Goal: Task Accomplishment & Management: Use online tool/utility

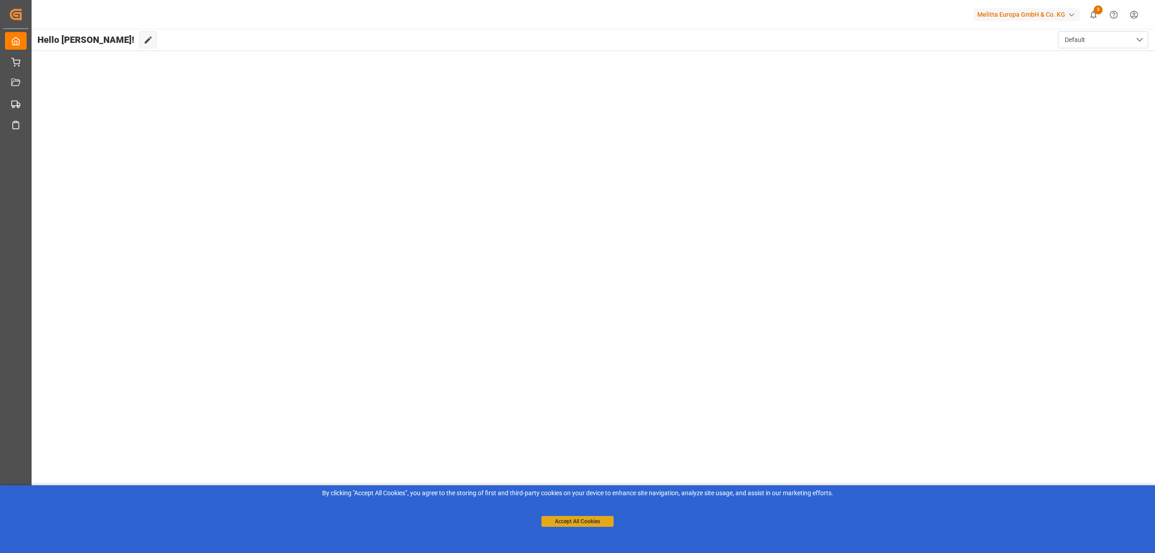
click at [594, 522] on button "Accept All Cookies" at bounding box center [577, 521] width 72 height 11
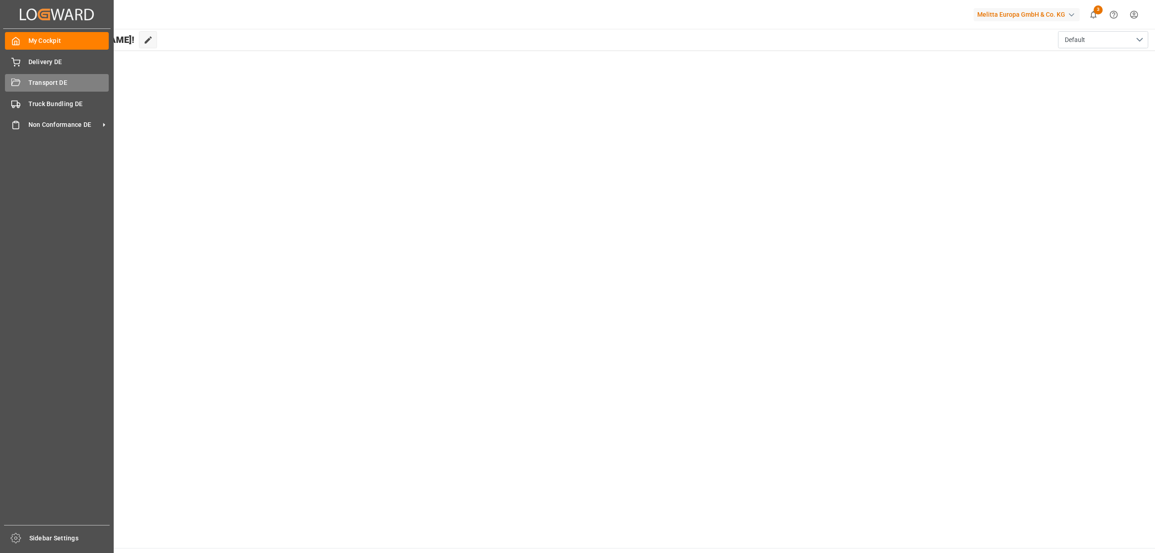
click at [20, 78] on div "Transport DE Transport DE" at bounding box center [57, 83] width 104 height 18
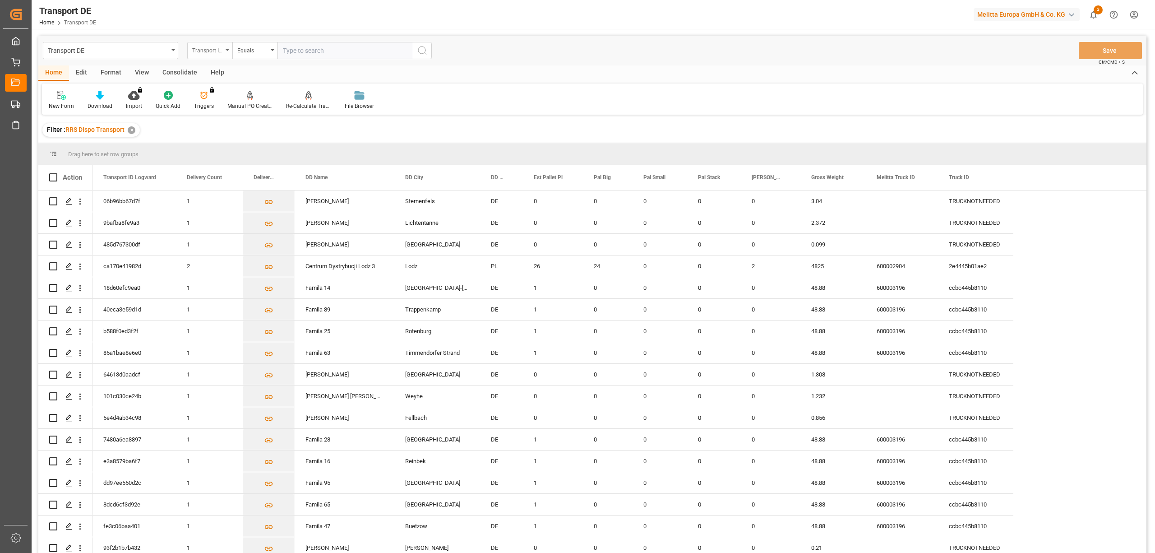
click at [208, 51] on div "Transport ID Logward" at bounding box center [207, 49] width 31 height 10
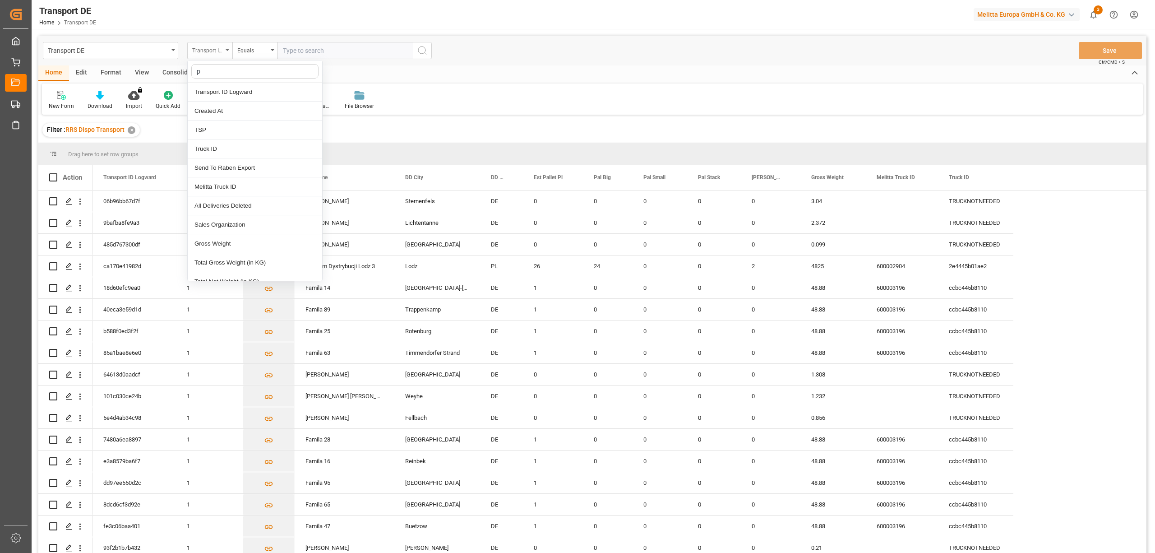
type input "pl"
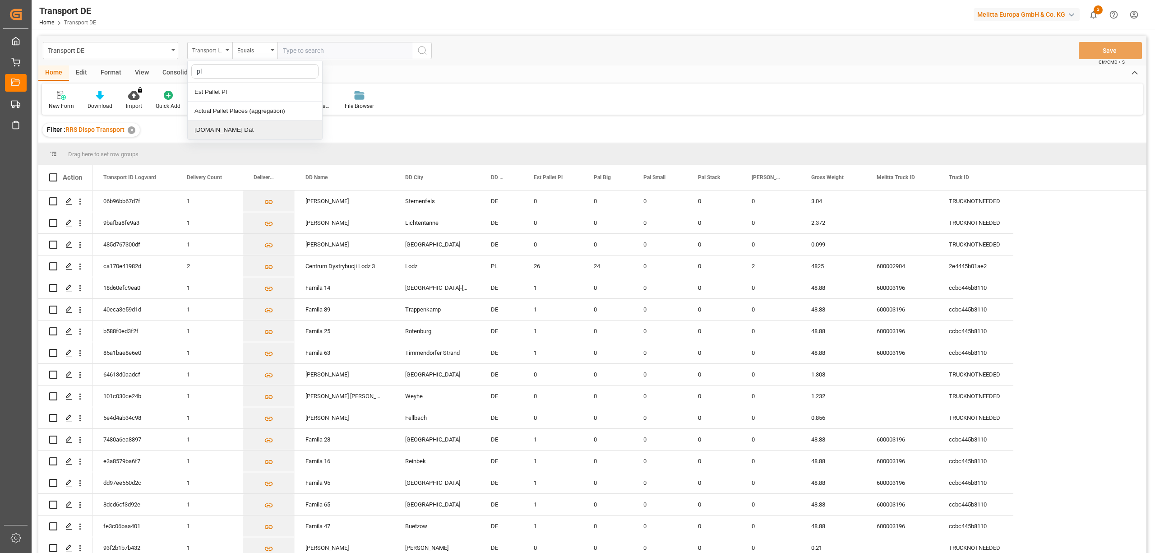
drag, startPoint x: 203, startPoint y: 132, endPoint x: 233, endPoint y: 91, distance: 51.2
click at [202, 132] on div "[DOMAIN_NAME] Dat" at bounding box center [255, 129] width 134 height 19
click at [238, 51] on div "Equals" at bounding box center [252, 49] width 31 height 10
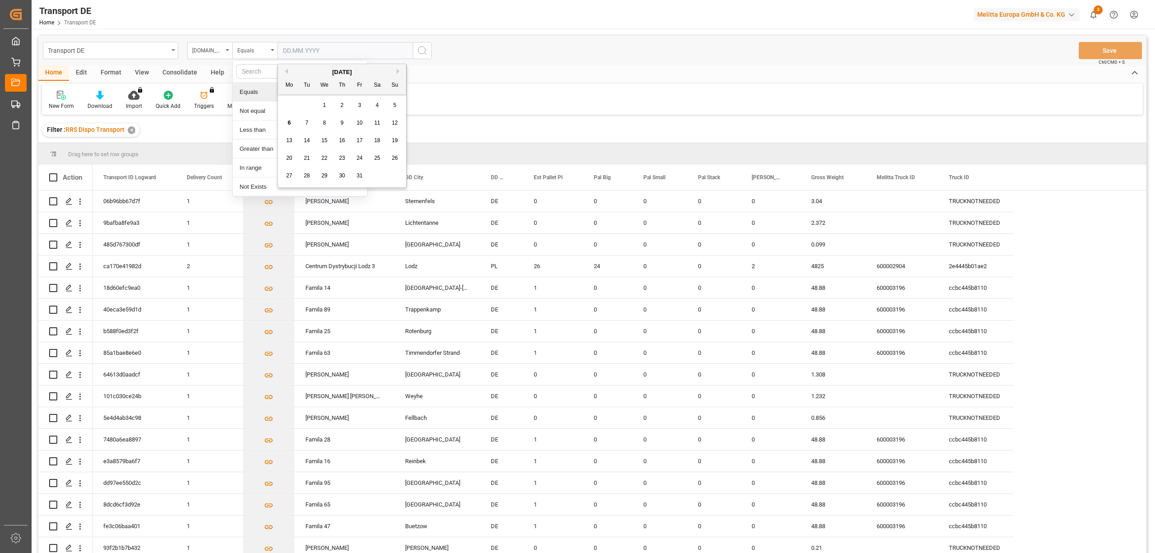
drag, startPoint x: 282, startPoint y: 45, endPoint x: 305, endPoint y: 51, distance: 23.2
click at [282, 45] on input "text" at bounding box center [344, 50] width 135 height 17
type input "[DATE]"
click at [421, 50] on icon "search button" at bounding box center [422, 50] width 11 height 11
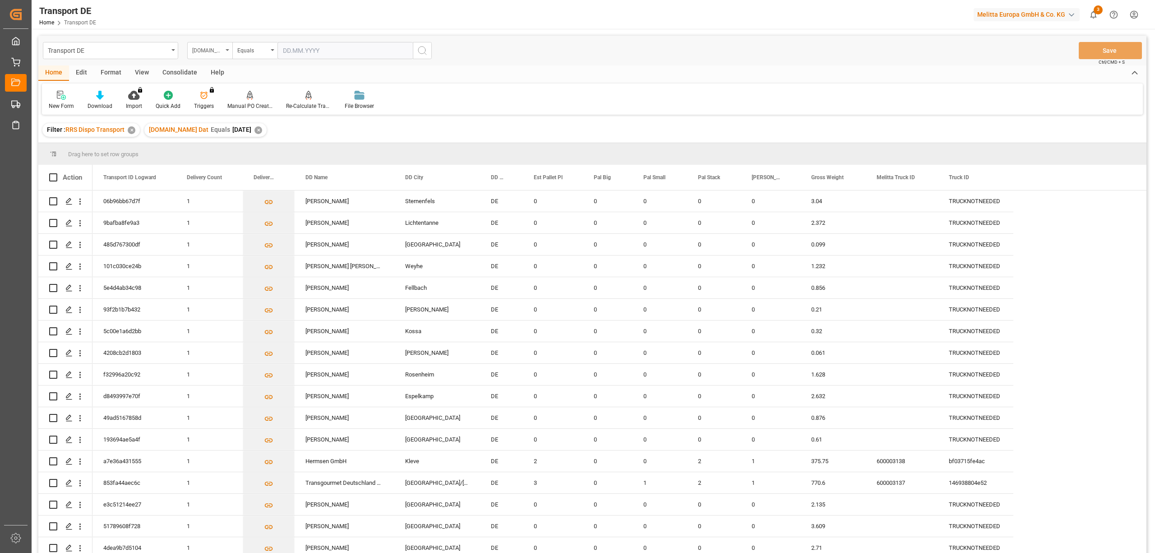
click at [194, 49] on div "[DOMAIN_NAME] Dat" at bounding box center [207, 49] width 31 height 10
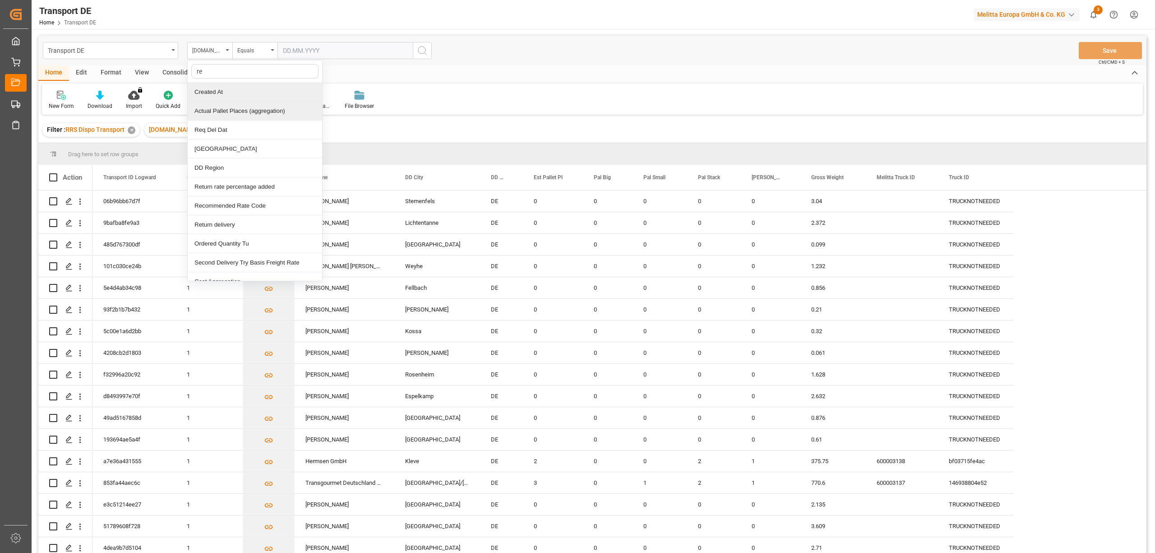
type input "req"
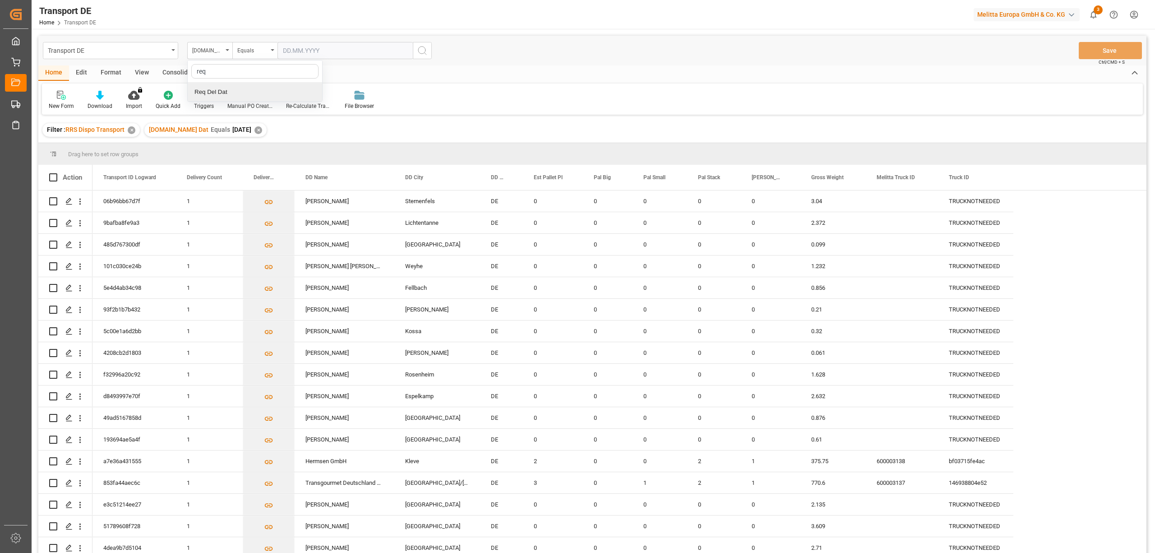
drag, startPoint x: 218, startPoint y: 96, endPoint x: 222, endPoint y: 92, distance: 5.1
click at [218, 95] on div "Req Del Dat" at bounding box center [255, 92] width 134 height 19
click at [245, 51] on div "Equals" at bounding box center [252, 49] width 31 height 10
click at [257, 168] on div "In range" at bounding box center [300, 167] width 134 height 19
click at [279, 49] on input "text" at bounding box center [311, 50] width 68 height 17
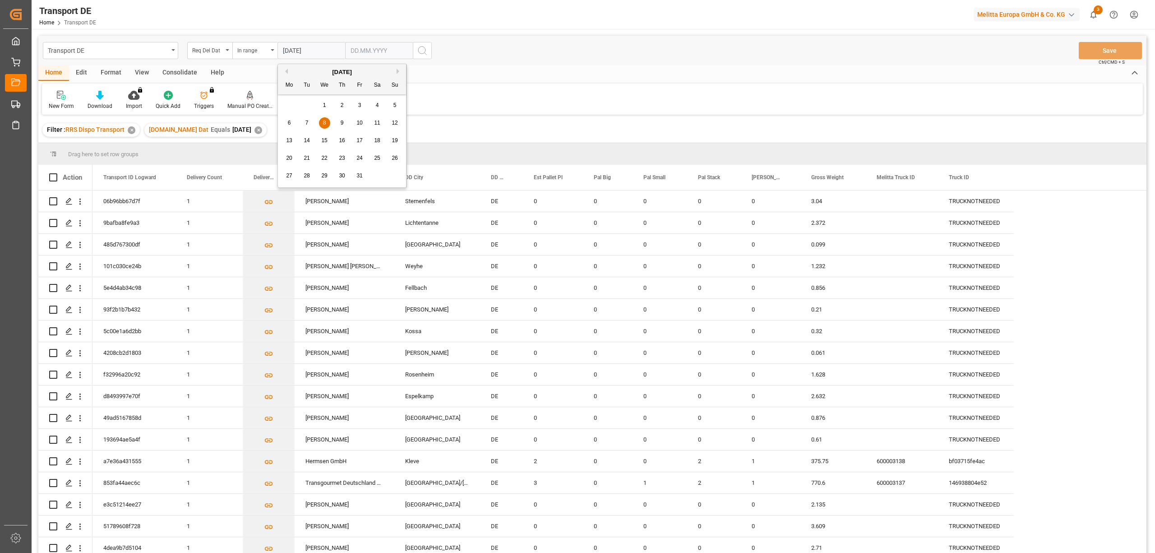
click at [295, 51] on input "08.1.2025" at bounding box center [311, 50] width 68 height 17
type input "08.10.2025"
click at [372, 49] on input "text" at bounding box center [379, 50] width 68 height 17
type input "10.10.2025"
click at [424, 46] on icon "search button" at bounding box center [422, 50] width 11 height 11
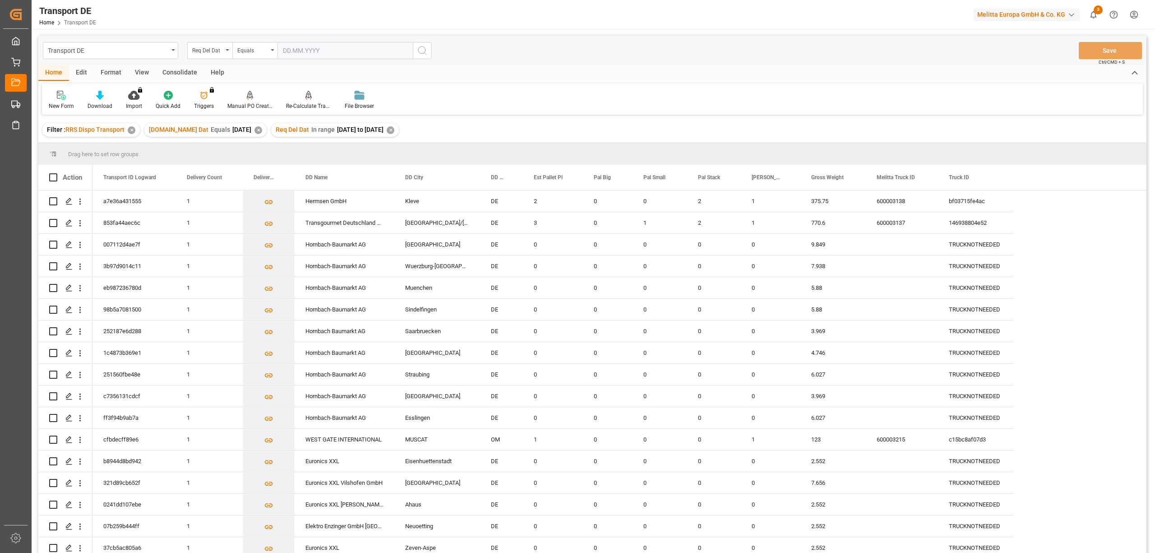
click at [181, 72] on div "Consolidate" at bounding box center [180, 72] width 48 height 15
click at [68, 92] on icon at bounding box center [70, 95] width 9 height 9
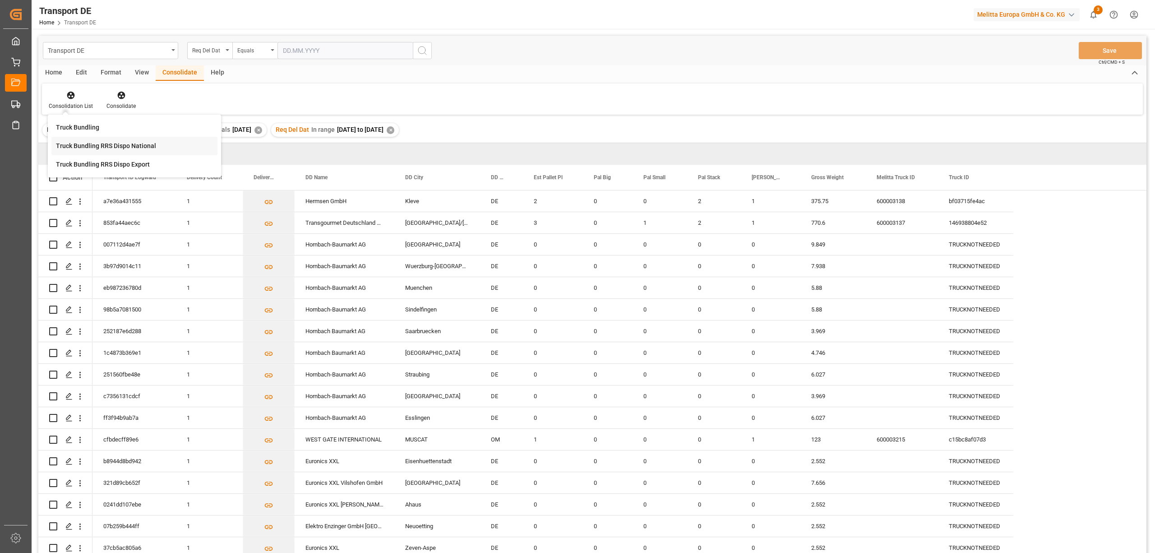
click at [88, 147] on div "Truck Bundling RRS Dispo National" at bounding box center [106, 145] width 100 height 9
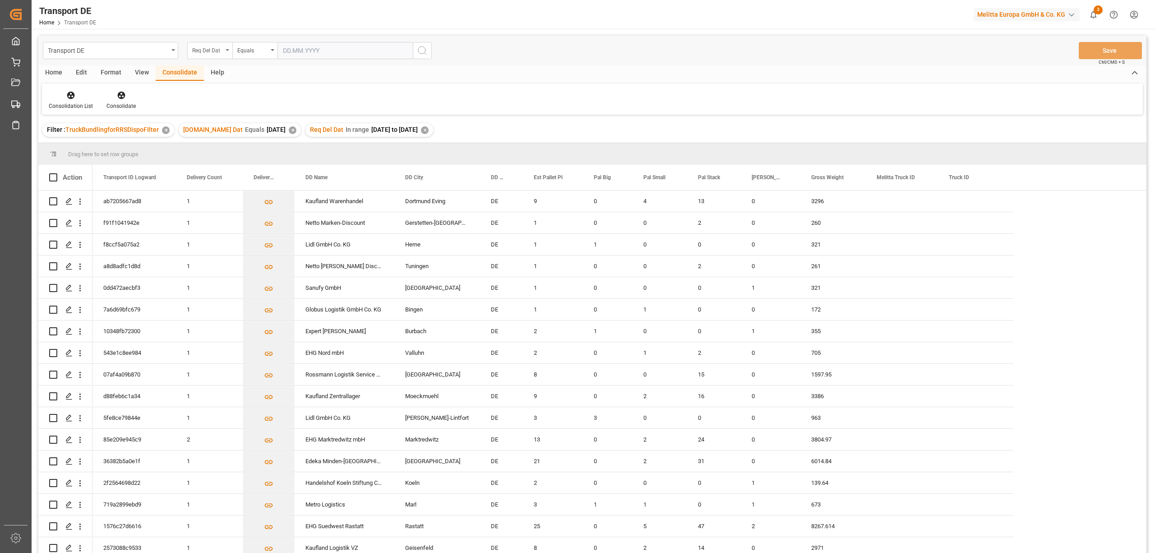
click at [210, 53] on div "Req Del Dat" at bounding box center [207, 49] width 31 height 10
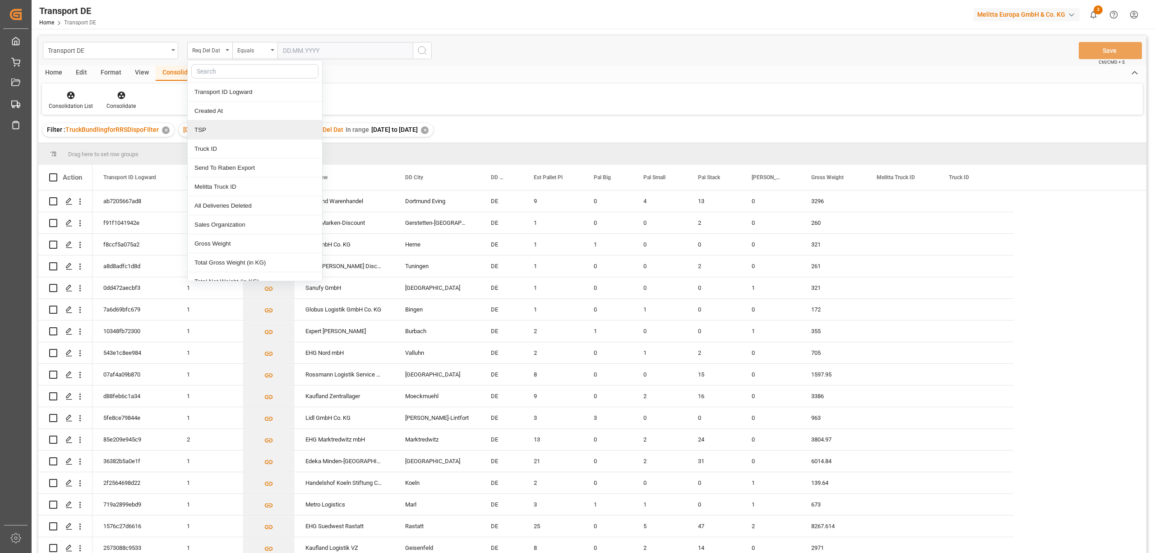
click at [209, 134] on div "TSP" at bounding box center [255, 129] width 134 height 19
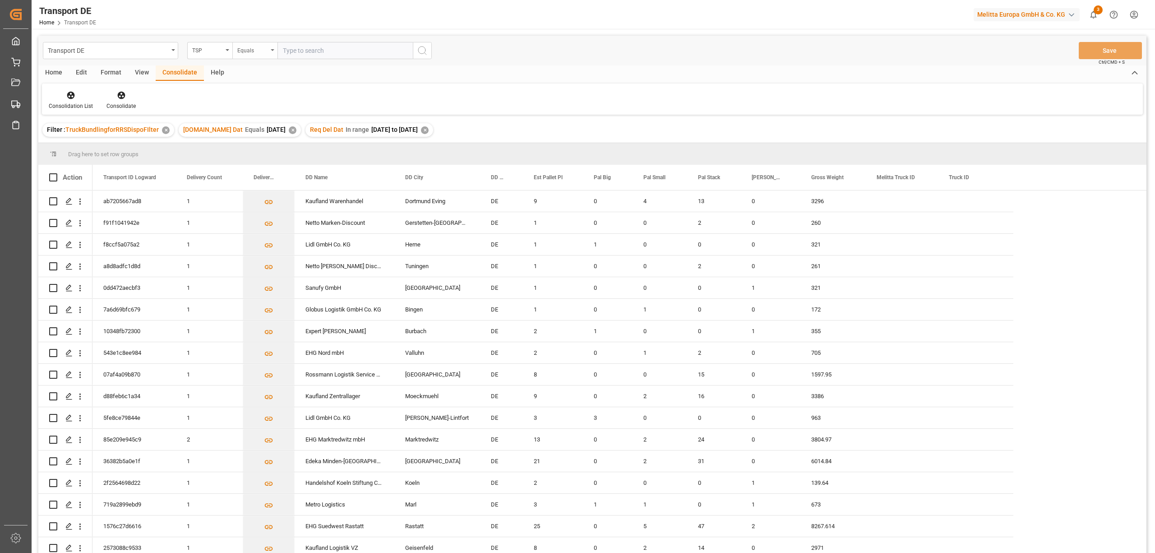
click at [239, 54] on div "Equals" at bounding box center [252, 49] width 31 height 10
click at [255, 146] on div "Starts with" at bounding box center [300, 148] width 134 height 19
type input "Moeller"
click at [422, 46] on circle "search button" at bounding box center [421, 49] width 7 height 7
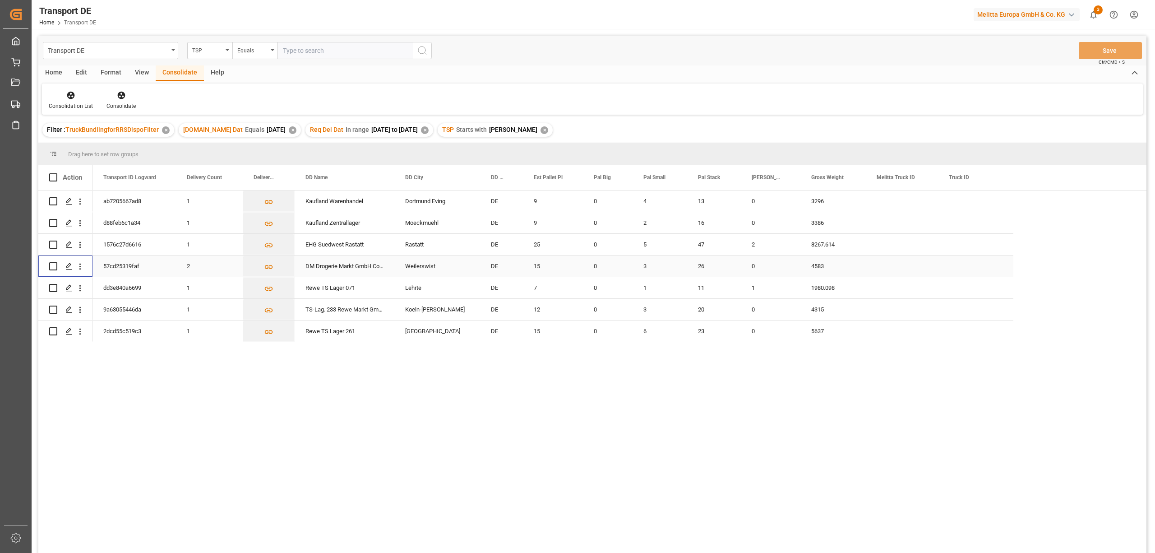
click at [52, 264] on input "Press Space to toggle row selection (unchecked)" at bounding box center [53, 266] width 8 height 8
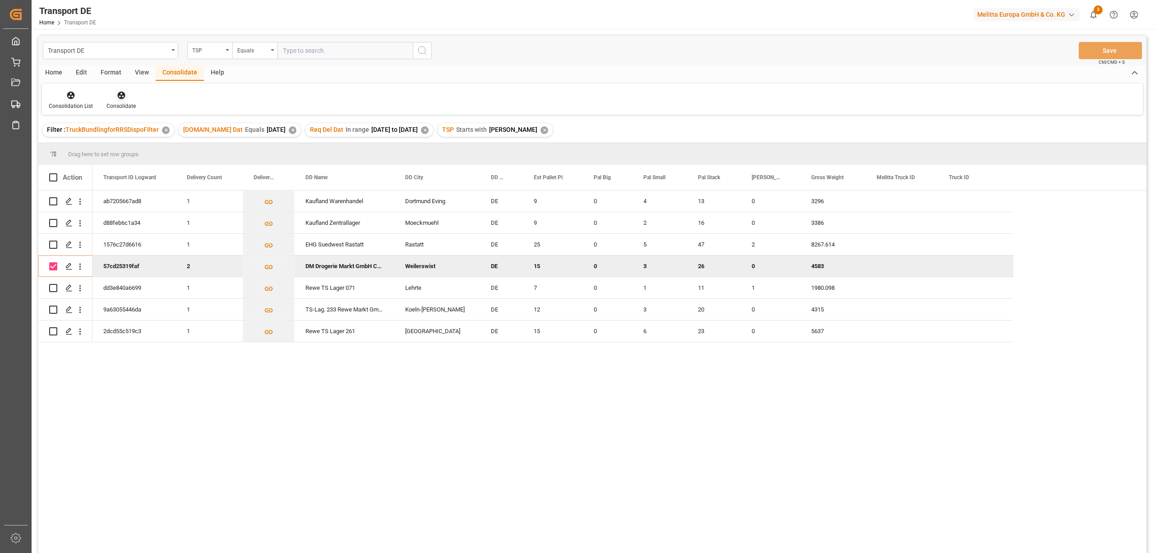
click at [121, 97] on icon at bounding box center [121, 95] width 9 height 9
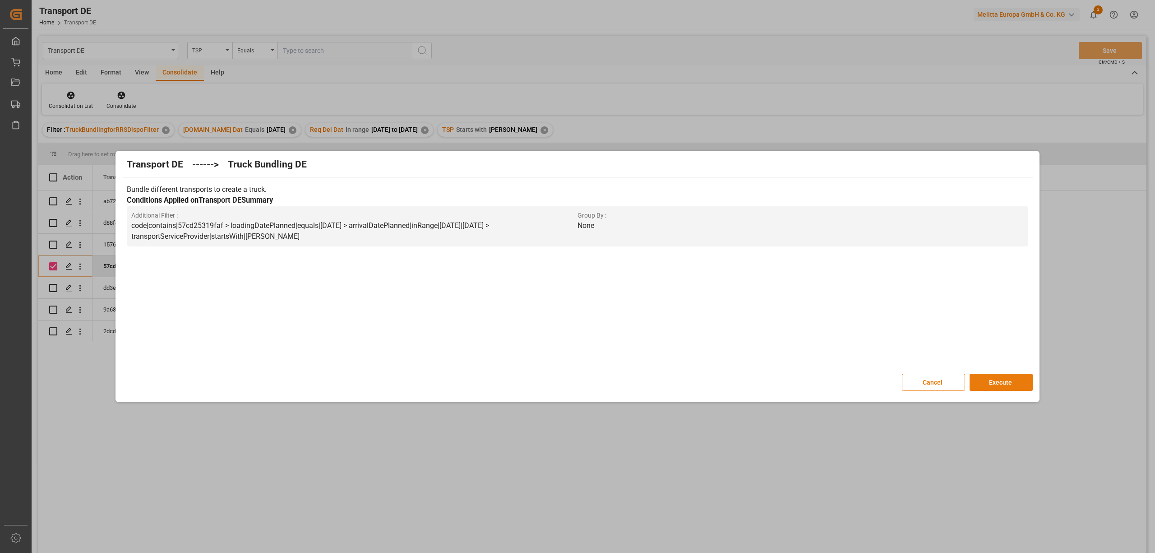
click at [1002, 382] on button "Execute" at bounding box center [1000, 382] width 63 height 17
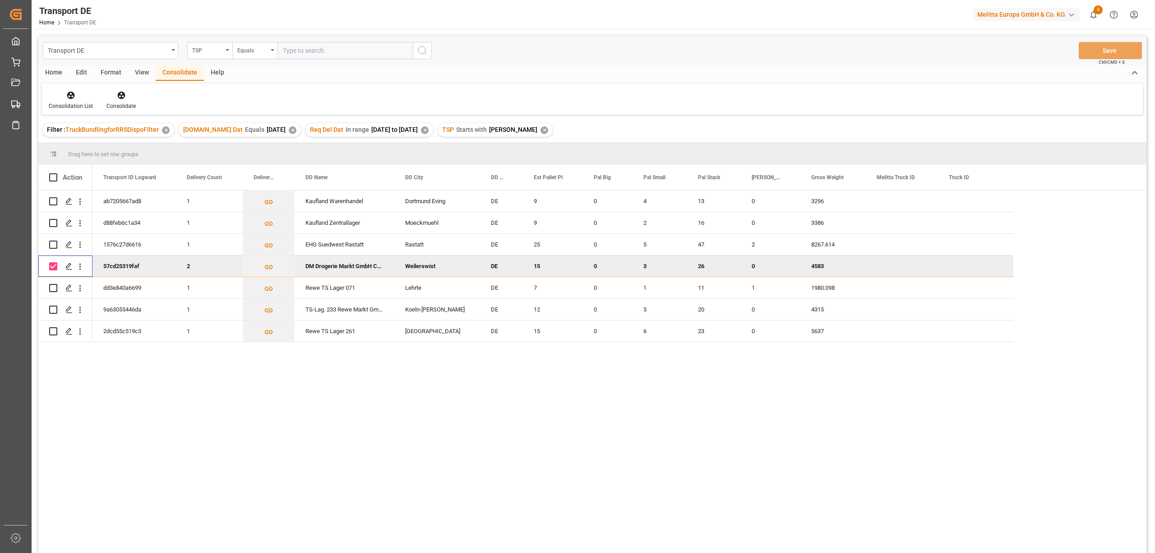
click at [55, 264] on input "Press Space to toggle row selection (checked)" at bounding box center [53, 266] width 8 height 8
checkbox input "false"
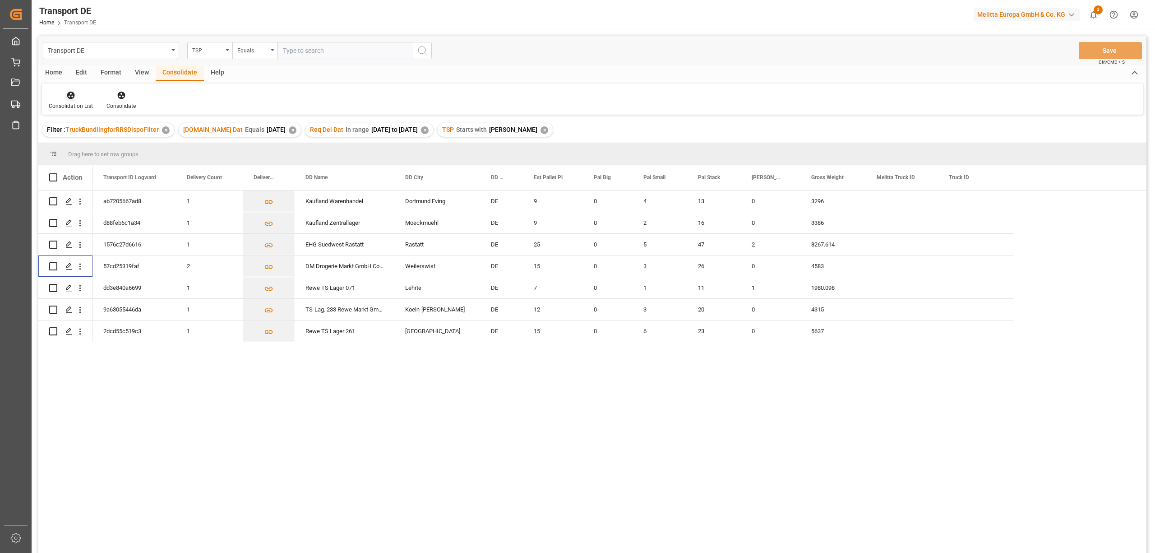
click at [69, 95] on icon at bounding box center [71, 96] width 8 height 8
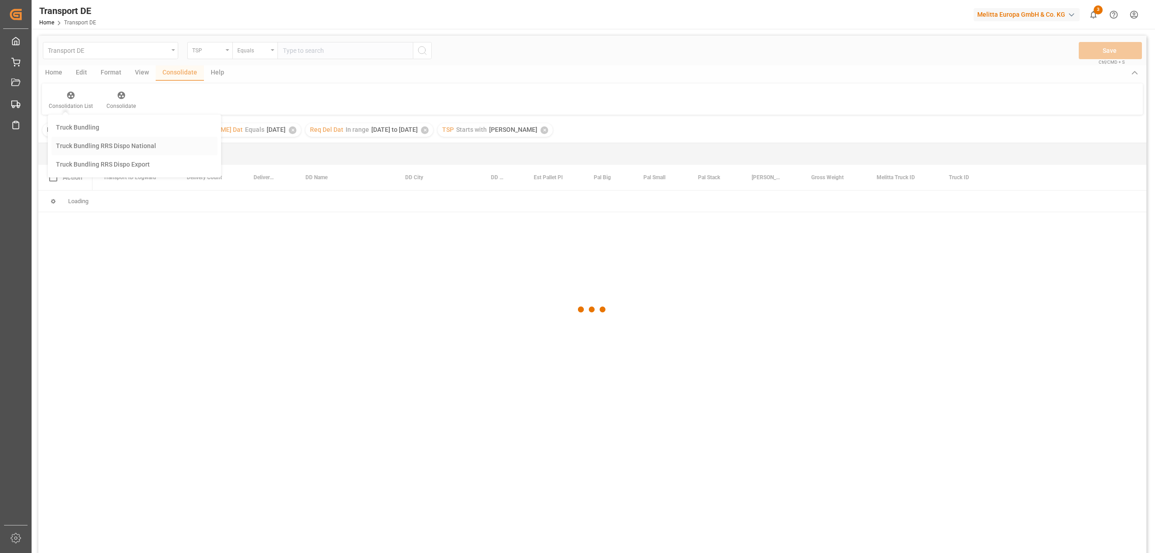
click at [87, 148] on div "Transport DE TSP Equals Save Ctrl/CMD + S Home Edit Format View Consolidate Hel…" at bounding box center [592, 306] width 1108 height 541
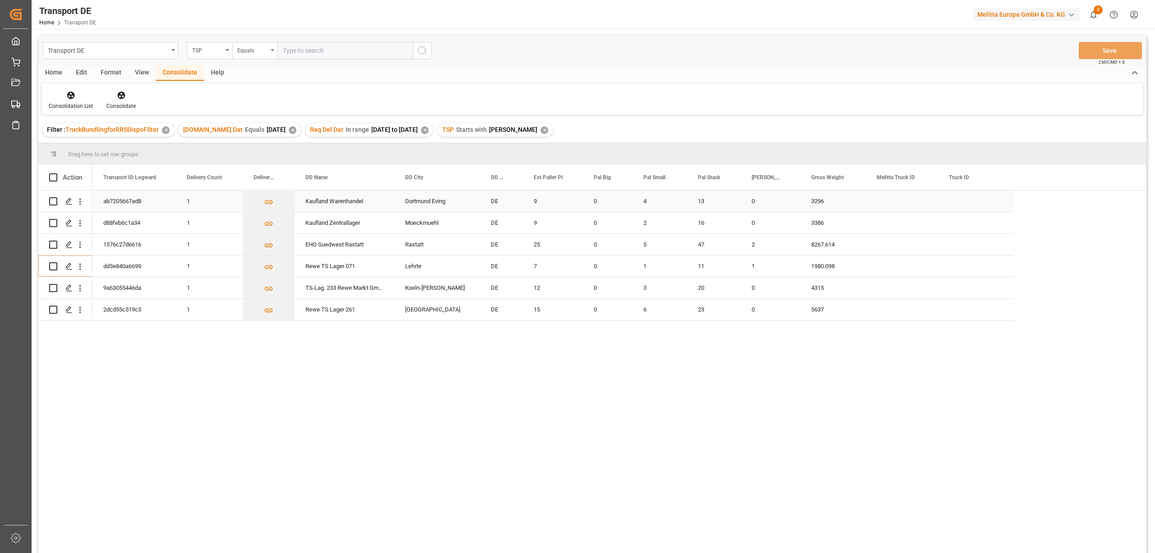
click at [52, 202] on input "Press Space to toggle row selection (unchecked)" at bounding box center [53, 201] width 8 height 8
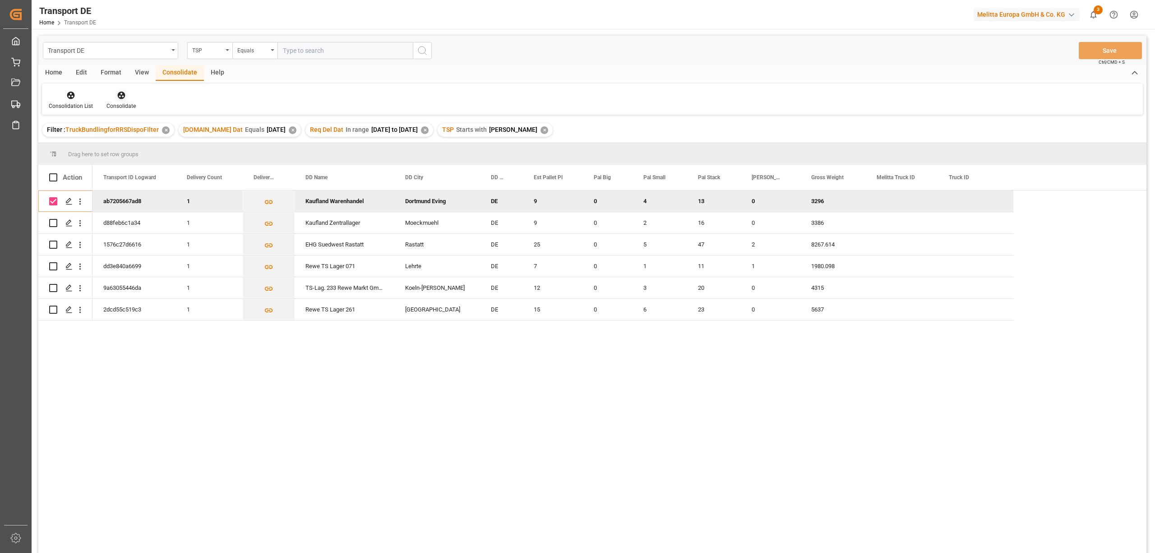
click at [118, 97] on icon at bounding box center [121, 96] width 8 height 8
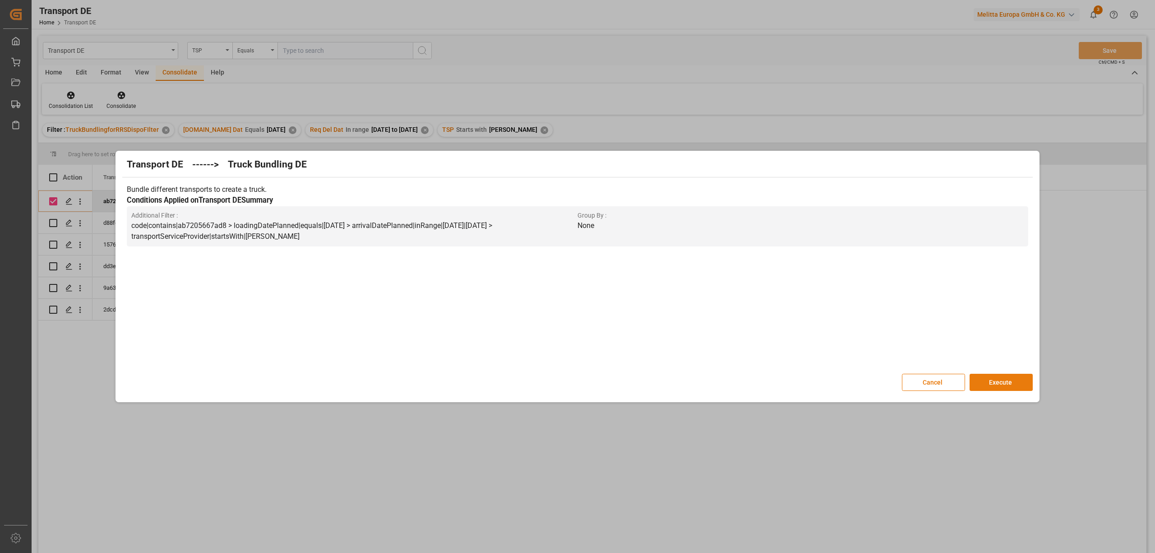
click at [997, 383] on button "Execute" at bounding box center [1000, 382] width 63 height 17
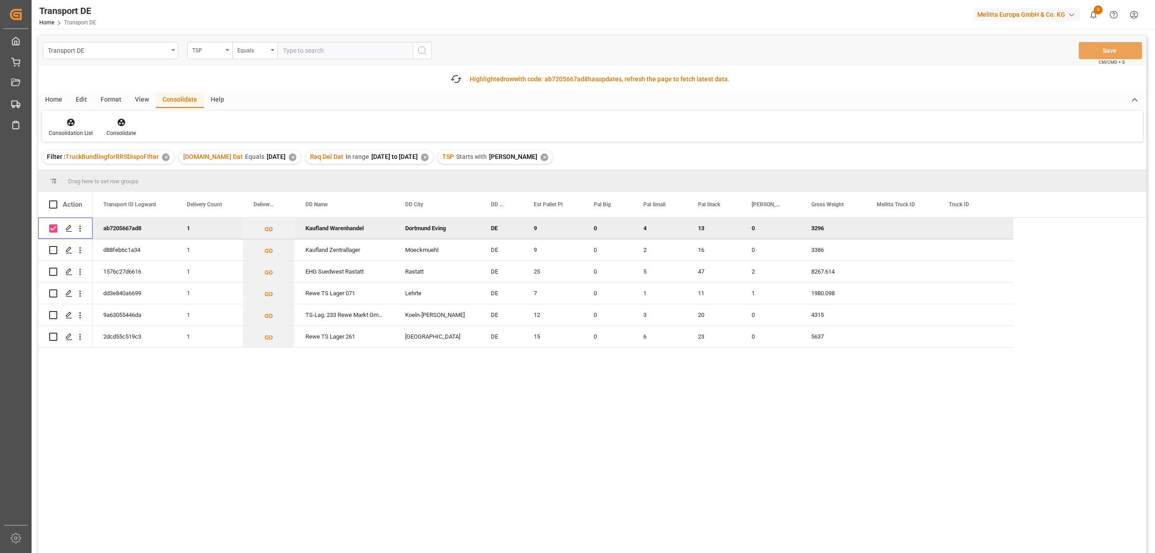
click at [53, 226] on input "Press Space to toggle row selection (checked)" at bounding box center [53, 228] width 8 height 8
checkbox input "false"
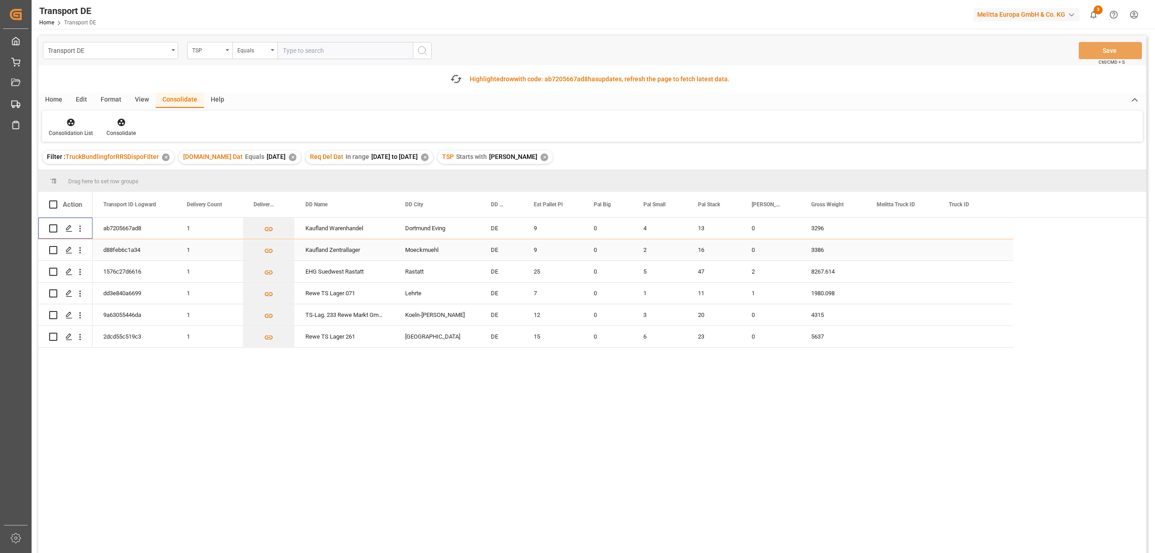
click at [53, 251] on input "Press Space to toggle row selection (unchecked)" at bounding box center [53, 250] width 8 height 8
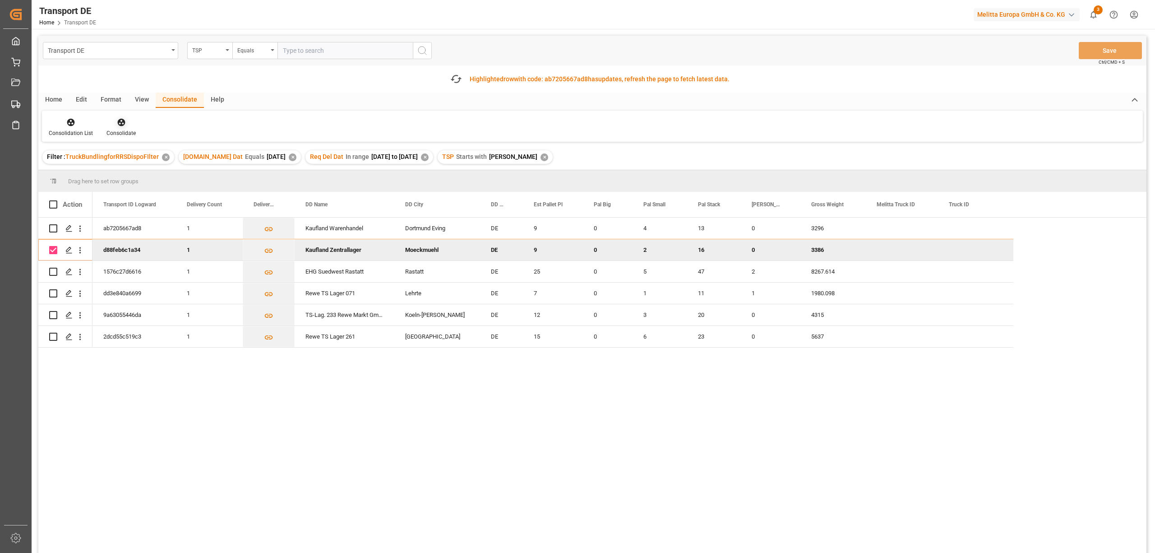
click at [120, 125] on icon at bounding box center [121, 123] width 8 height 8
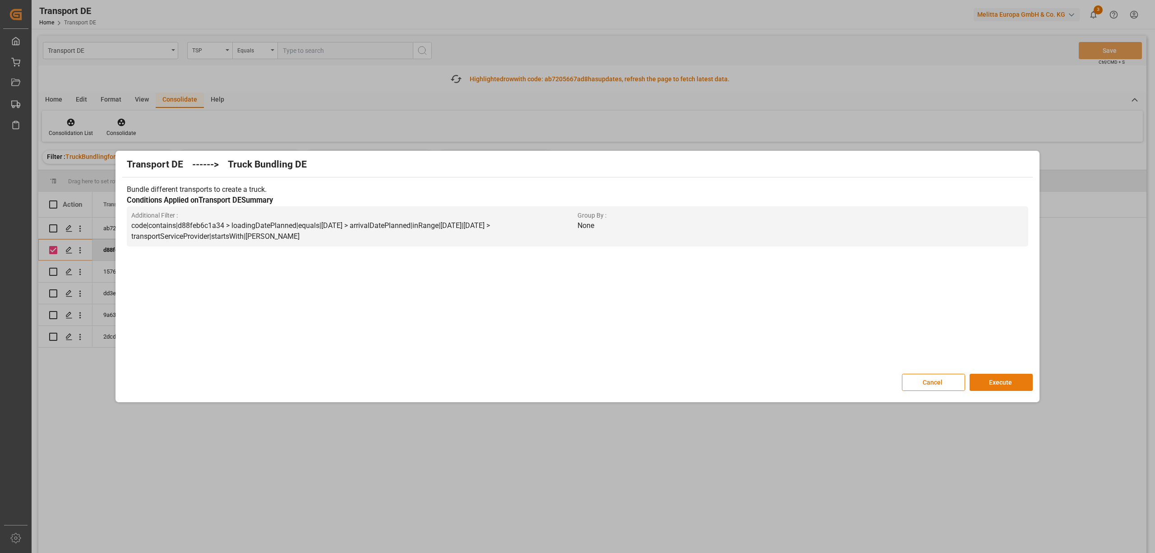
click at [1013, 382] on button "Execute" at bounding box center [1000, 382] width 63 height 17
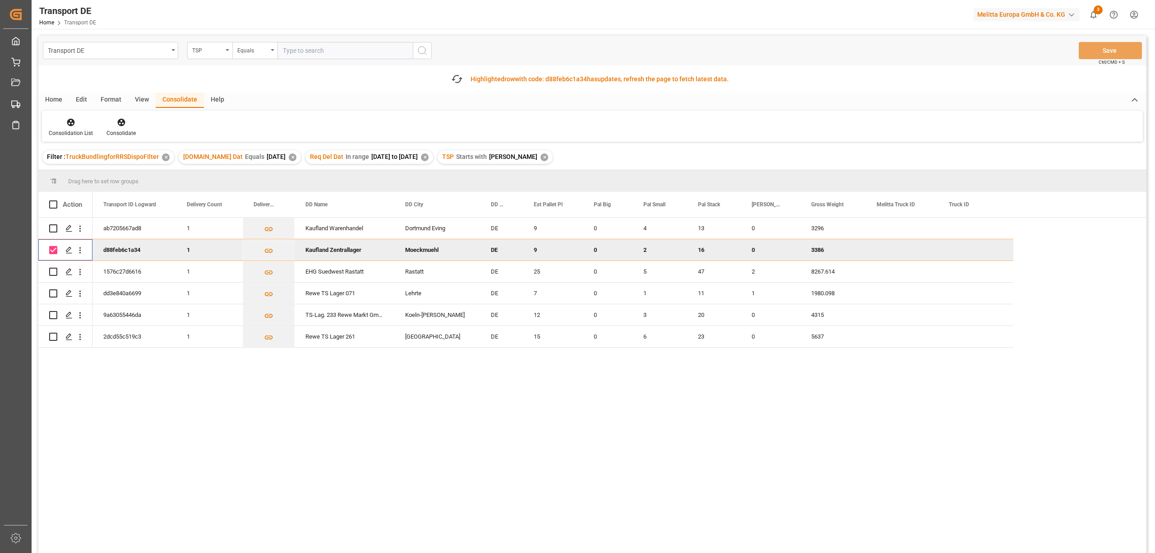
click at [53, 251] on input "Press Space to toggle row selection (checked)" at bounding box center [53, 250] width 8 height 8
checkbox input "false"
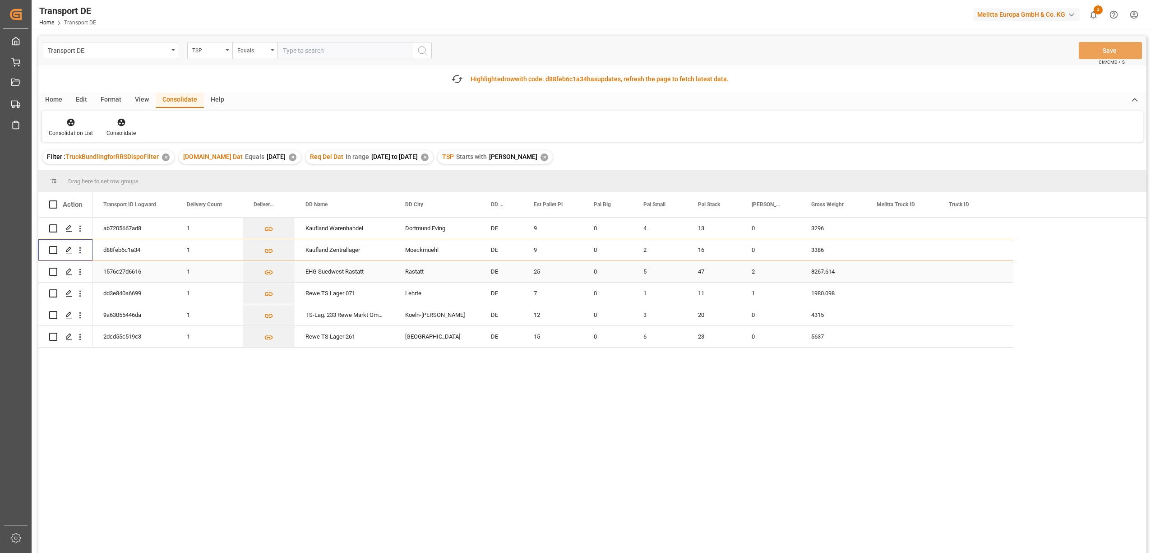
click at [52, 272] on input "Press Space to toggle row selection (unchecked)" at bounding box center [53, 271] width 8 height 8
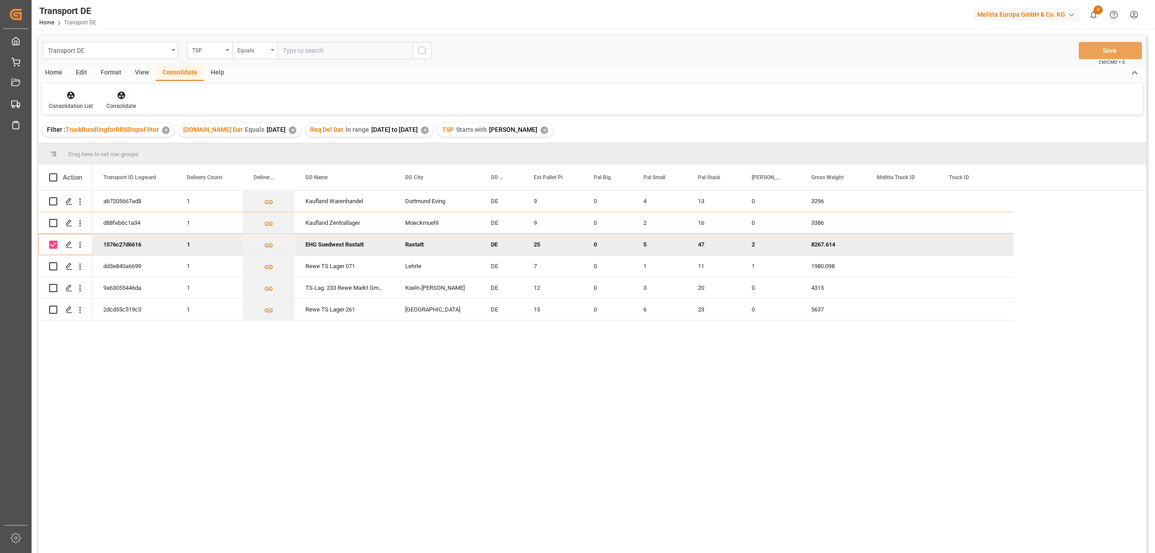
click at [120, 94] on icon at bounding box center [121, 95] width 9 height 9
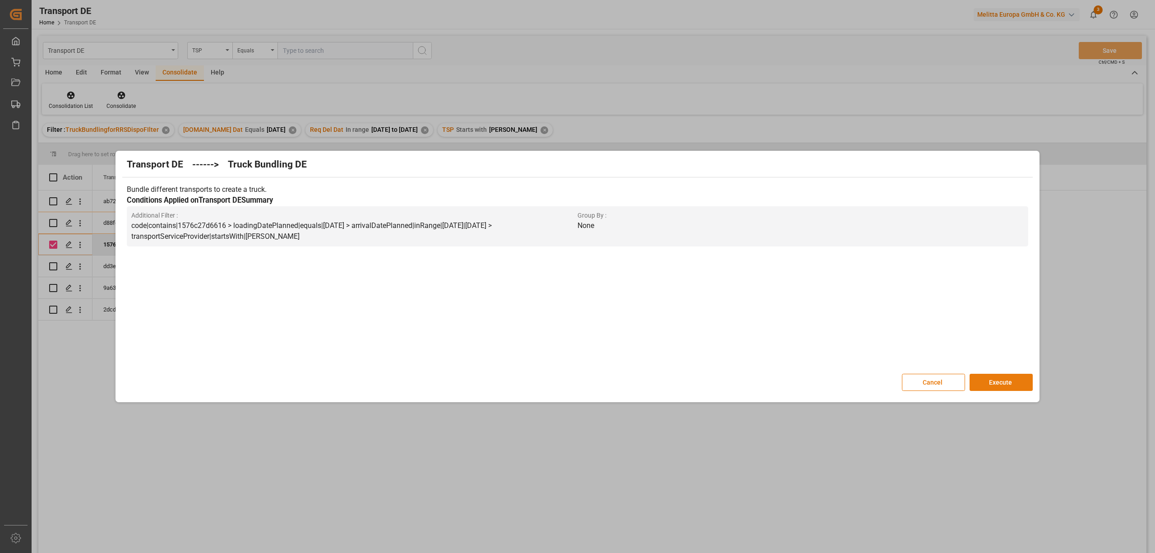
click at [1017, 384] on button "Execute" at bounding box center [1000, 382] width 63 height 17
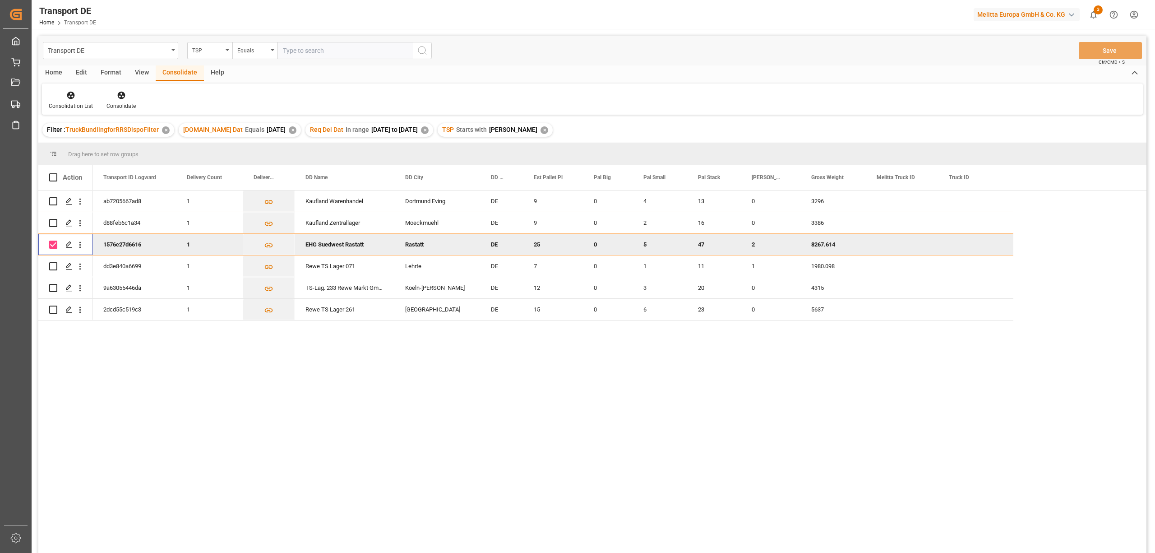
click at [53, 245] on input "Press Space to toggle row selection (checked)" at bounding box center [53, 244] width 8 height 8
checkbox input "false"
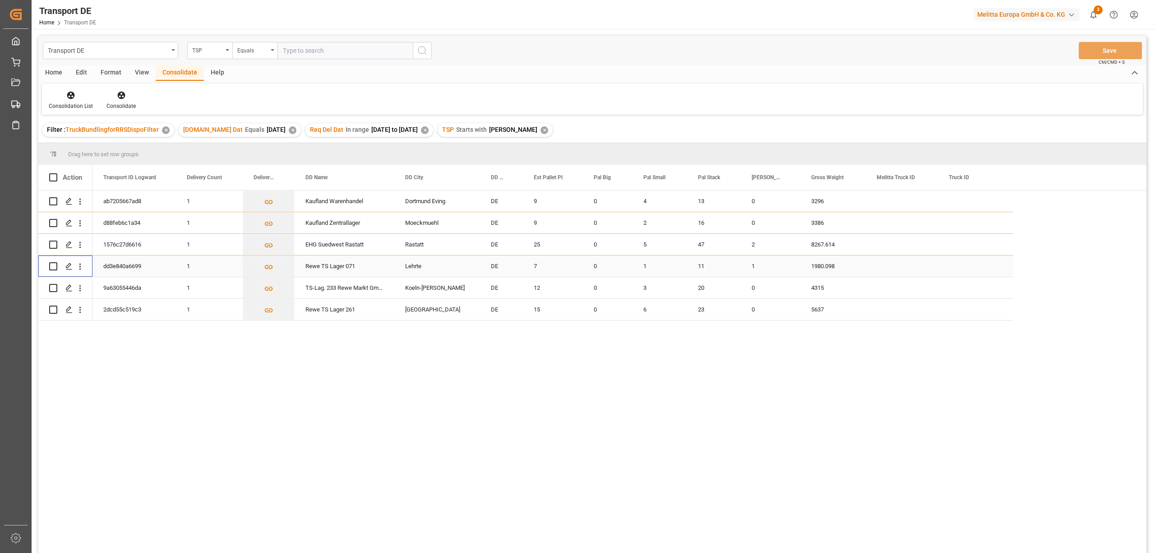
click at [53, 267] on input "Press Space to toggle row selection (unchecked)" at bounding box center [53, 266] width 8 height 8
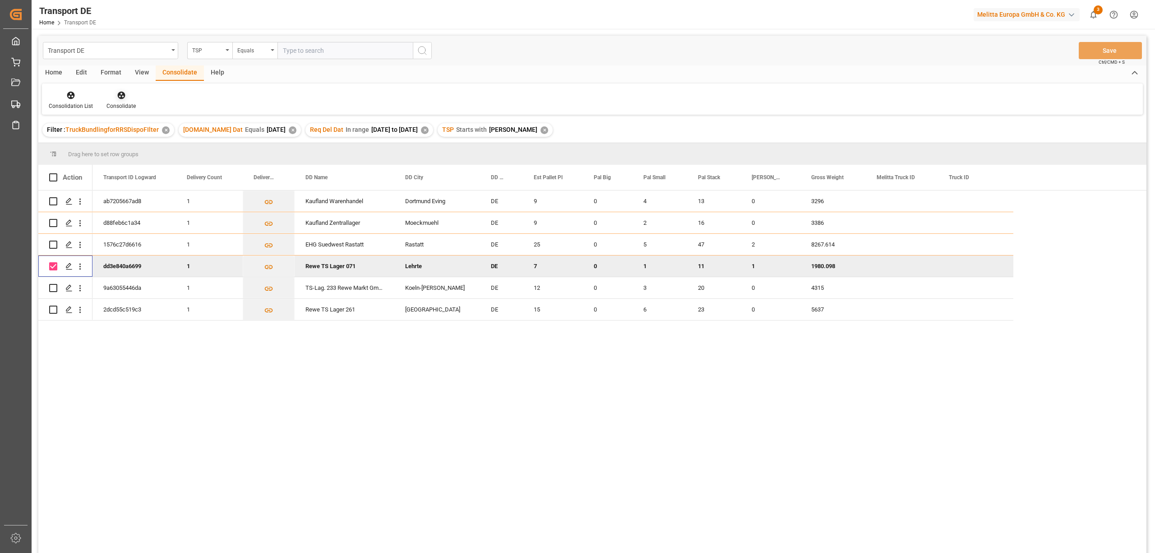
click at [117, 93] on icon at bounding box center [121, 96] width 8 height 8
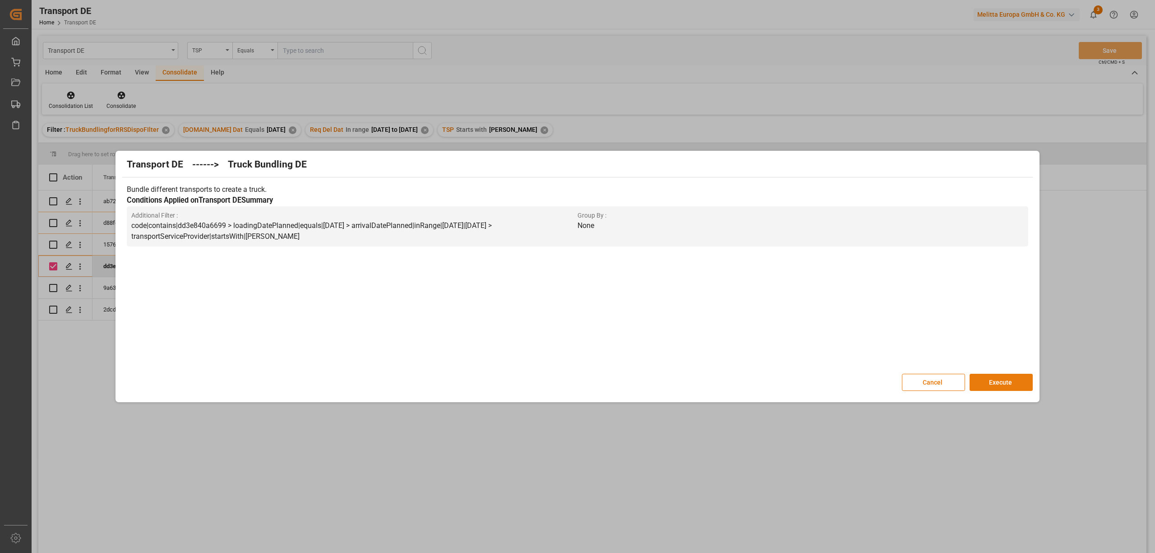
click at [1015, 383] on button "Execute" at bounding box center [1000, 382] width 63 height 17
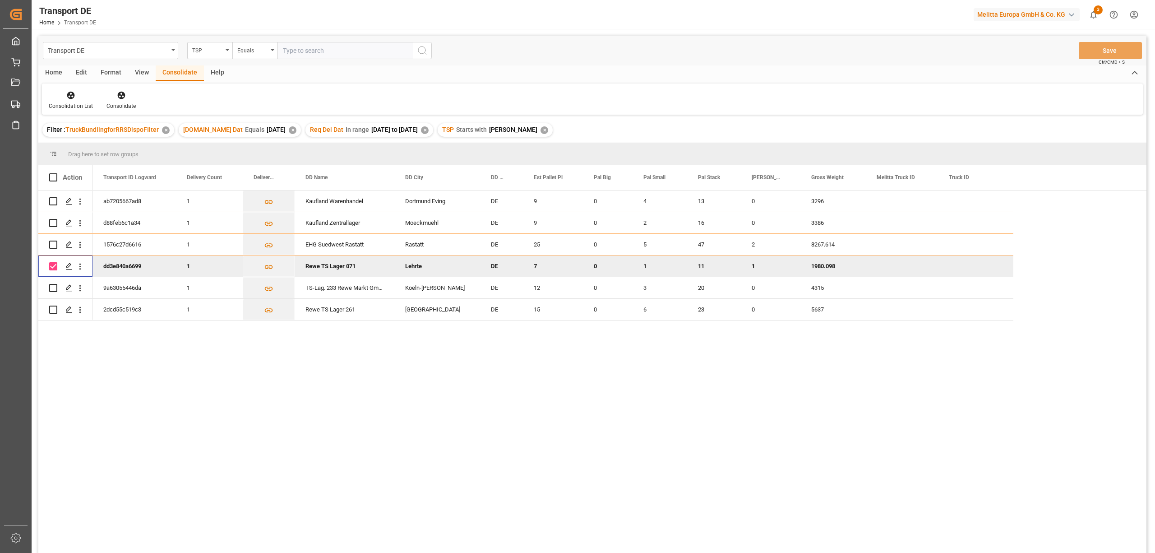
click at [53, 264] on input "Press Space to toggle row selection (checked)" at bounding box center [53, 266] width 8 height 8
checkbox input "false"
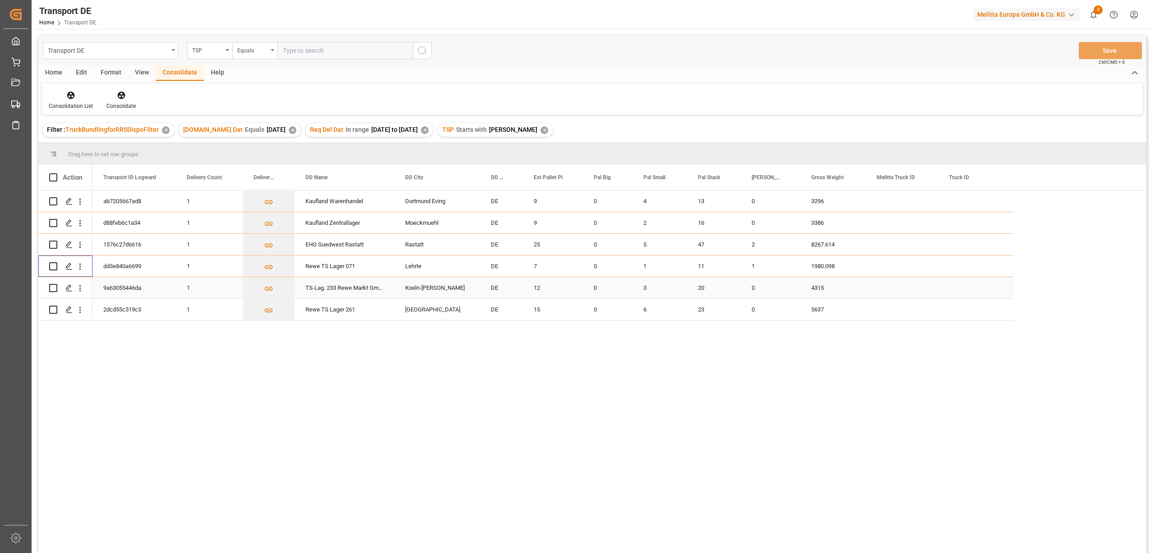
click at [53, 287] on input "Press Space to toggle row selection (unchecked)" at bounding box center [53, 288] width 8 height 8
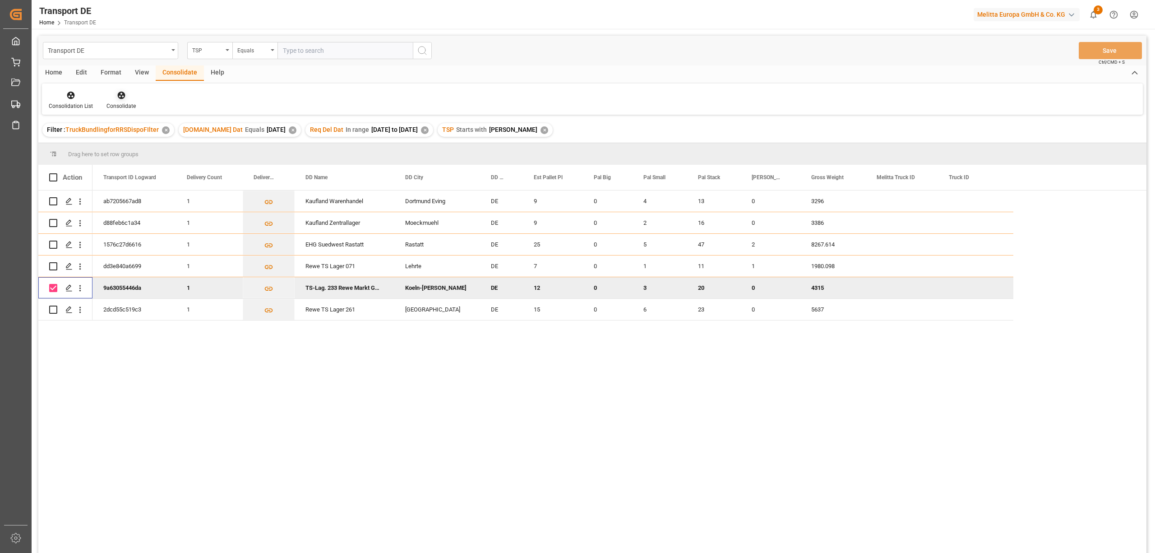
click at [122, 92] on icon at bounding box center [121, 96] width 8 height 8
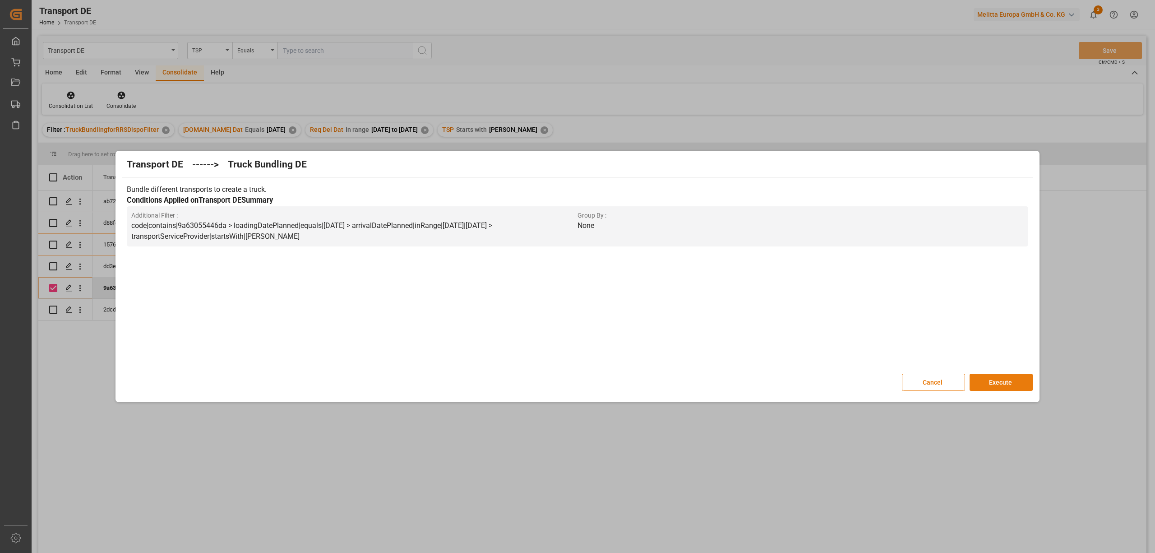
click at [1010, 385] on button "Execute" at bounding box center [1000, 382] width 63 height 17
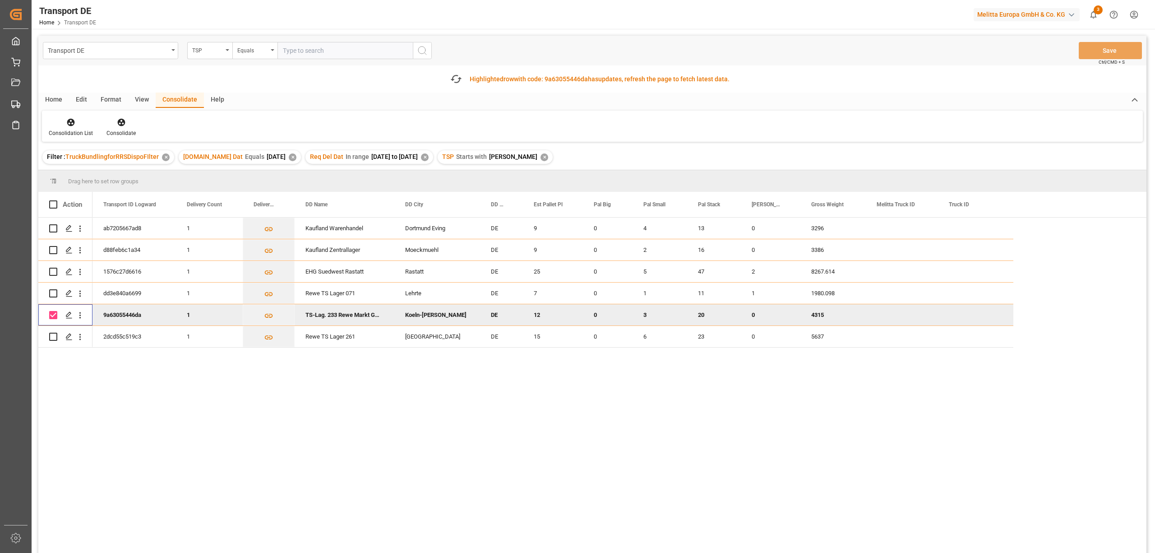
click at [52, 315] on input "Press Space to toggle row selection (checked)" at bounding box center [53, 315] width 8 height 8
checkbox input "false"
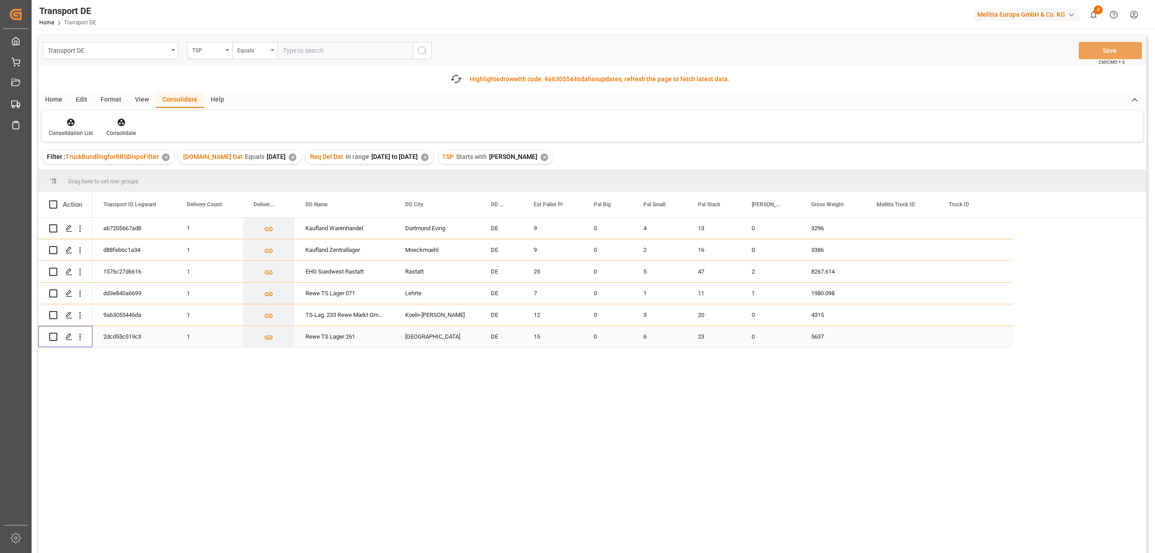
click at [54, 336] on input "Press Space to toggle row selection (unchecked)" at bounding box center [53, 336] width 8 height 8
checkbox input "true"
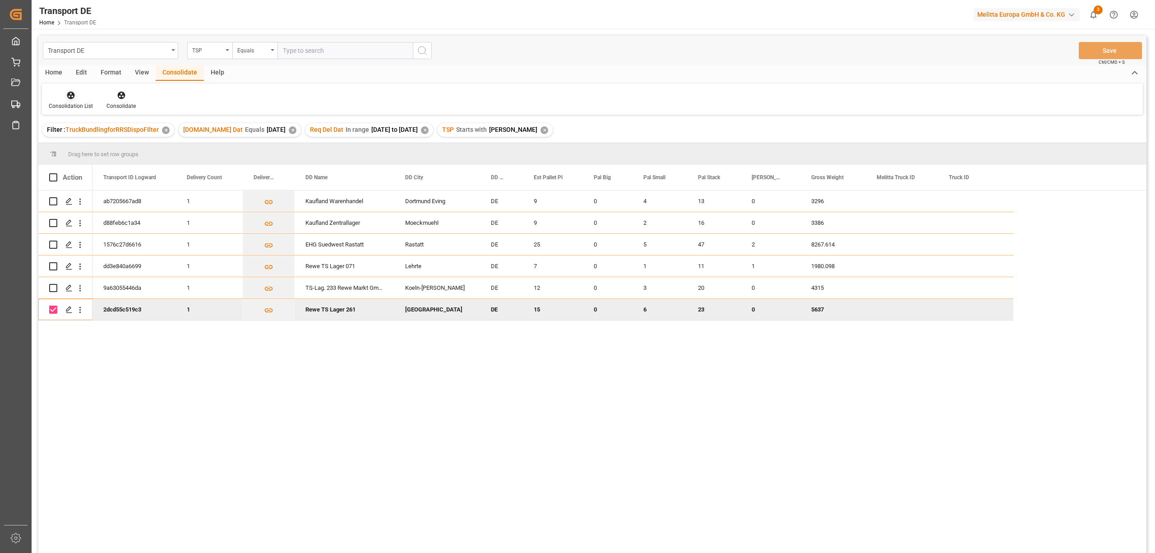
click at [76, 102] on div "Consolidation List" at bounding box center [71, 106] width 44 height 8
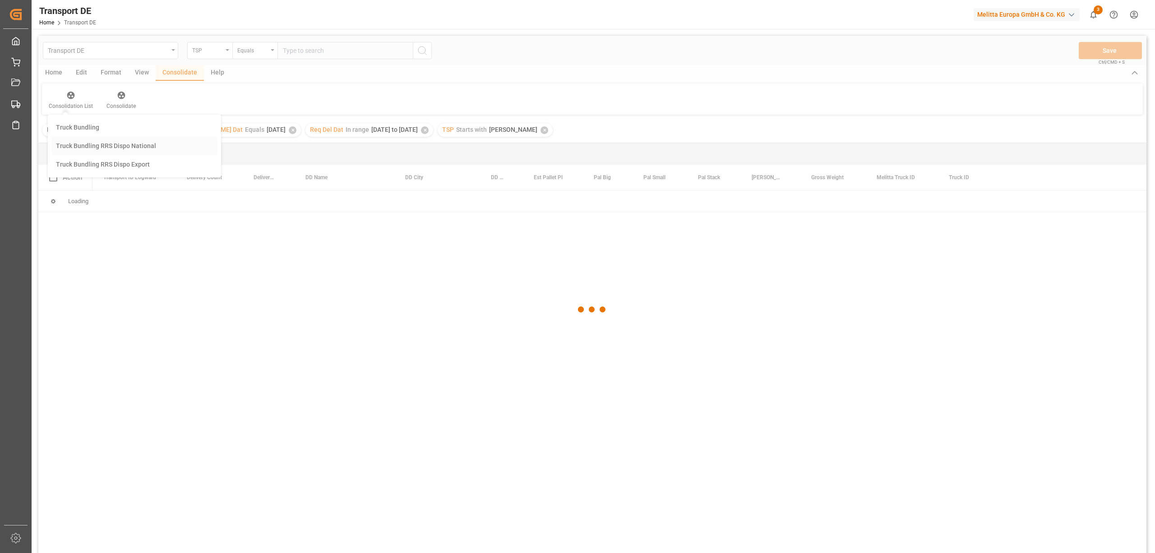
click at [114, 146] on div "Transport DE TSP Equals Save Ctrl/CMD + S Home Edit Format View Consolidate Hel…" at bounding box center [592, 306] width 1108 height 541
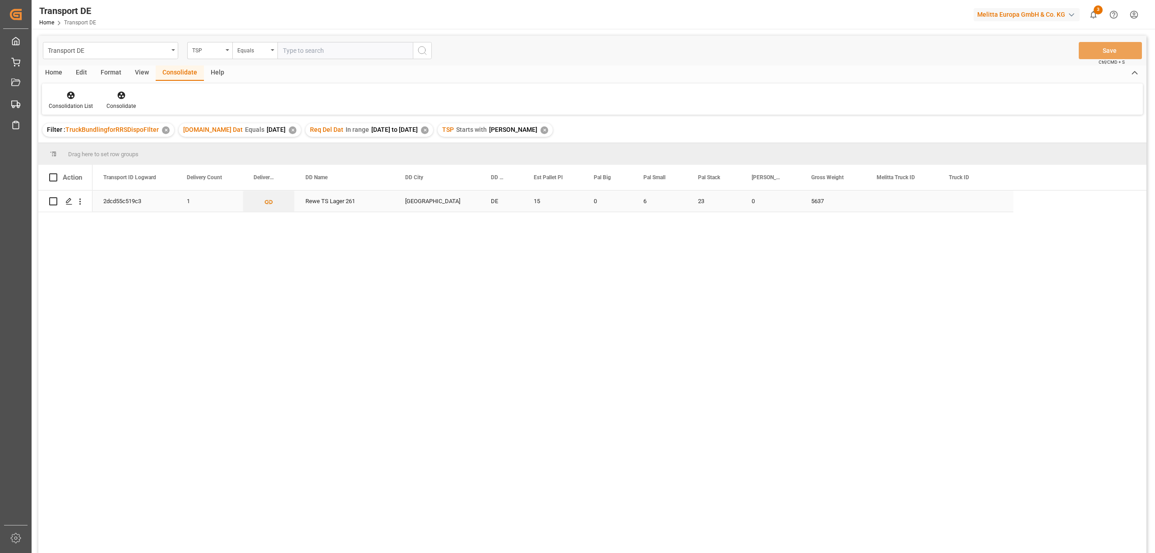
click at [51, 202] on input "Press Space to toggle row selection (unchecked)" at bounding box center [53, 201] width 8 height 8
checkbox input "true"
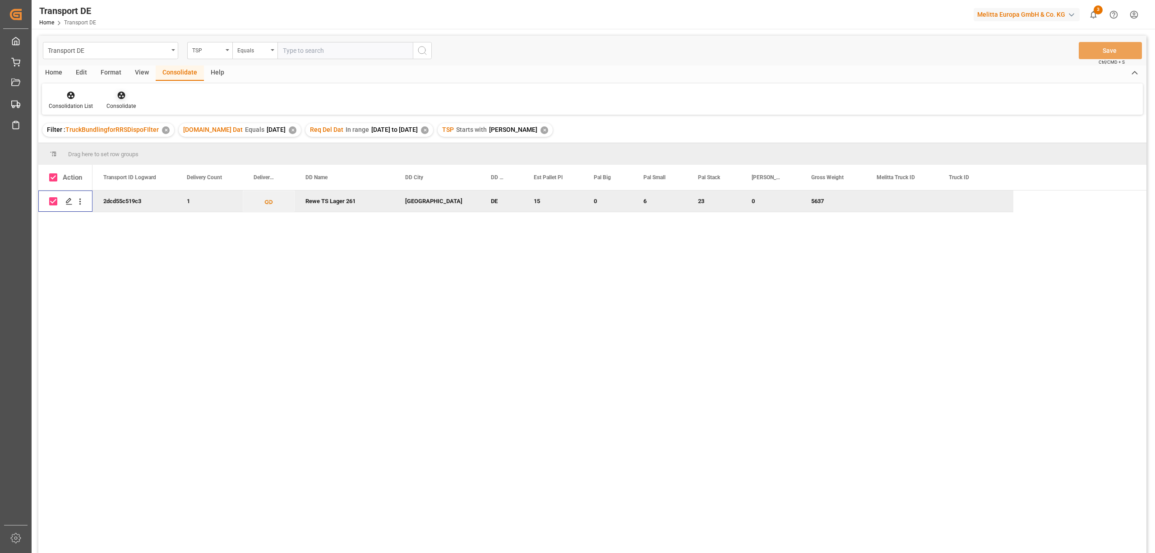
click at [119, 94] on icon at bounding box center [121, 96] width 8 height 8
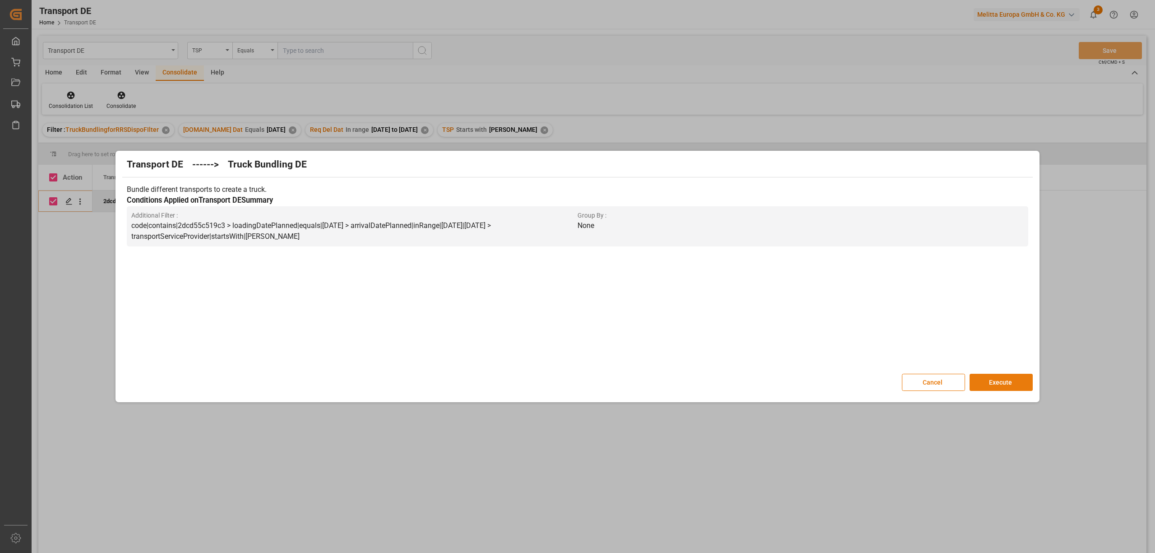
click at [1018, 383] on button "Execute" at bounding box center [1000, 382] width 63 height 17
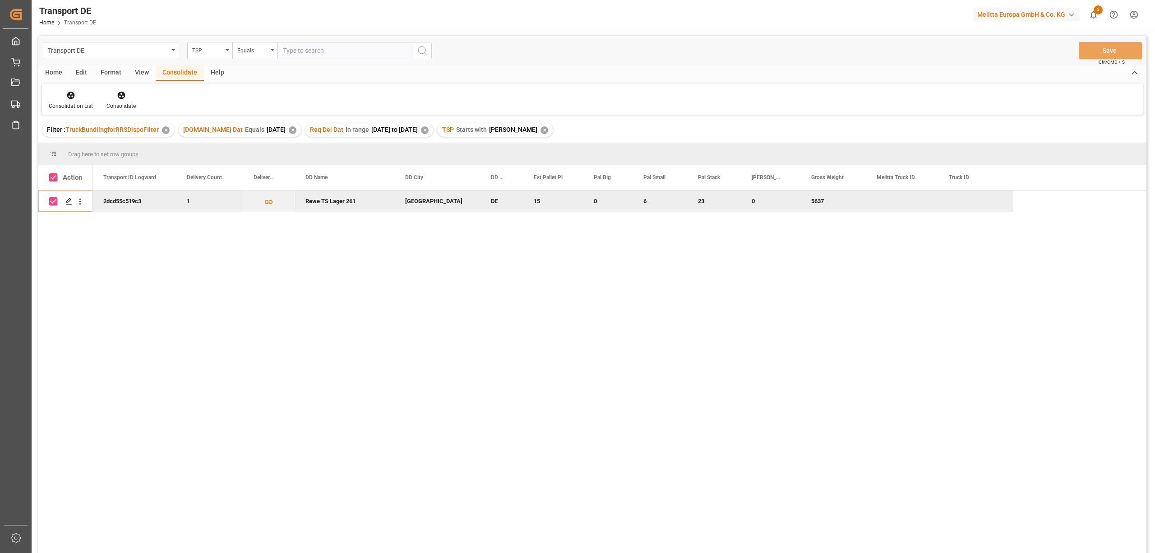
click at [71, 97] on icon at bounding box center [70, 95] width 9 height 9
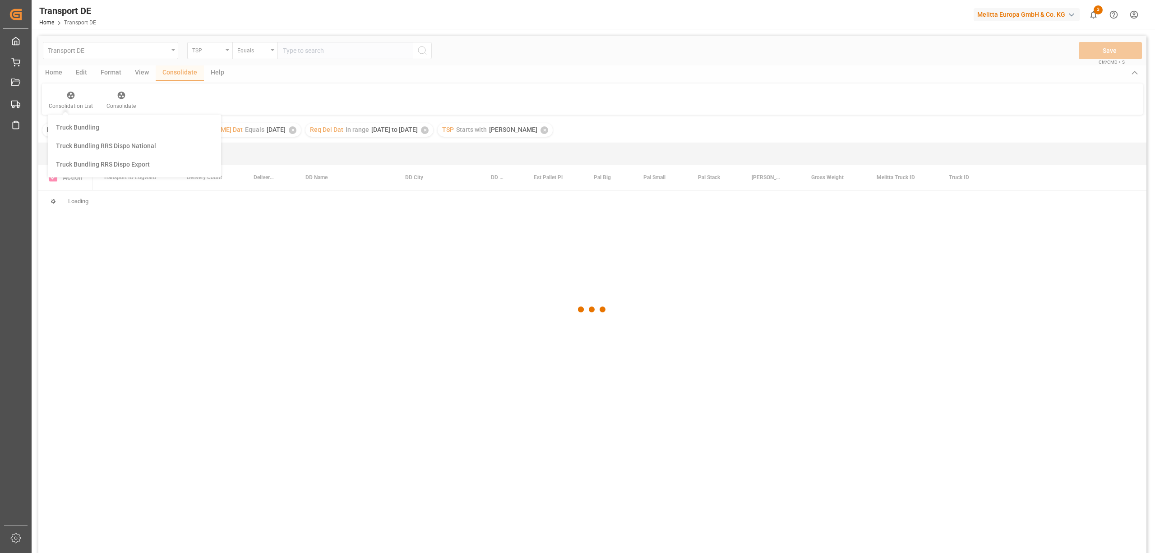
drag, startPoint x: 123, startPoint y: 145, endPoint x: 461, endPoint y: 145, distance: 337.9
click at [127, 145] on div "Transport DE TSP Equals Save Ctrl/CMD + S Home Edit Format View Consolidate Hel…" at bounding box center [592, 306] width 1108 height 541
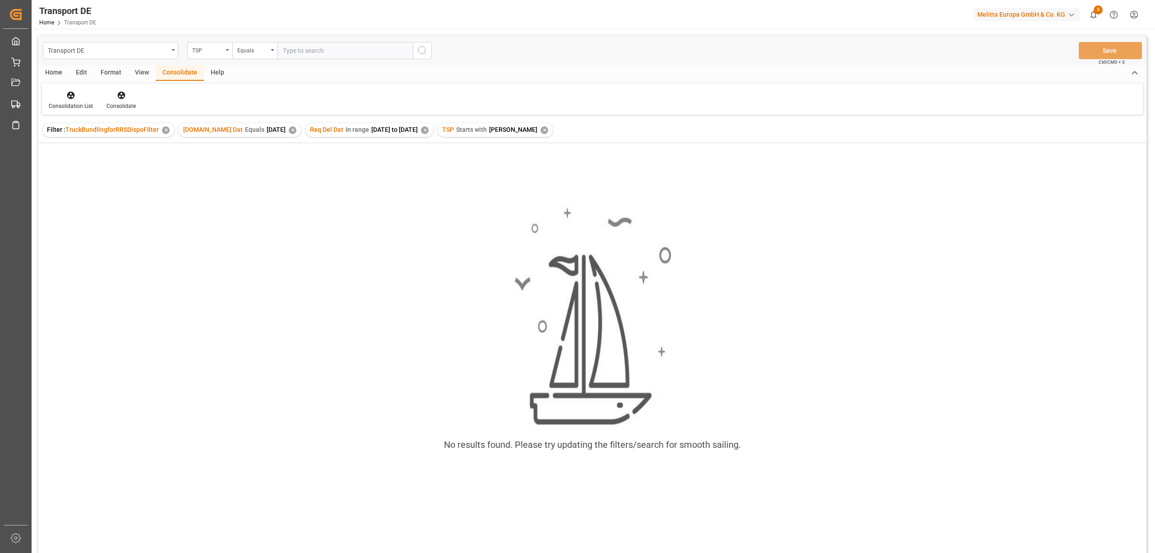
click at [540, 130] on div "✕" at bounding box center [544, 130] width 8 height 8
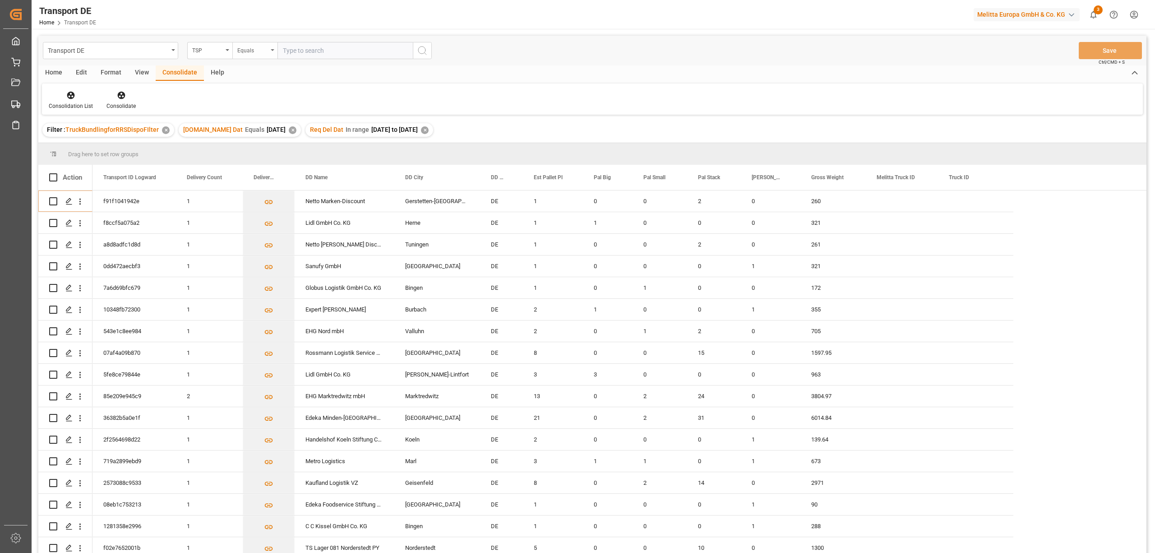
click at [245, 51] on div "Equals" at bounding box center [252, 49] width 31 height 10
drag, startPoint x: 267, startPoint y: 151, endPoint x: 287, endPoint y: 145, distance: 20.7
click at [267, 152] on div "Starts with" at bounding box center [300, 148] width 134 height 19
type input "LIT"
click at [422, 47] on icon "search button" at bounding box center [422, 50] width 11 height 11
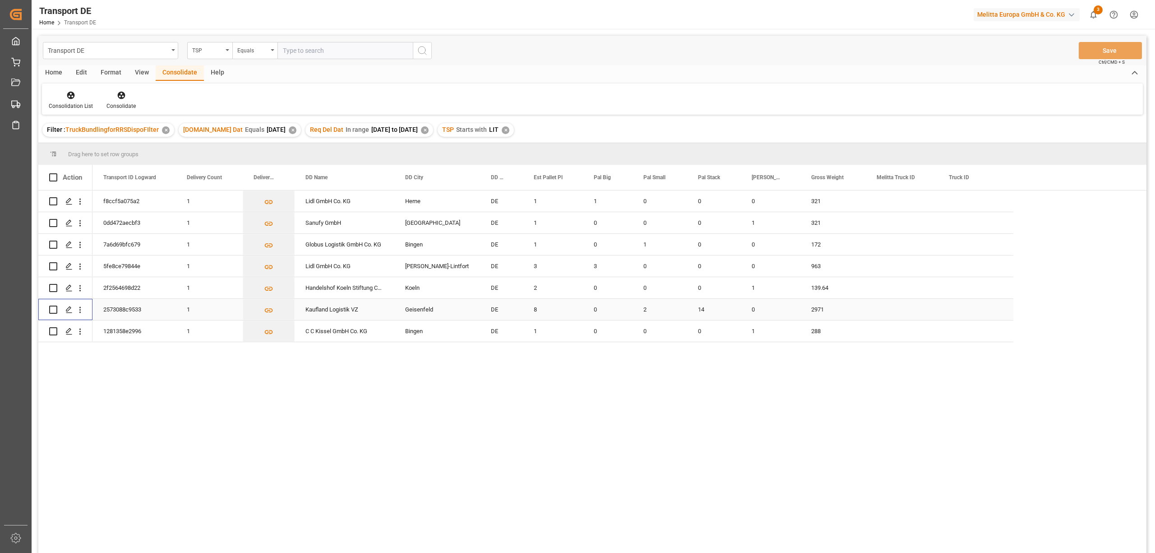
click at [51, 309] on input "Press Space to toggle row selection (unchecked)" at bounding box center [53, 309] width 8 height 8
checkbox input "true"
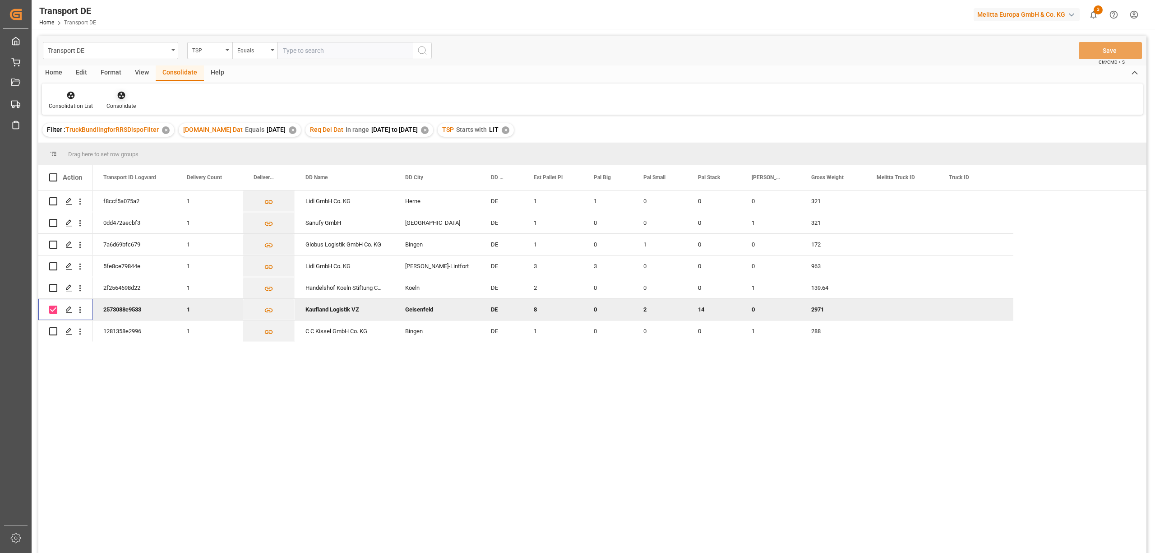
click at [120, 96] on icon at bounding box center [121, 96] width 8 height 8
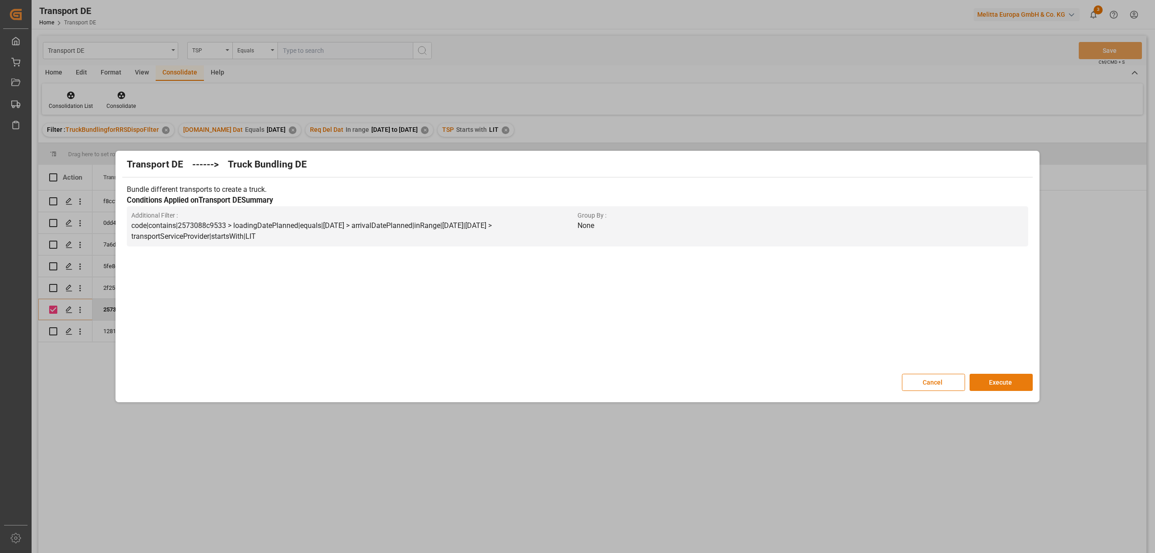
click at [1008, 381] on button "Execute" at bounding box center [1000, 382] width 63 height 17
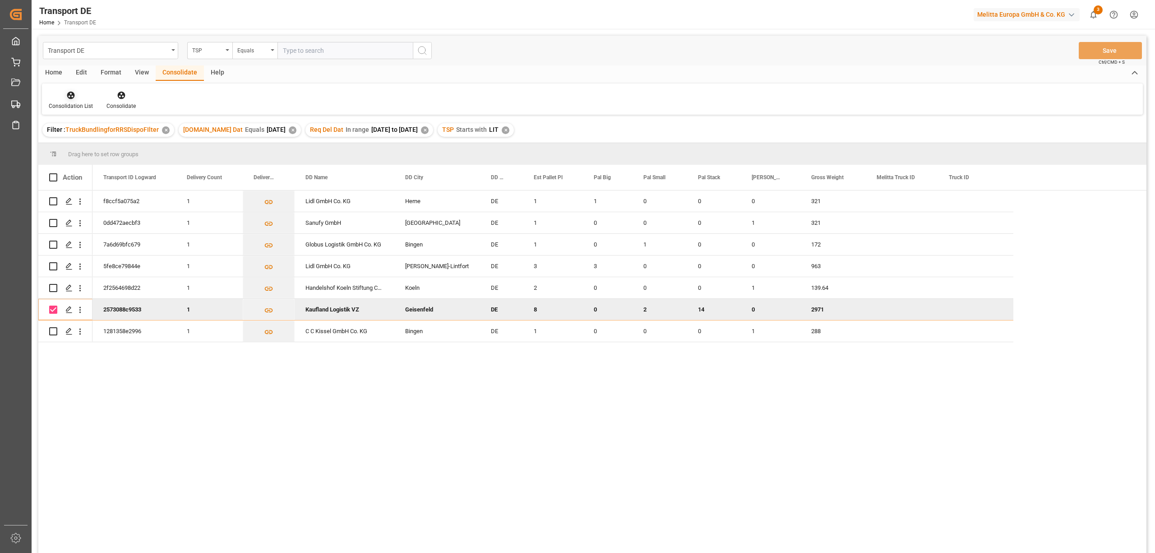
click at [70, 126] on span "TruckBundlingforRRSDispoFIlter" at bounding box center [111, 129] width 93 height 7
click at [69, 102] on div "Consolidation List" at bounding box center [71, 106] width 44 height 8
click at [98, 143] on div "Transport DE TSP Equals Save Ctrl/CMD + S Home Edit Format View Consolidate Hel…" at bounding box center [592, 306] width 1108 height 541
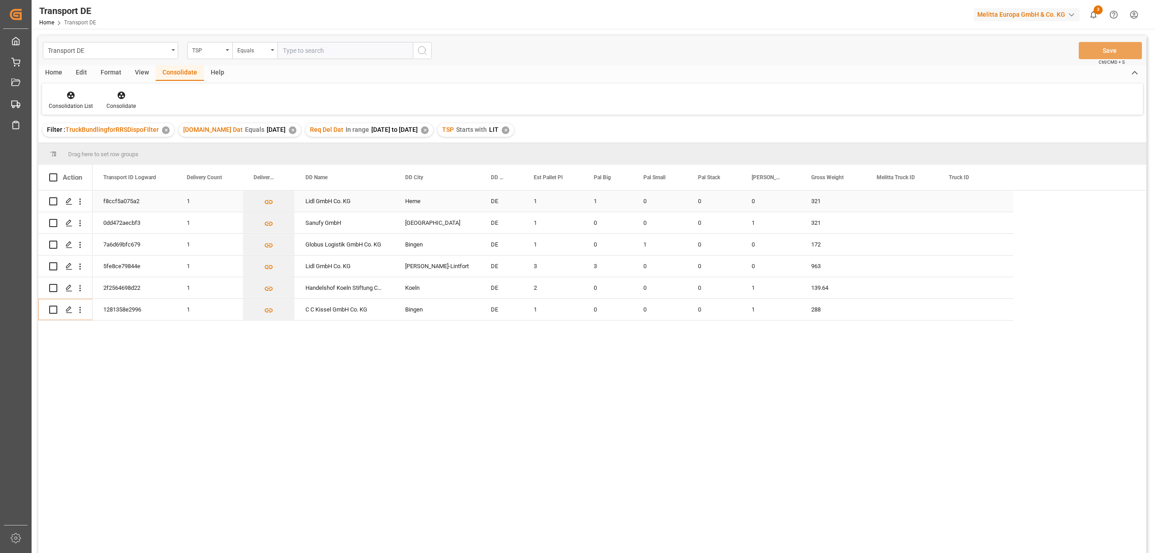
click at [51, 202] on input "Press Space to toggle row selection (unchecked)" at bounding box center [53, 201] width 8 height 8
checkbox input "true"
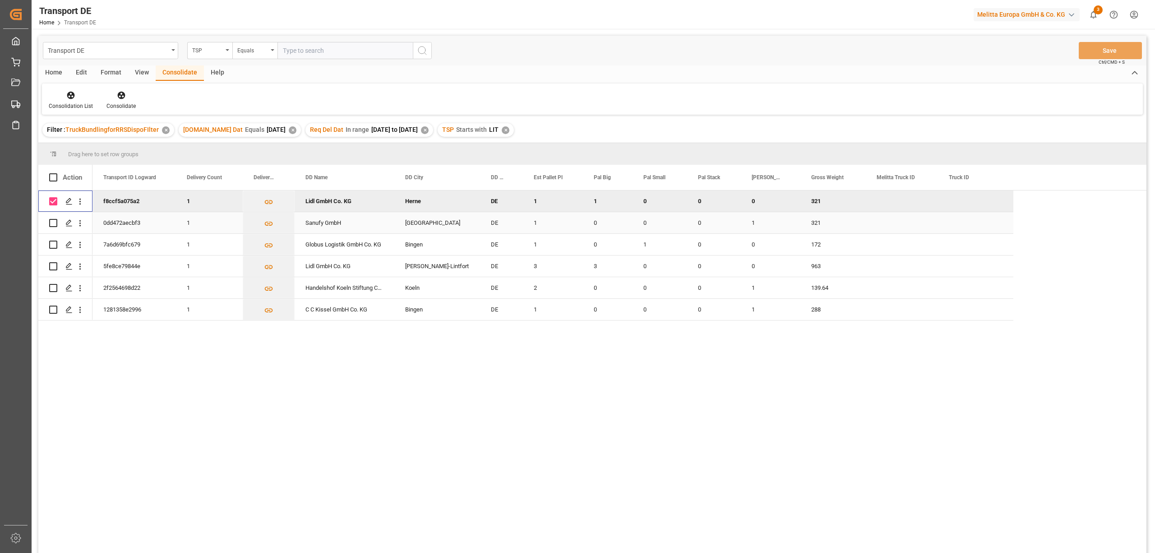
click at [55, 224] on input "Press Space to toggle row selection (unchecked)" at bounding box center [53, 223] width 8 height 8
checkbox input "true"
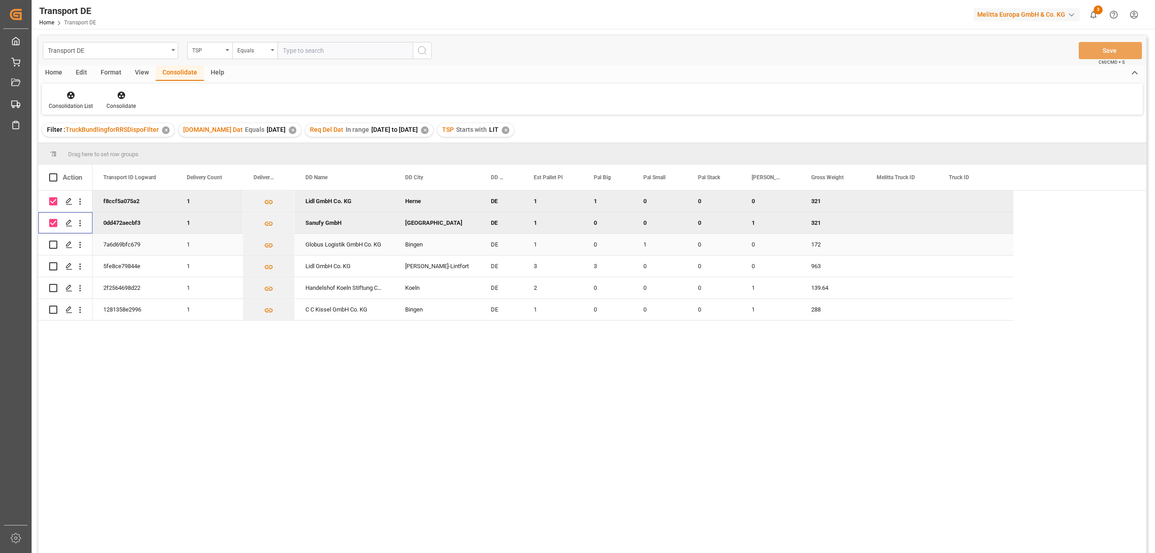
click at [55, 245] on input "Press Space to toggle row selection (unchecked)" at bounding box center [53, 244] width 8 height 8
checkbox input "true"
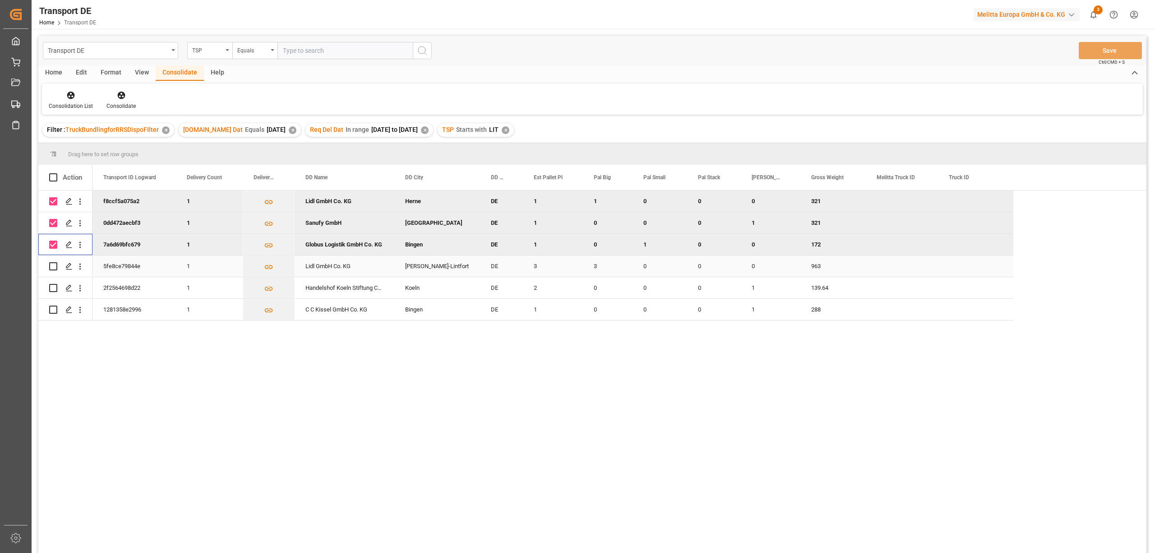
click at [54, 264] on input "Press Space to toggle row selection (unchecked)" at bounding box center [53, 266] width 8 height 8
checkbox input "true"
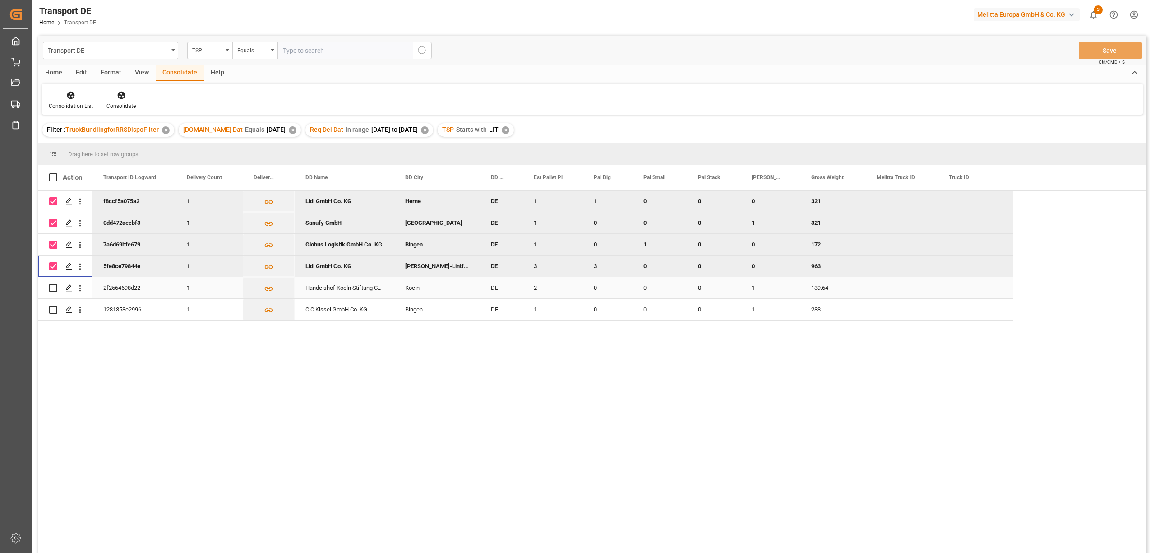
drag, startPoint x: 53, startPoint y: 286, endPoint x: 52, endPoint y: 291, distance: 5.0
click at [53, 286] on input "Press Space to toggle row selection (unchecked)" at bounding box center [53, 288] width 8 height 8
checkbox input "true"
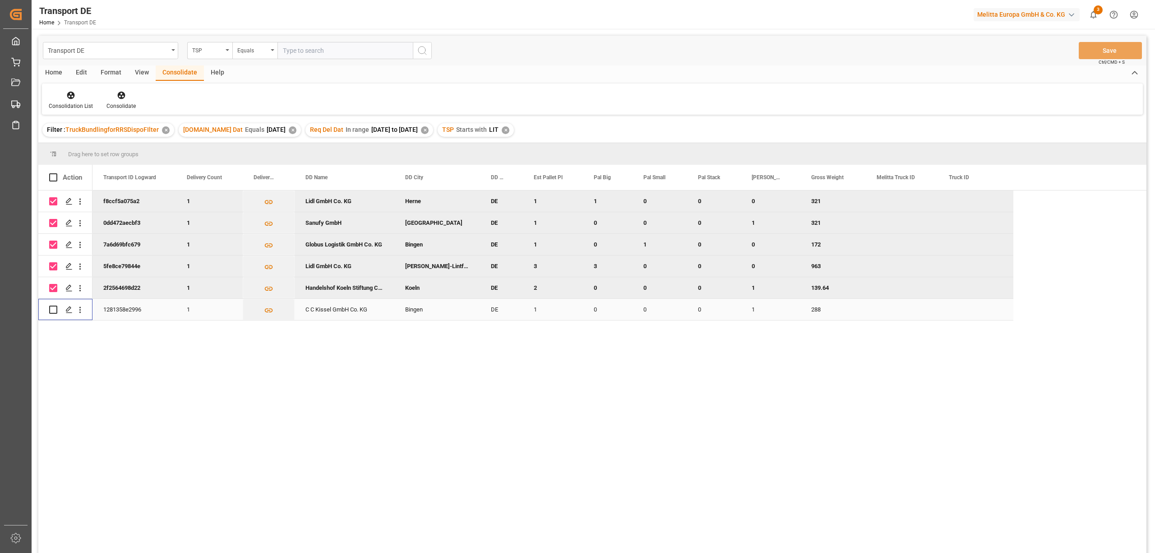
click at [51, 309] on input "Press Space to toggle row selection (unchecked)" at bounding box center [53, 309] width 8 height 8
checkbox input "true"
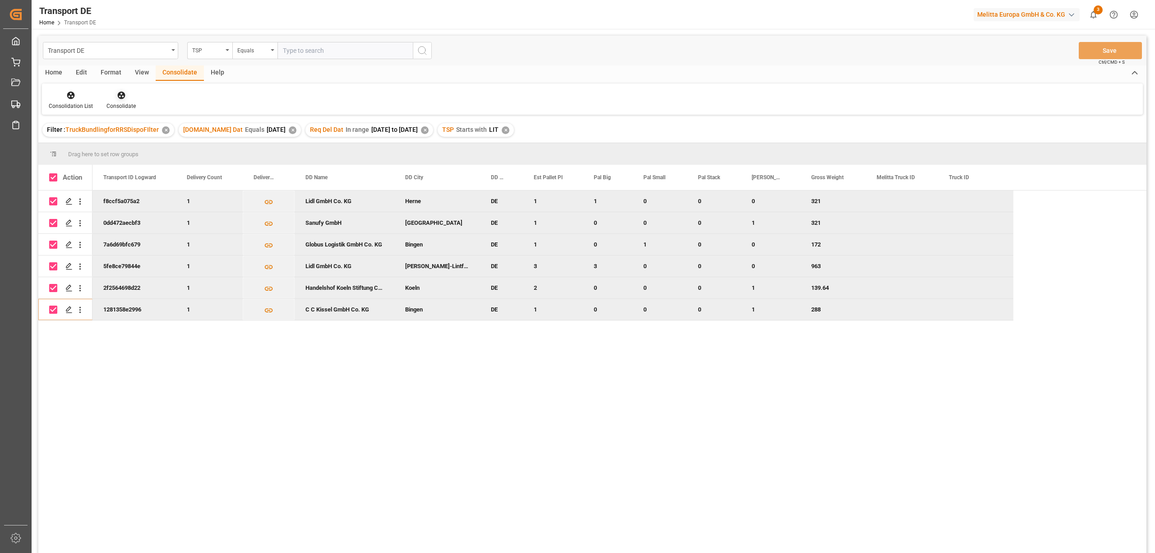
click at [122, 100] on div "Consolidate" at bounding box center [121, 100] width 43 height 20
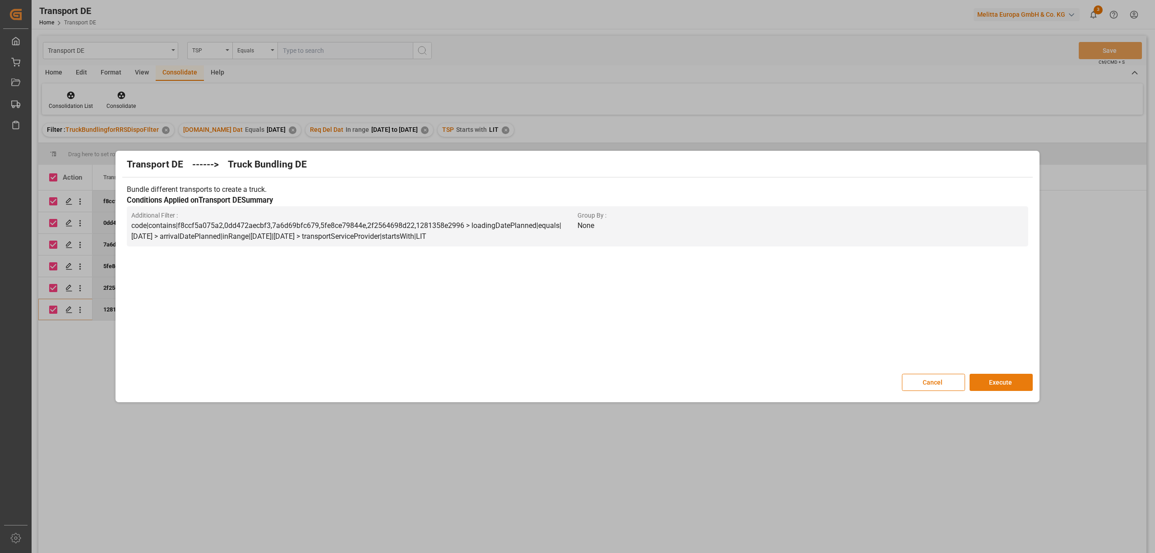
click at [1007, 387] on button "Execute" at bounding box center [1000, 382] width 63 height 17
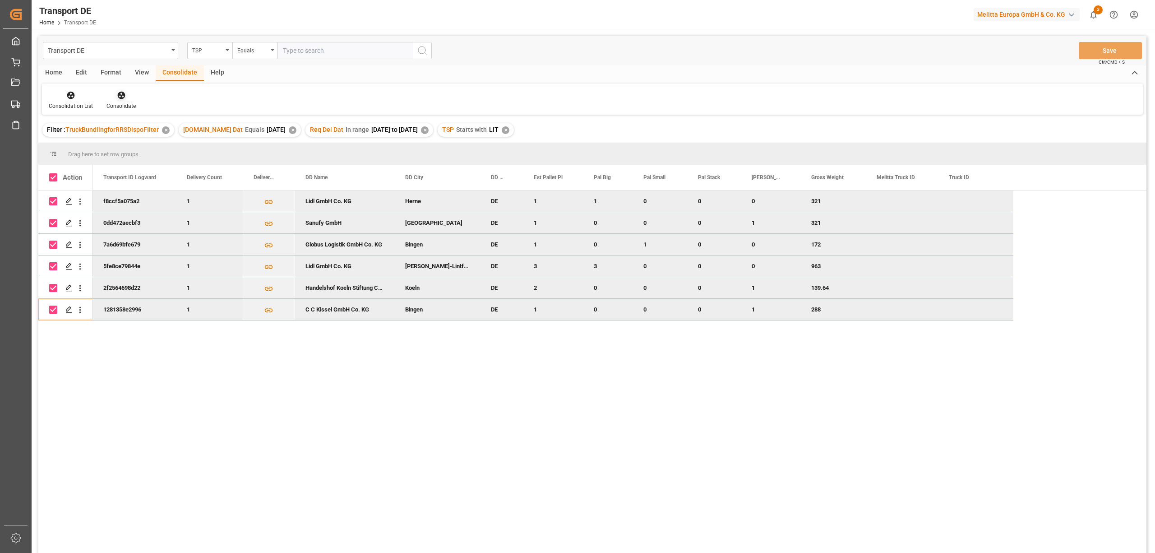
click at [120, 126] on span "TruckBundlingforRRSDispoFIlter" at bounding box center [111, 129] width 93 height 7
click at [117, 96] on icon at bounding box center [121, 96] width 8 height 8
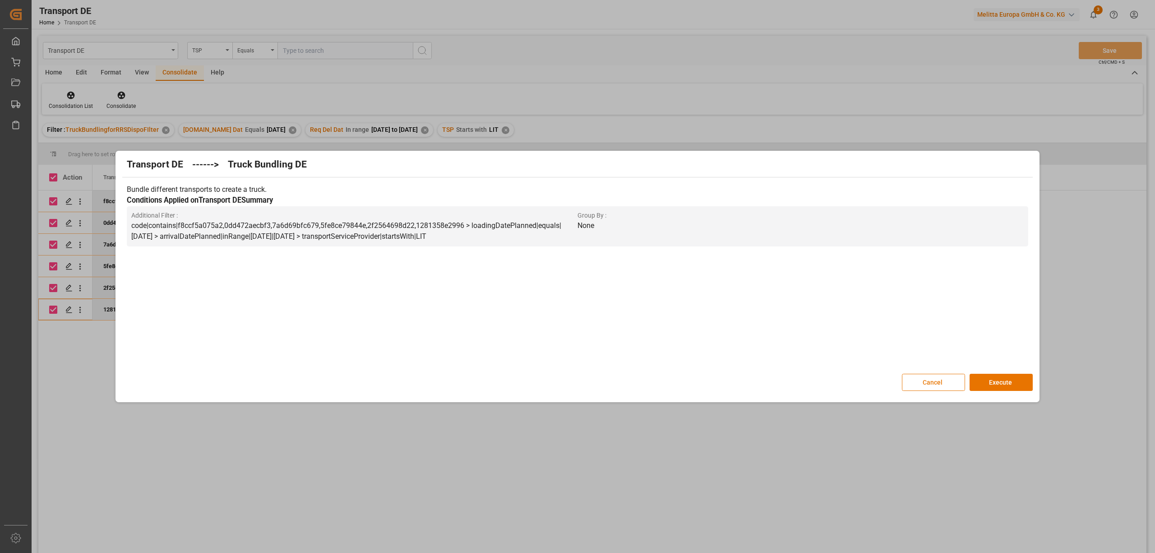
click at [945, 384] on button "Cancel" at bounding box center [933, 382] width 63 height 17
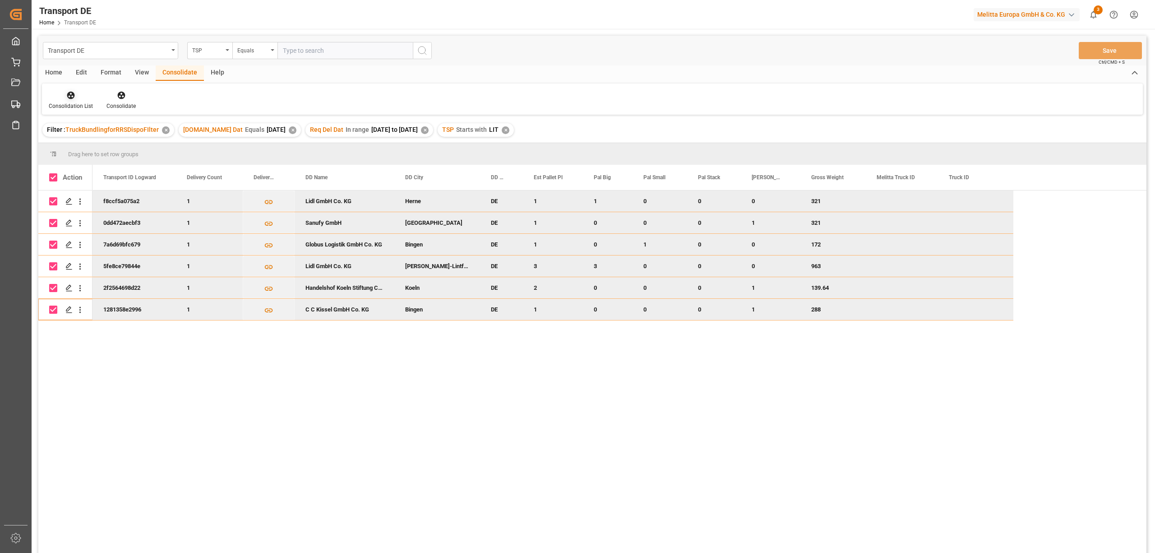
click at [70, 98] on icon at bounding box center [71, 96] width 8 height 8
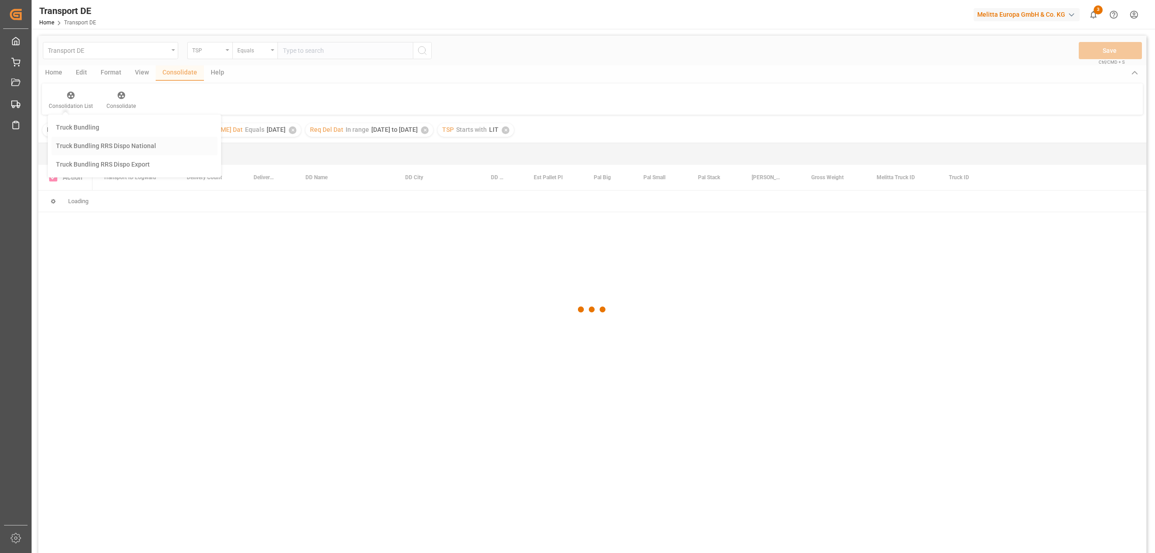
click at [80, 146] on div "Transport DE TSP Equals Save Ctrl/CMD + S Home Edit Format View Consolidate Hel…" at bounding box center [592, 306] width 1108 height 541
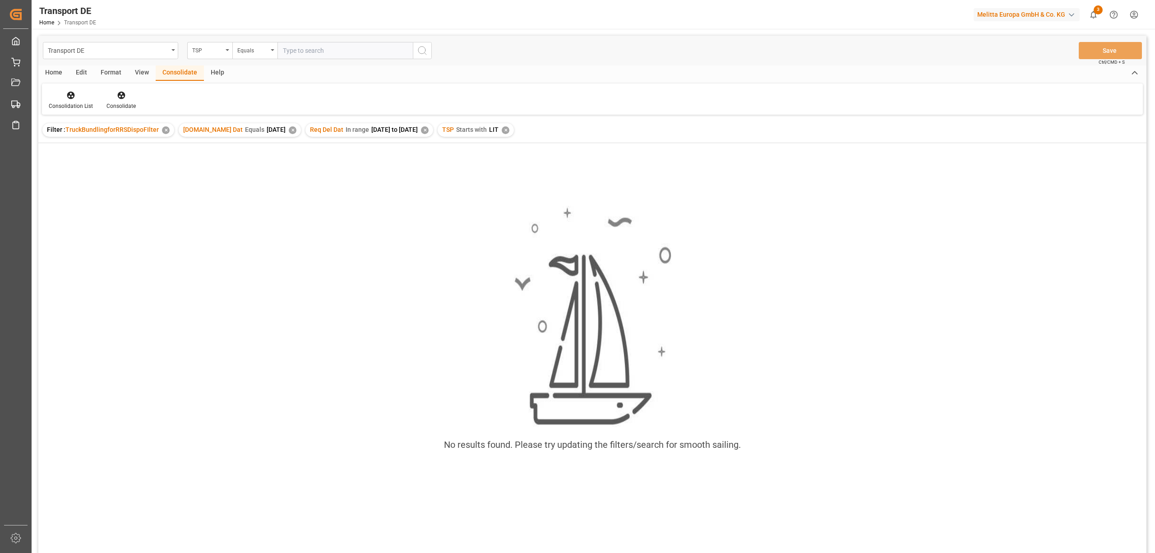
click at [509, 128] on div "✕" at bounding box center [506, 130] width 8 height 8
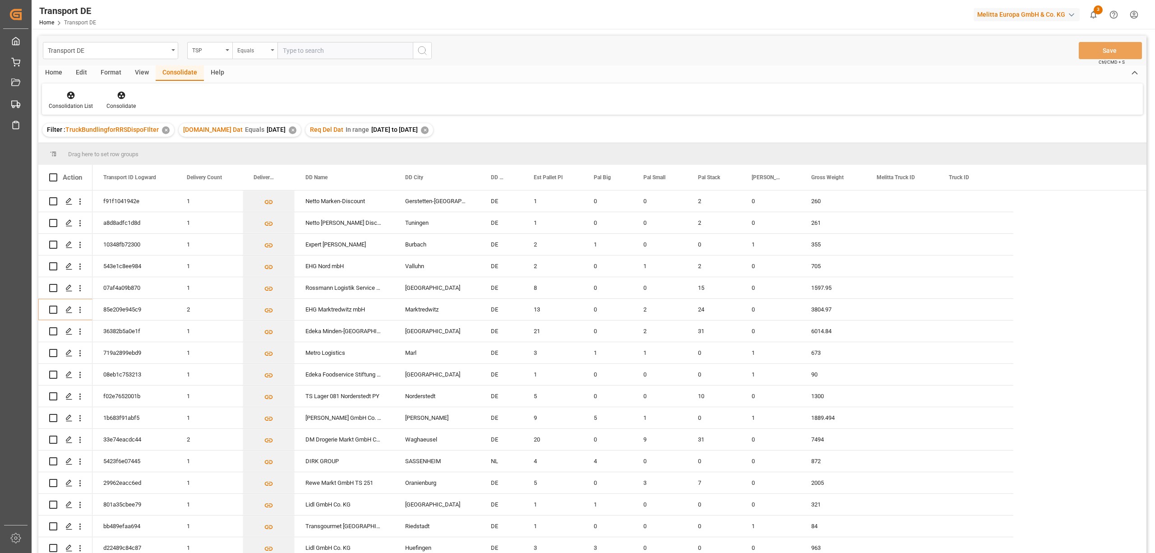
click at [257, 53] on div "Equals" at bounding box center [252, 49] width 31 height 10
click at [257, 147] on div "Starts with" at bounding box center [300, 148] width 134 height 19
type input "Hartmann"
click at [417, 51] on icon "search button" at bounding box center [422, 50] width 11 height 11
click at [58, 72] on div "Home" at bounding box center [53, 72] width 31 height 15
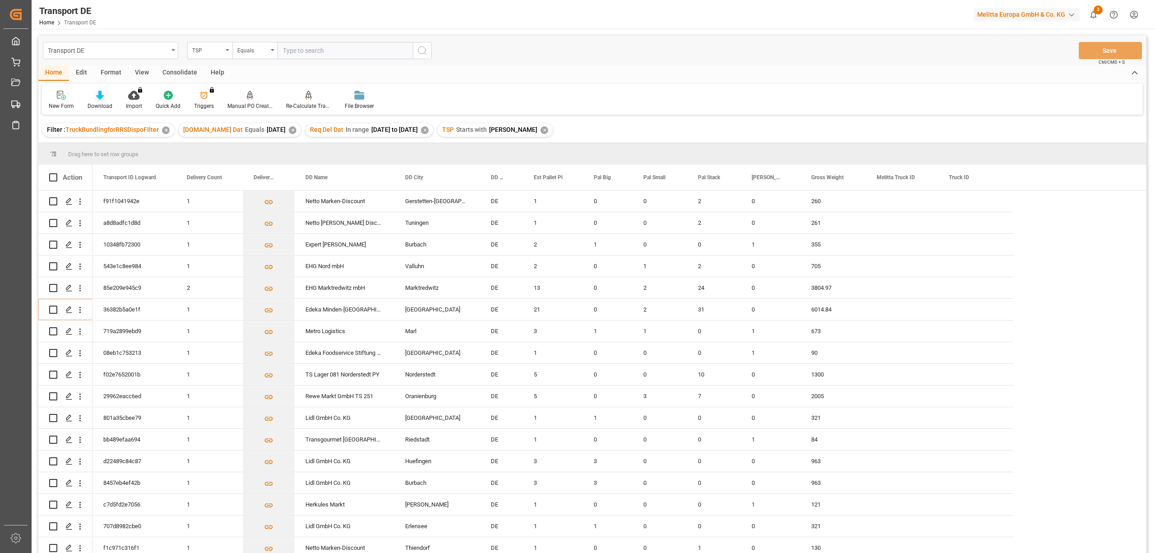
click at [100, 96] on icon at bounding box center [100, 95] width 8 height 9
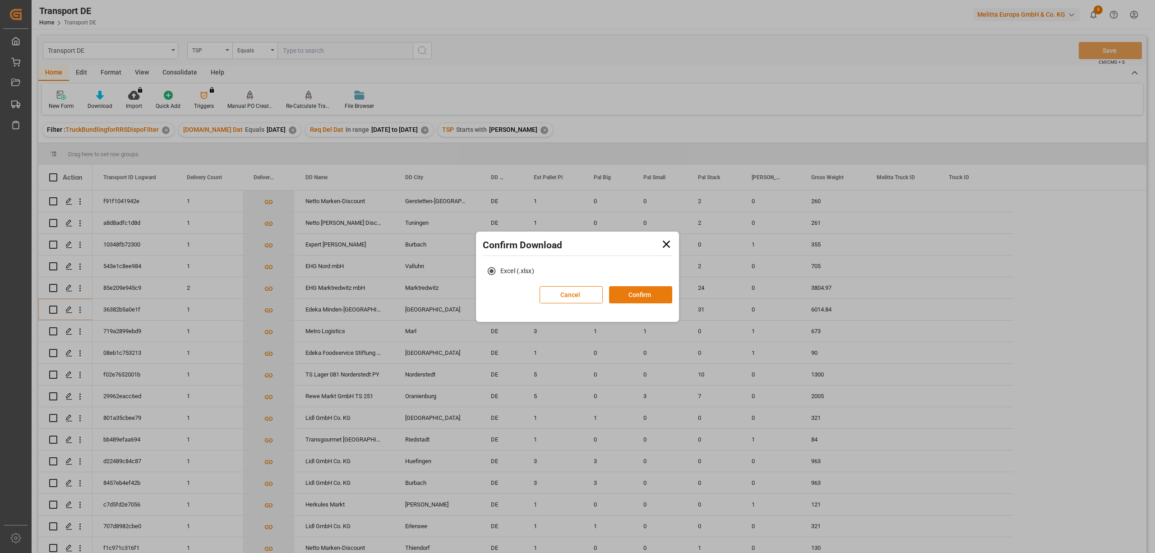
click at [661, 297] on button "Confirm" at bounding box center [640, 294] width 63 height 17
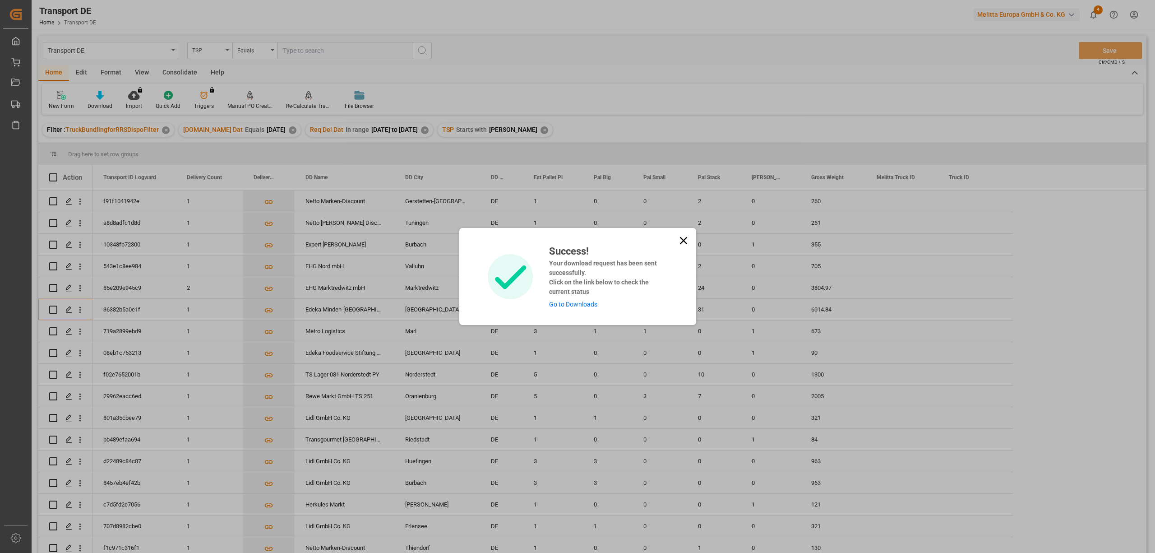
click at [684, 237] on icon at bounding box center [683, 240] width 13 height 13
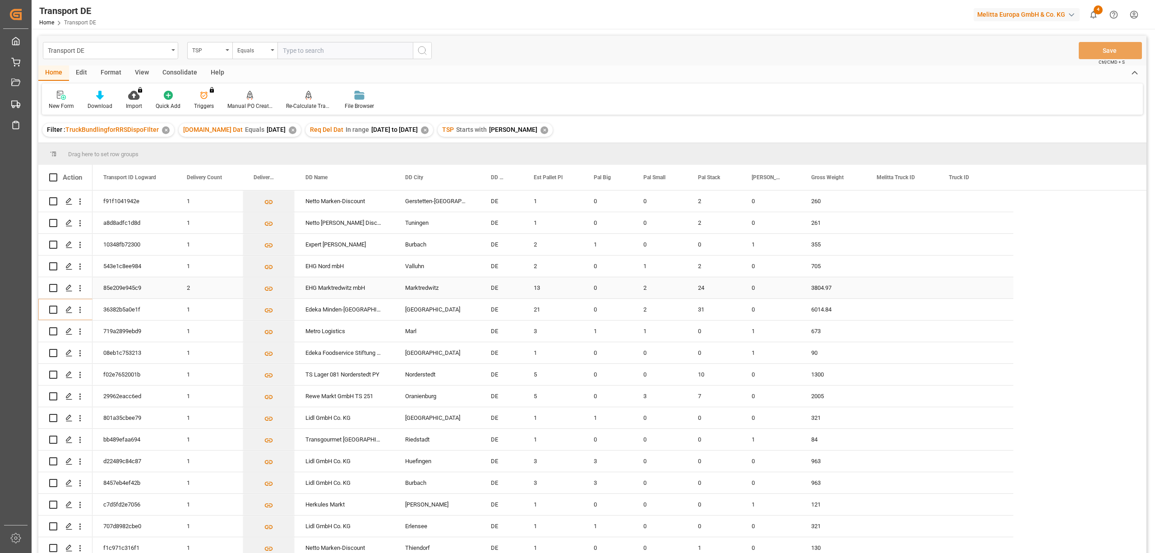
click at [53, 287] on input "Press Space to toggle row selection (unchecked)" at bounding box center [53, 288] width 8 height 8
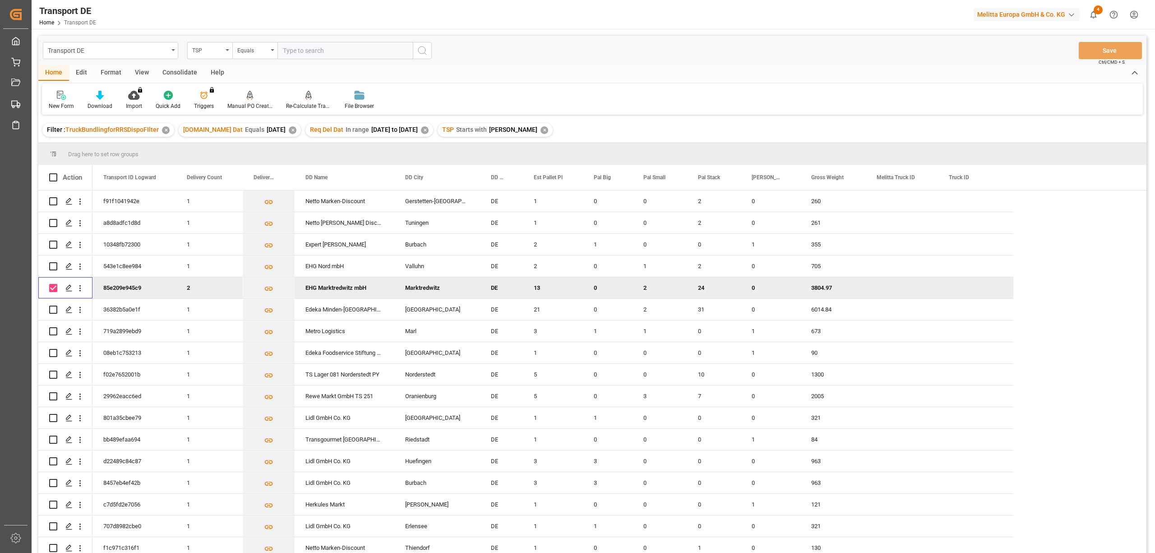
click at [53, 290] on input "Press Space to toggle row selection (checked)" at bounding box center [53, 288] width 8 height 8
checkbox input "false"
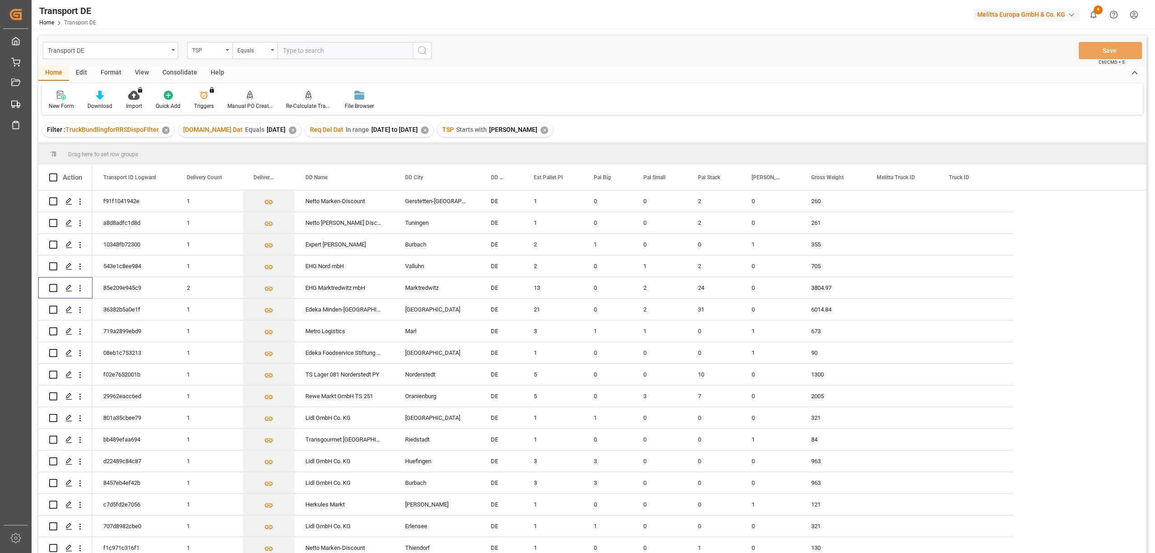
click at [172, 71] on div "Consolidate" at bounding box center [180, 72] width 48 height 15
click at [72, 102] on div "Consolidation List" at bounding box center [71, 106] width 44 height 8
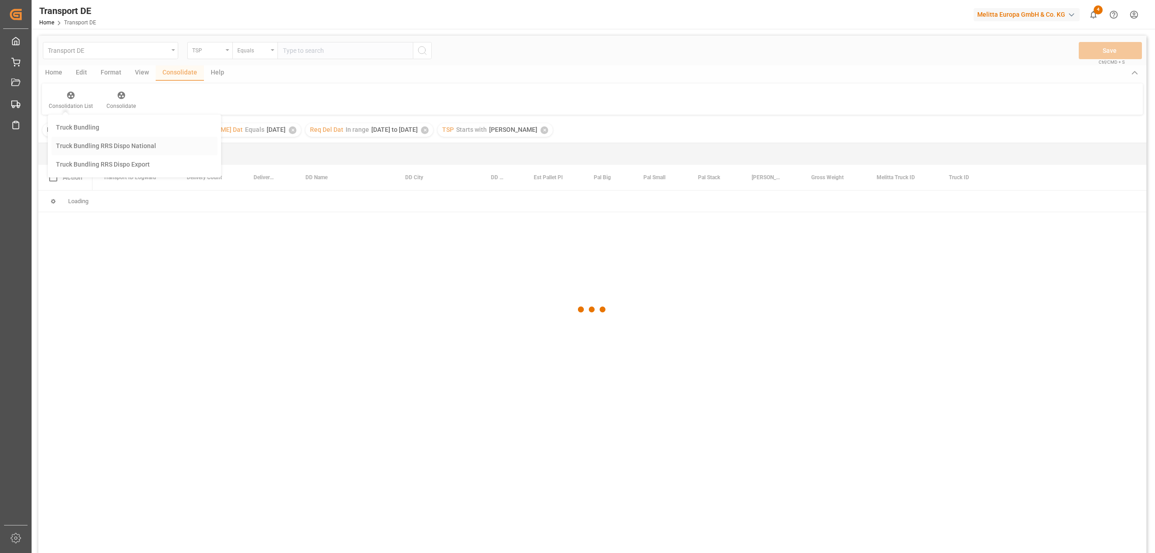
click at [100, 143] on div "Transport DE TSP Equals Save Ctrl/CMD + S Home Edit Format View Consolidate Hel…" at bounding box center [592, 306] width 1108 height 541
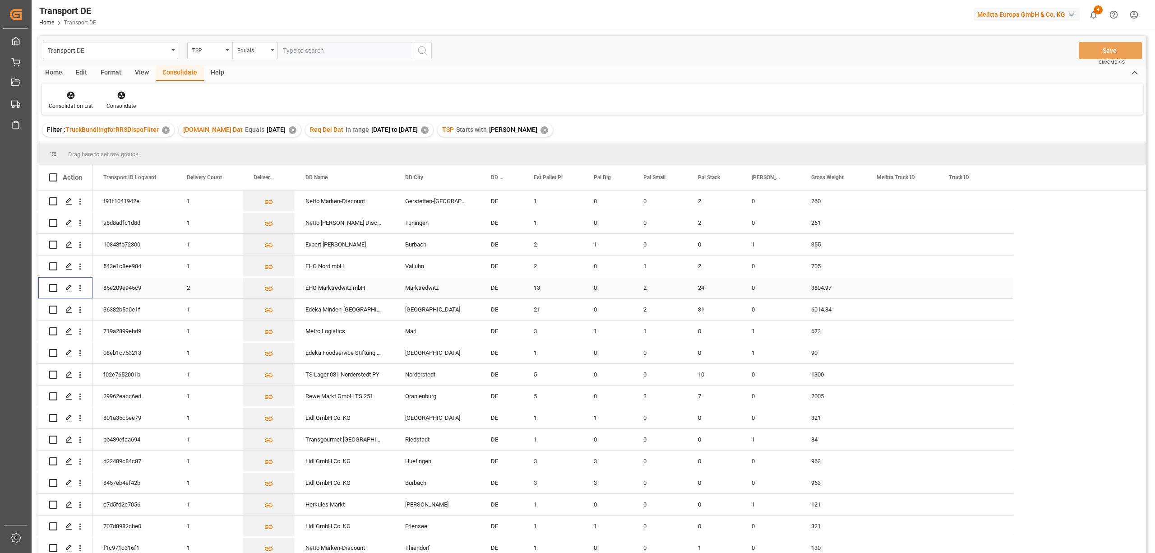
click at [51, 288] on input "Press Space to toggle row selection (unchecked)" at bounding box center [53, 288] width 8 height 8
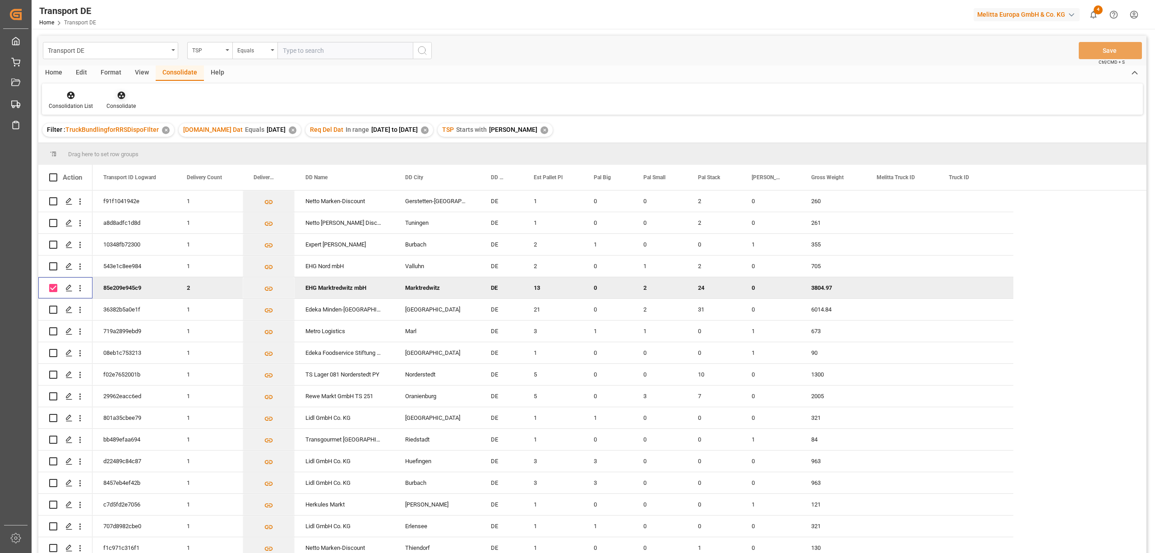
click at [119, 93] on icon at bounding box center [121, 96] width 8 height 8
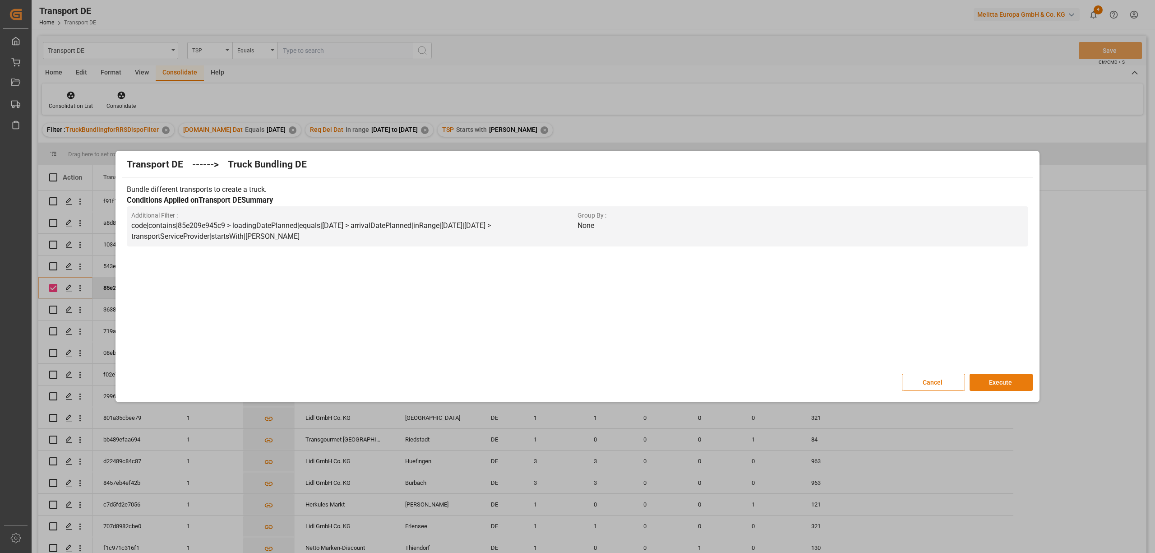
click at [994, 381] on button "Execute" at bounding box center [1000, 382] width 63 height 17
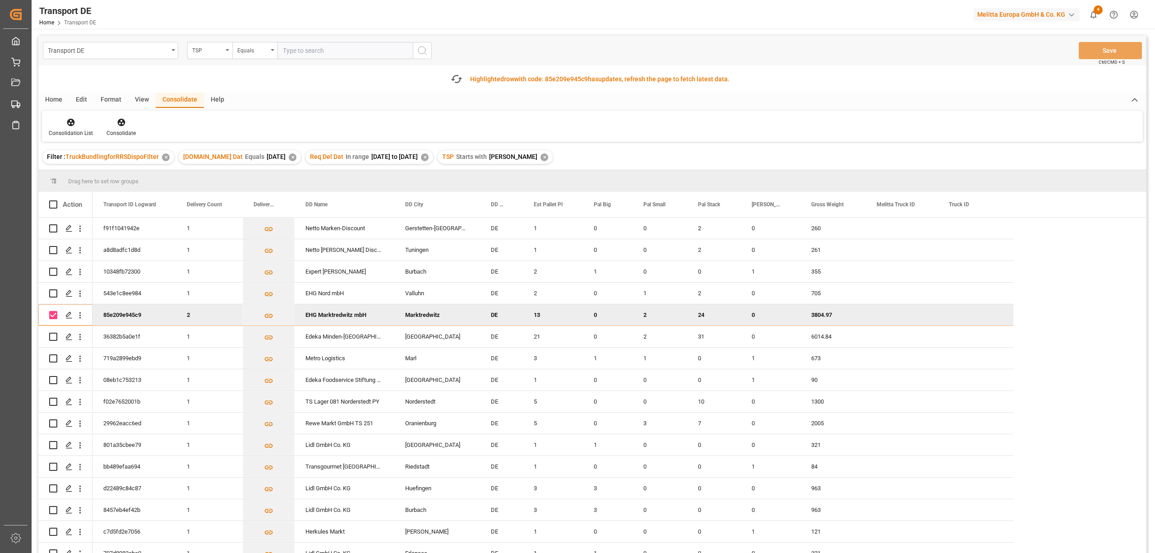
click at [52, 313] on input "Press Space to toggle row selection (checked)" at bounding box center [53, 315] width 8 height 8
checkbox input "false"
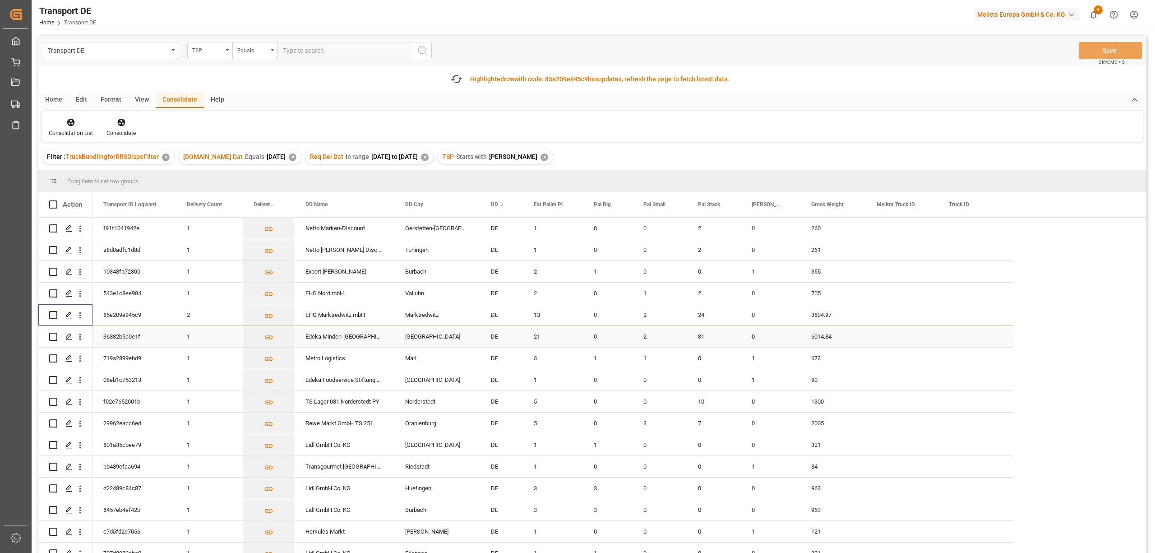
click at [53, 348] on div "Press SPACE to select this row." at bounding box center [53, 358] width 8 height 21
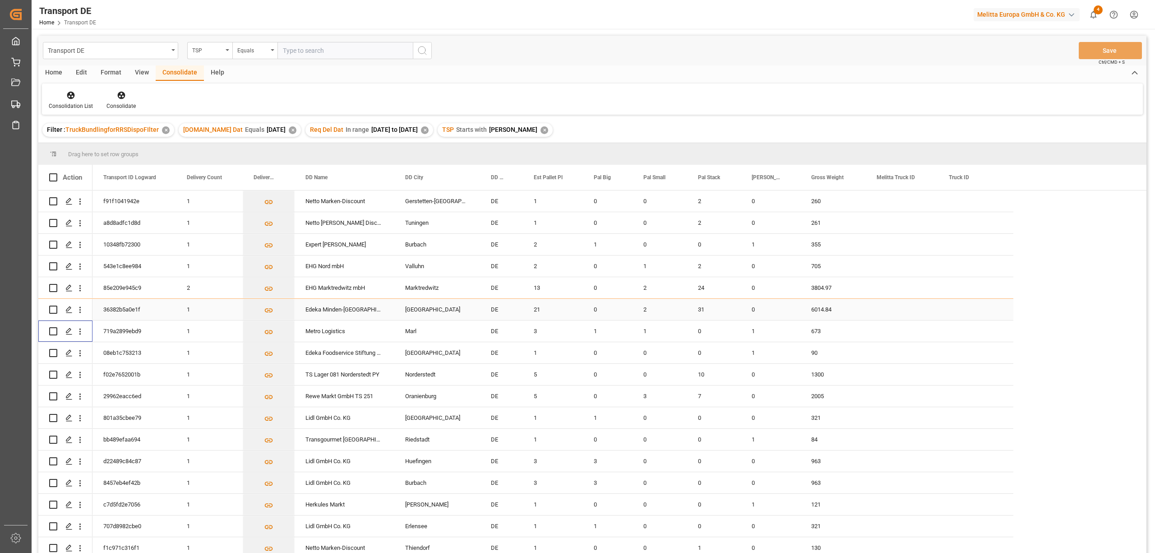
click at [51, 308] on input "Press Space to toggle row selection (unchecked)" at bounding box center [53, 309] width 8 height 8
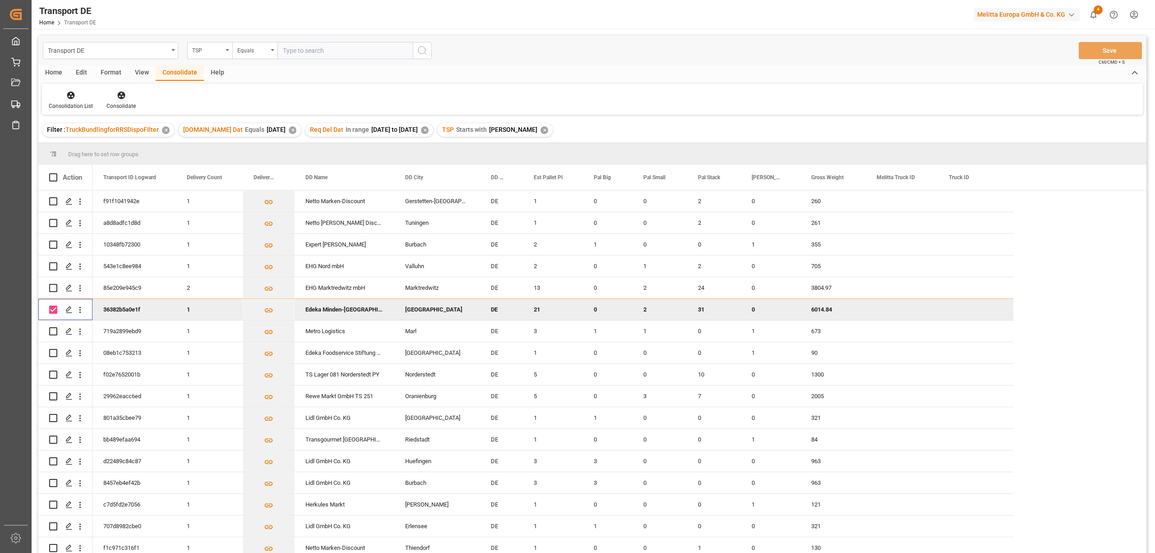
click at [119, 98] on icon at bounding box center [121, 96] width 8 height 8
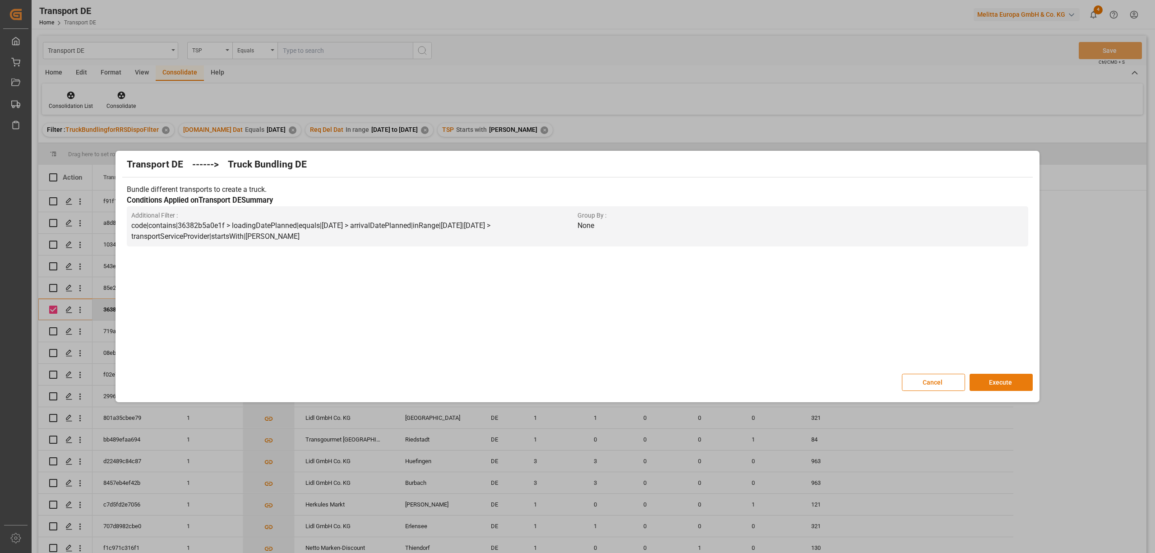
click at [1015, 386] on button "Execute" at bounding box center [1000, 382] width 63 height 17
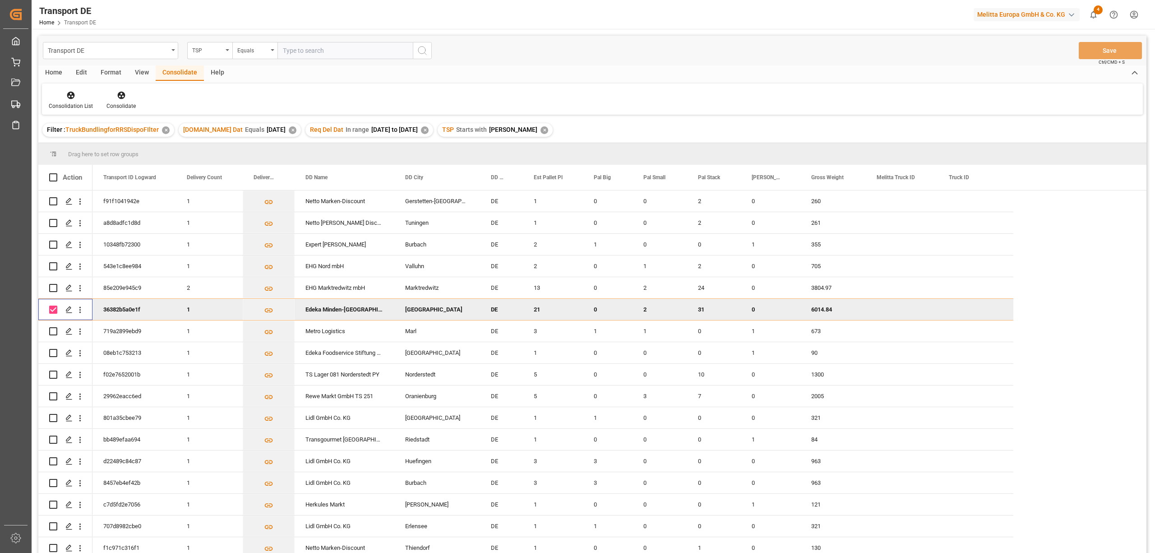
click at [51, 309] on input "Press Space to toggle row selection (checked)" at bounding box center [53, 309] width 8 height 8
checkbox input "false"
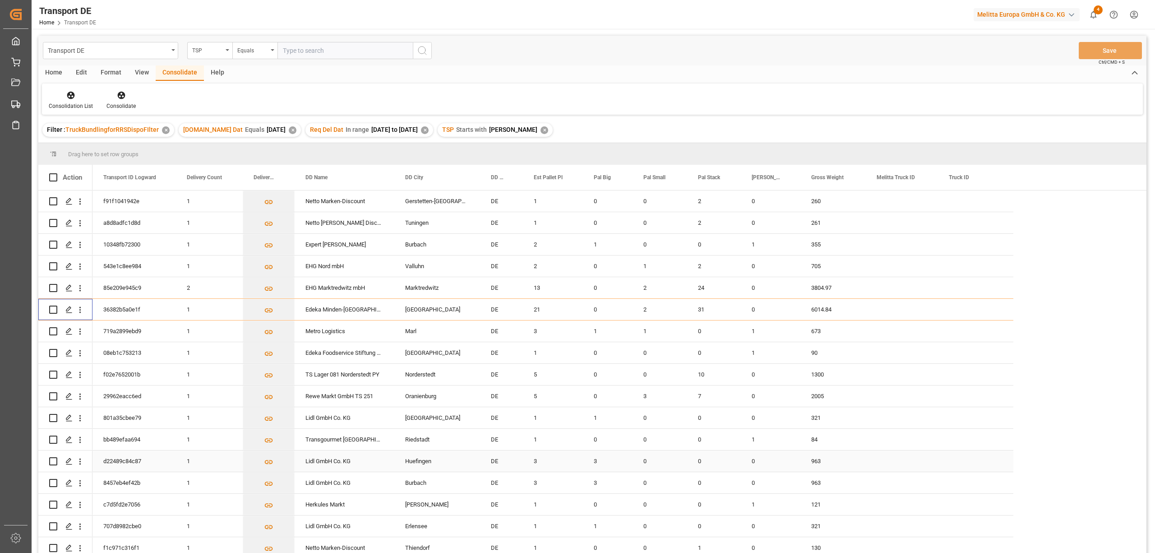
scroll to position [46, 0]
click at [53, 522] on input "Press Space to toggle row selection (unchecked)" at bounding box center [53, 526] width 8 height 8
checkbox input "true"
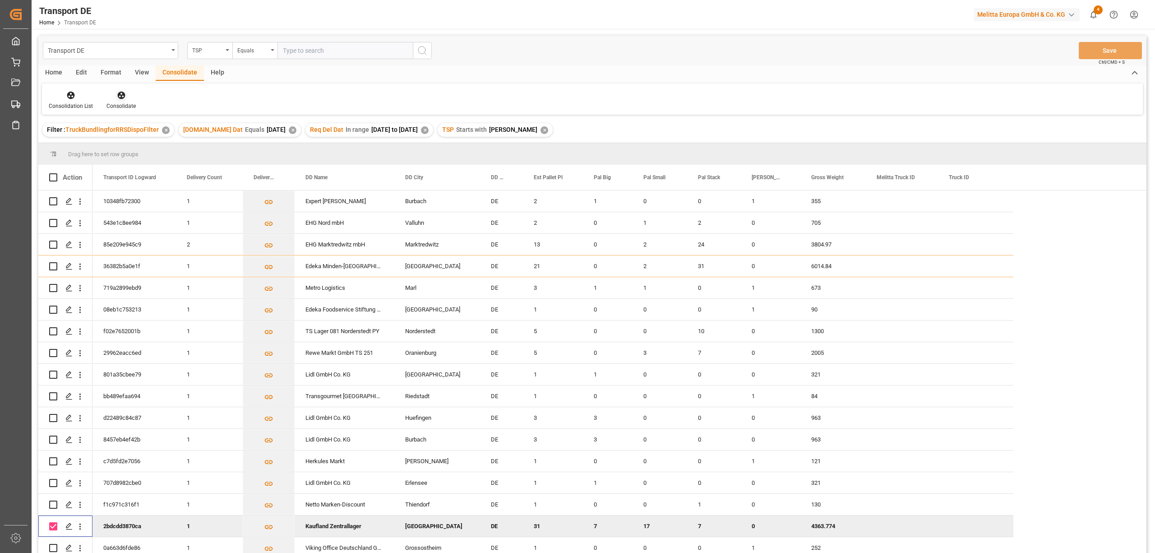
click at [117, 100] on div "Consolidate" at bounding box center [121, 100] width 43 height 20
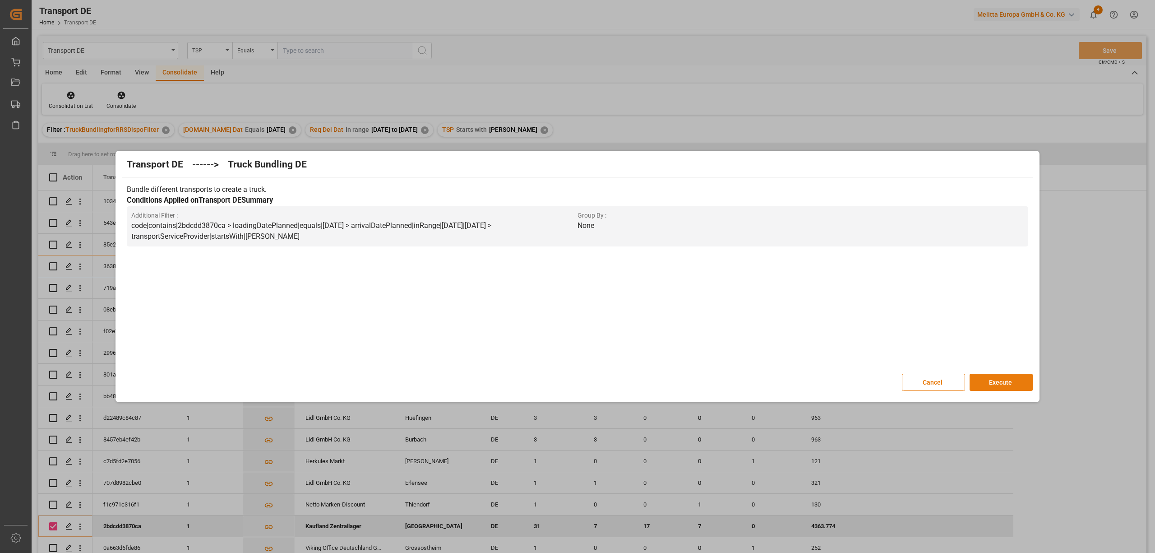
click at [1004, 383] on button "Execute" at bounding box center [1000, 382] width 63 height 17
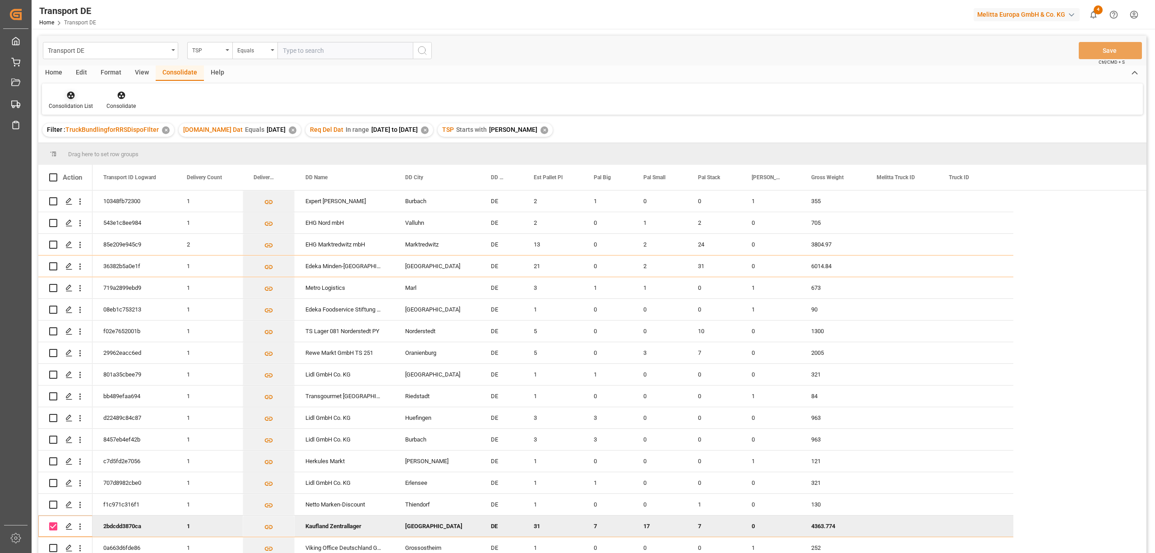
click at [69, 100] on div "Consolidation List" at bounding box center [71, 100] width 58 height 20
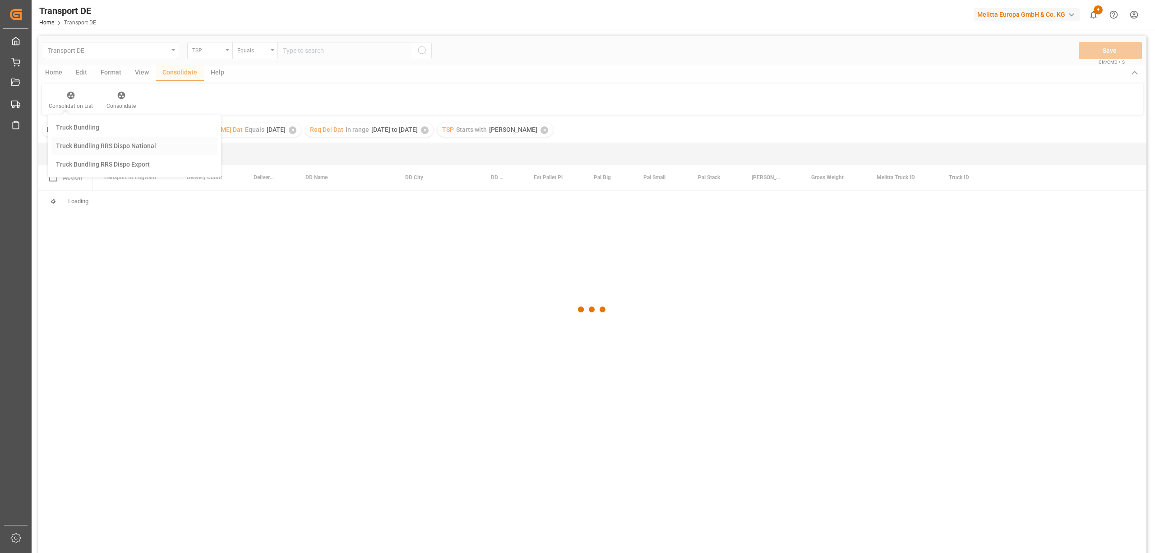
click at [106, 146] on div "Transport DE TSP Equals Save Ctrl/CMD + S Home Edit Format View Consolidate Hel…" at bounding box center [592, 306] width 1108 height 541
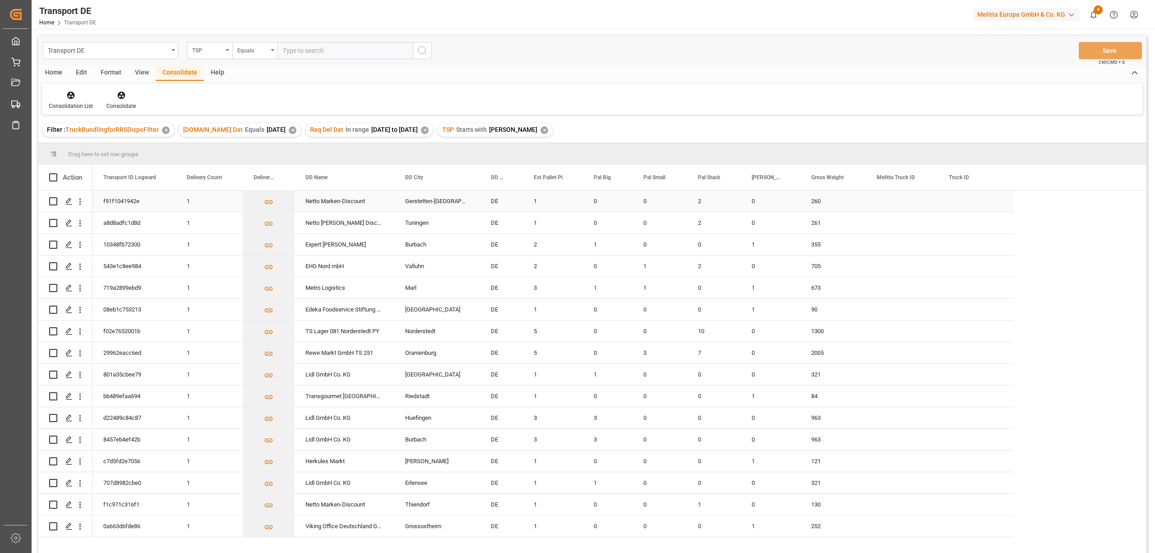
drag, startPoint x: 54, startPoint y: 201, endPoint x: 53, endPoint y: 213, distance: 11.8
click at [53, 201] on input "Press Space to toggle row selection (unchecked)" at bounding box center [53, 201] width 8 height 8
checkbox input "true"
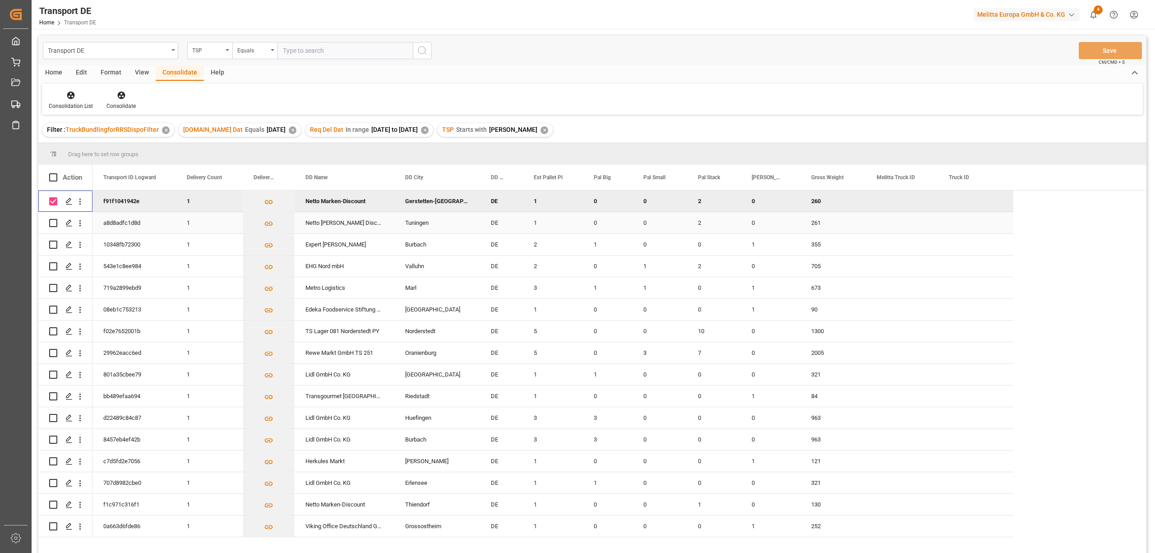
click at [52, 221] on input "Press Space to toggle row selection (unchecked)" at bounding box center [53, 223] width 8 height 8
checkbox input "true"
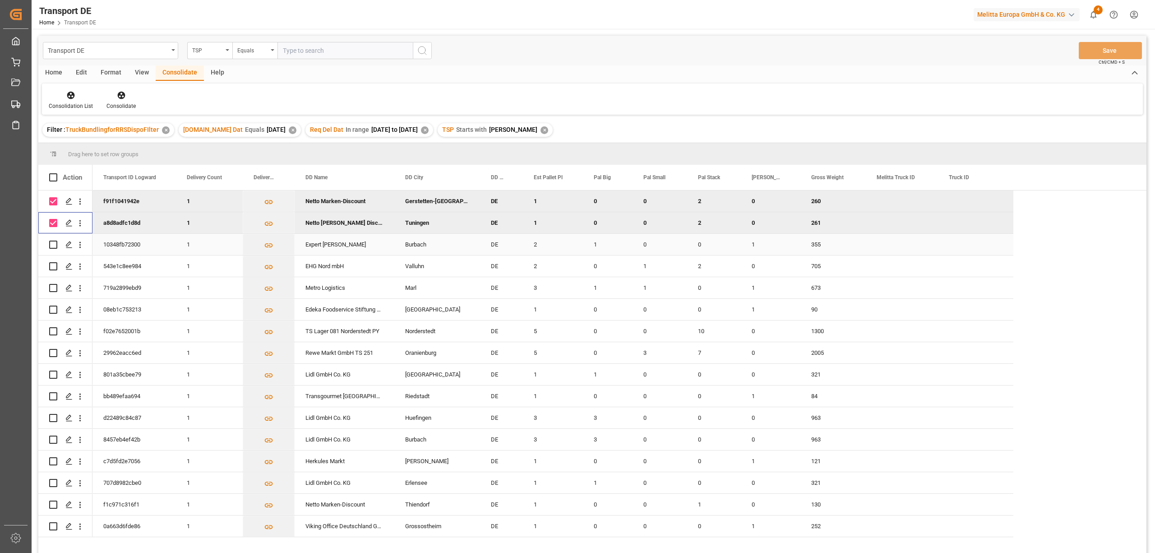
click at [52, 246] on input "Press Space to toggle row selection (unchecked)" at bounding box center [53, 244] width 8 height 8
checkbox input "true"
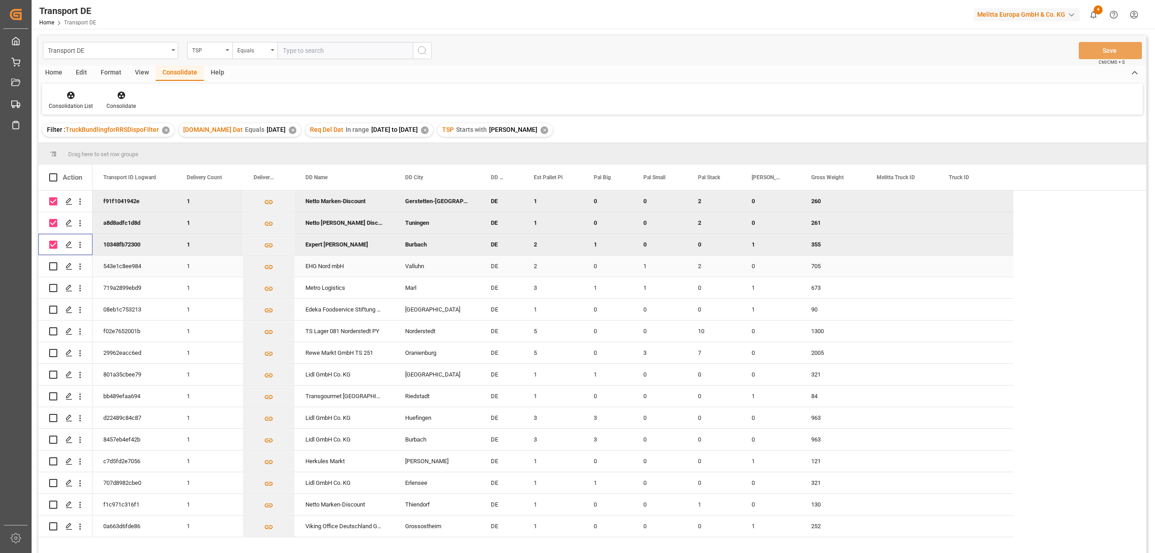
click at [52, 266] on input "Press Space to toggle row selection (unchecked)" at bounding box center [53, 266] width 8 height 8
checkbox input "true"
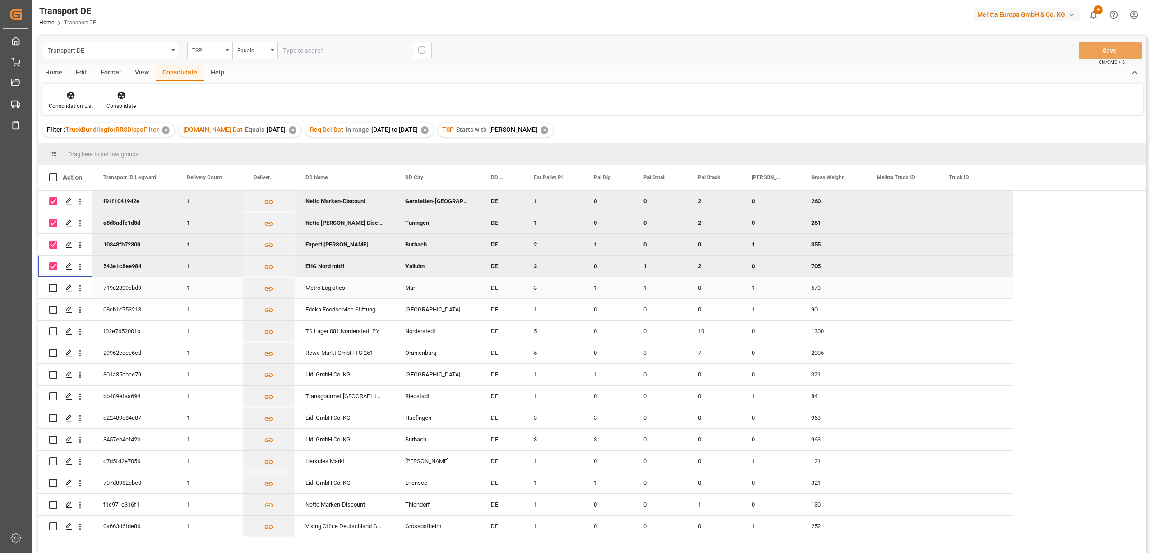
click at [53, 287] on input "Press Space to toggle row selection (unchecked)" at bounding box center [53, 288] width 8 height 8
checkbox input "true"
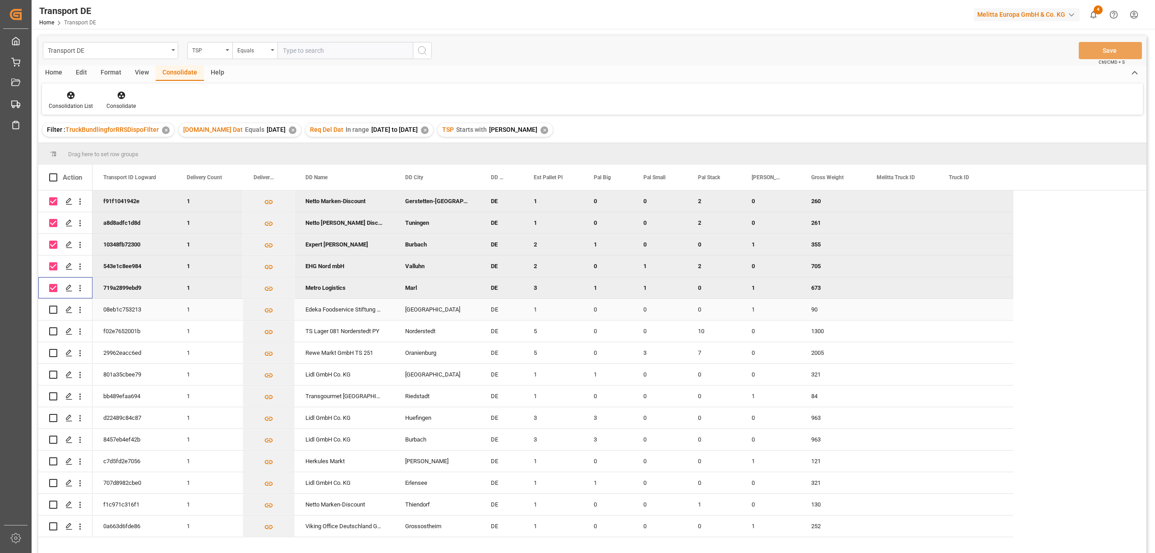
click at [53, 309] on input "Press Space to toggle row selection (unchecked)" at bounding box center [53, 309] width 8 height 8
checkbox input "true"
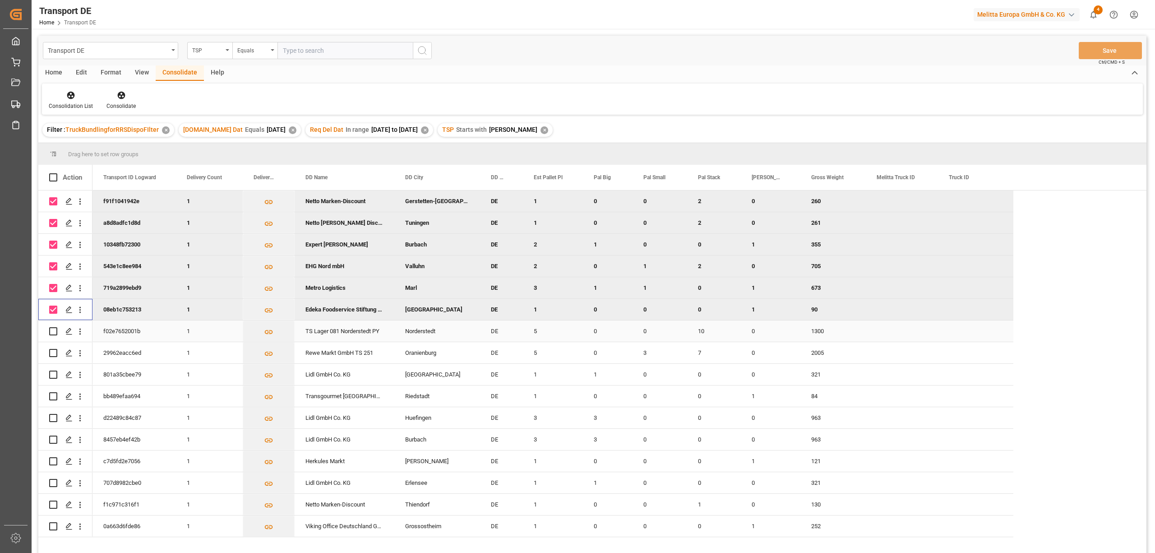
click at [52, 331] on input "Press Space to toggle row selection (unchecked)" at bounding box center [53, 331] width 8 height 8
checkbox input "true"
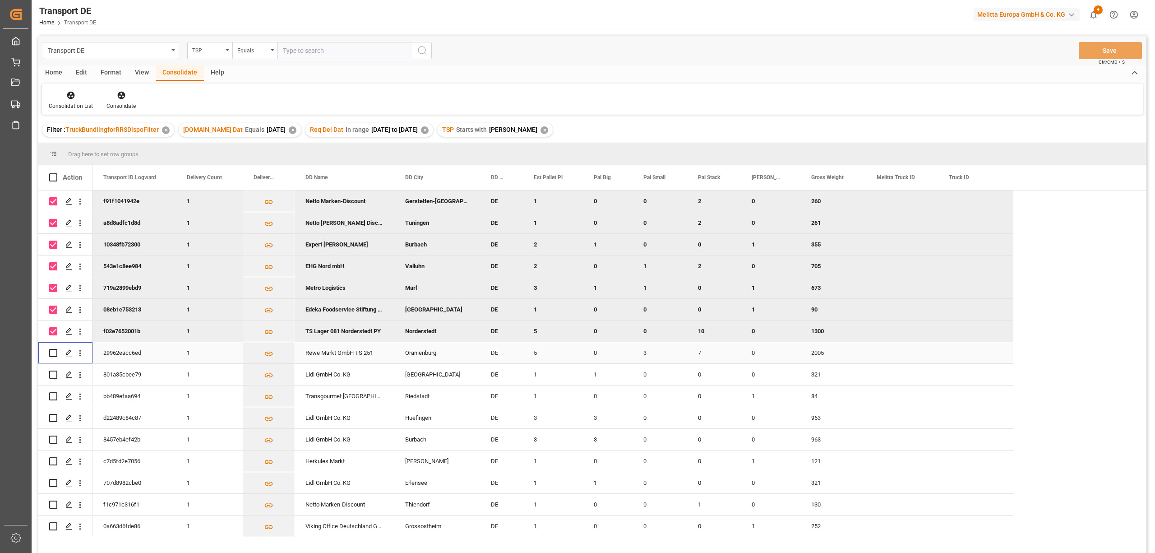
click at [55, 351] on input "Press Space to toggle row selection (unchecked)" at bounding box center [53, 353] width 8 height 8
checkbox input "true"
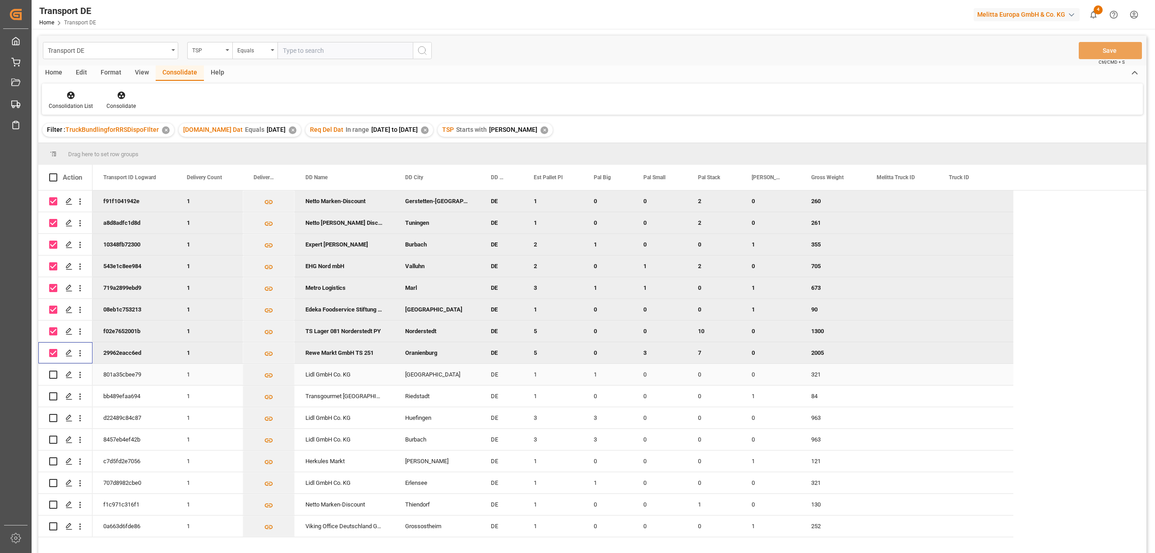
click at [53, 374] on input "Press Space to toggle row selection (unchecked)" at bounding box center [53, 374] width 8 height 8
checkbox input "true"
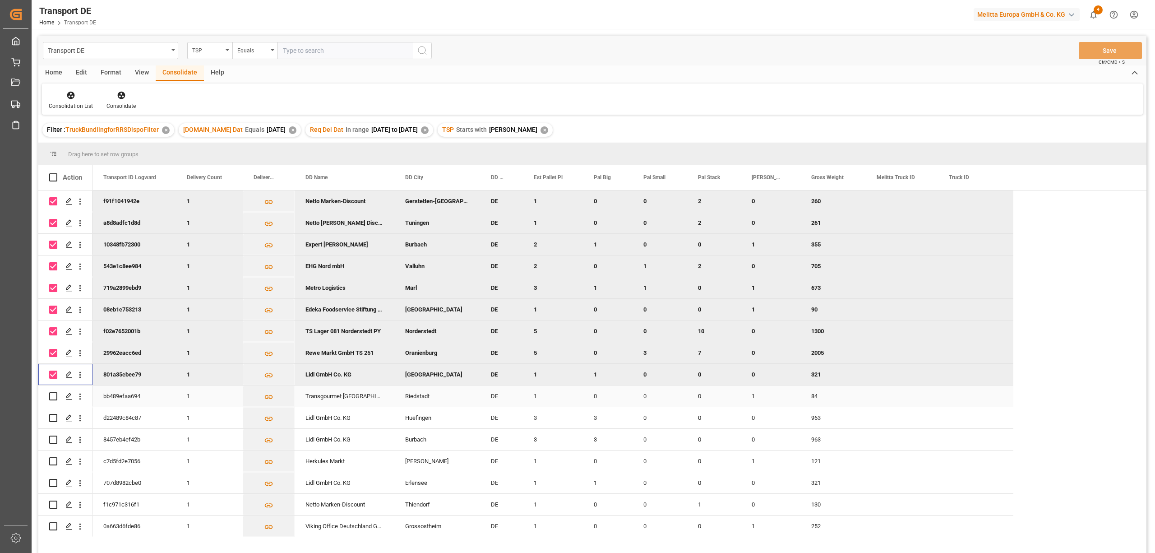
click at [51, 394] on input "Press Space to toggle row selection (unchecked)" at bounding box center [53, 396] width 8 height 8
checkbox input "true"
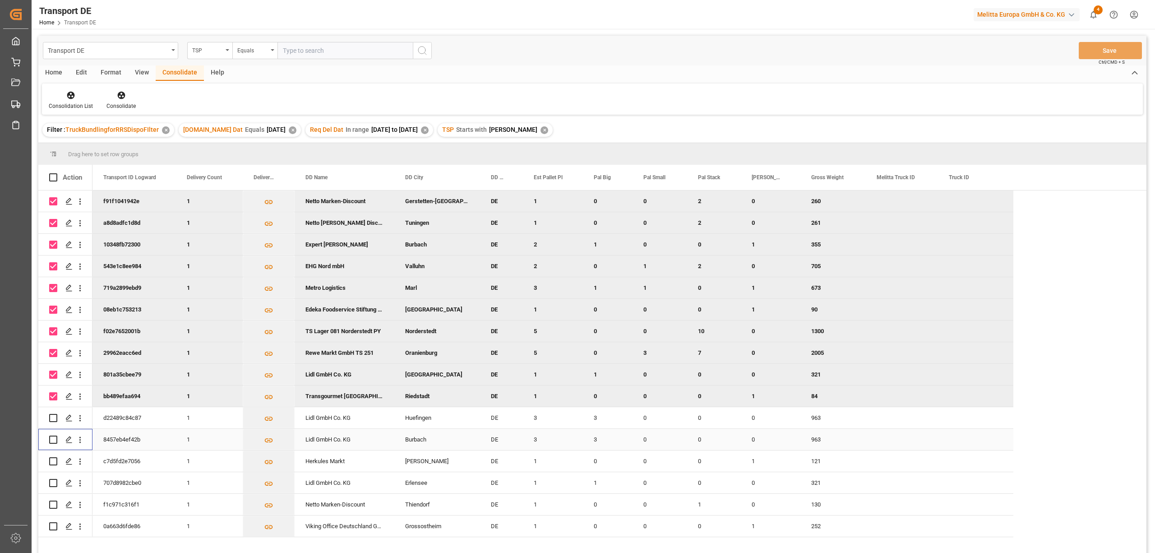
drag, startPoint x: 53, startPoint y: 441, endPoint x: 51, endPoint y: 423, distance: 18.6
click at [52, 442] on input "Press Space to toggle row selection (unchecked)" at bounding box center [53, 439] width 8 height 8
checkbox input "true"
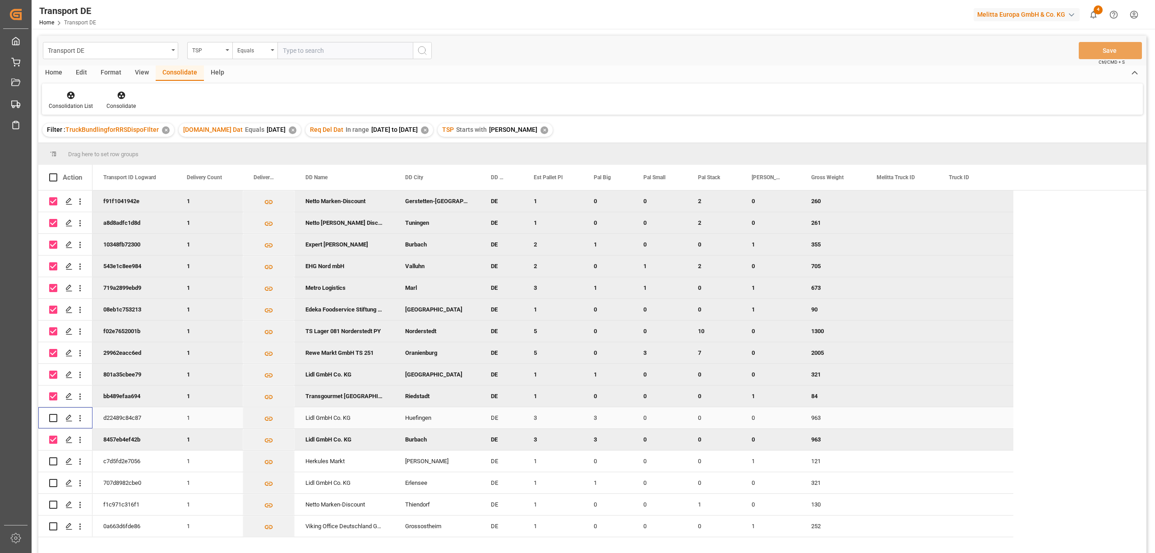
click at [51, 417] on input "Press Space to toggle row selection (unchecked)" at bounding box center [53, 418] width 8 height 8
checkbox input "true"
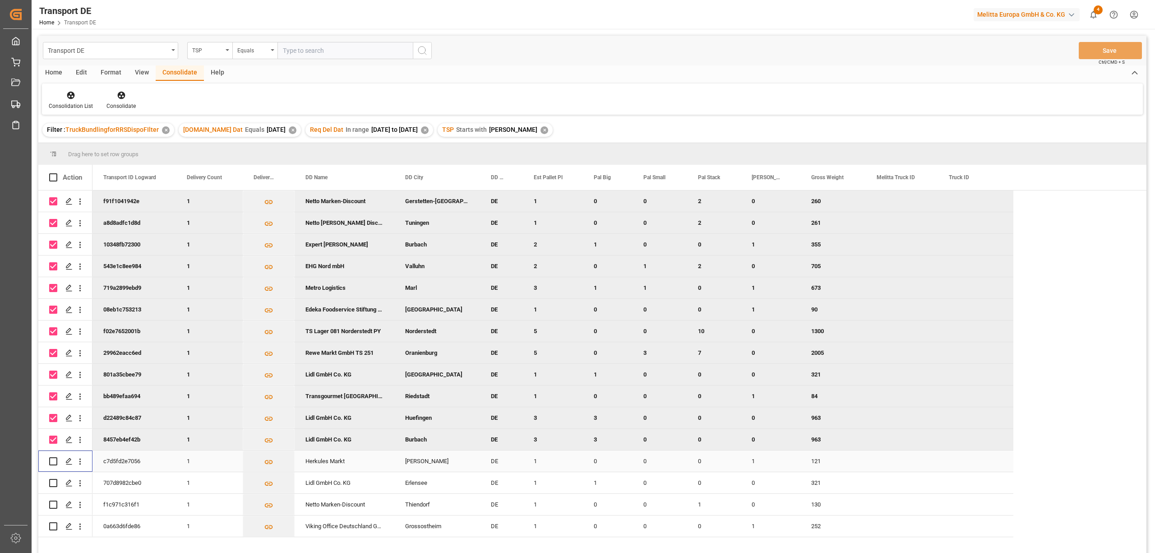
drag, startPoint x: 53, startPoint y: 459, endPoint x: 55, endPoint y: 476, distance: 17.3
click at [53, 468] on div "Press SPACE to select this row." at bounding box center [53, 461] width 8 height 21
drag, startPoint x: 55, startPoint y: 483, endPoint x: 52, endPoint y: 494, distance: 12.0
click at [53, 484] on input "Press Space to toggle row selection (unchecked)" at bounding box center [53, 483] width 8 height 8
checkbox input "true"
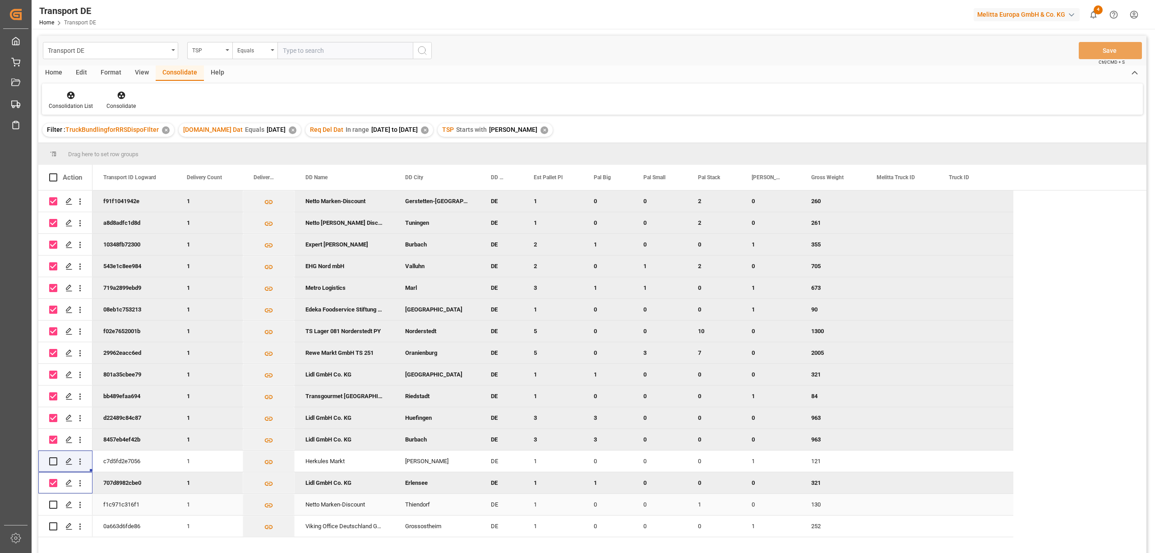
click at [52, 502] on input "Press Space to toggle row selection (unchecked)" at bounding box center [53, 504] width 8 height 8
checkbox input "true"
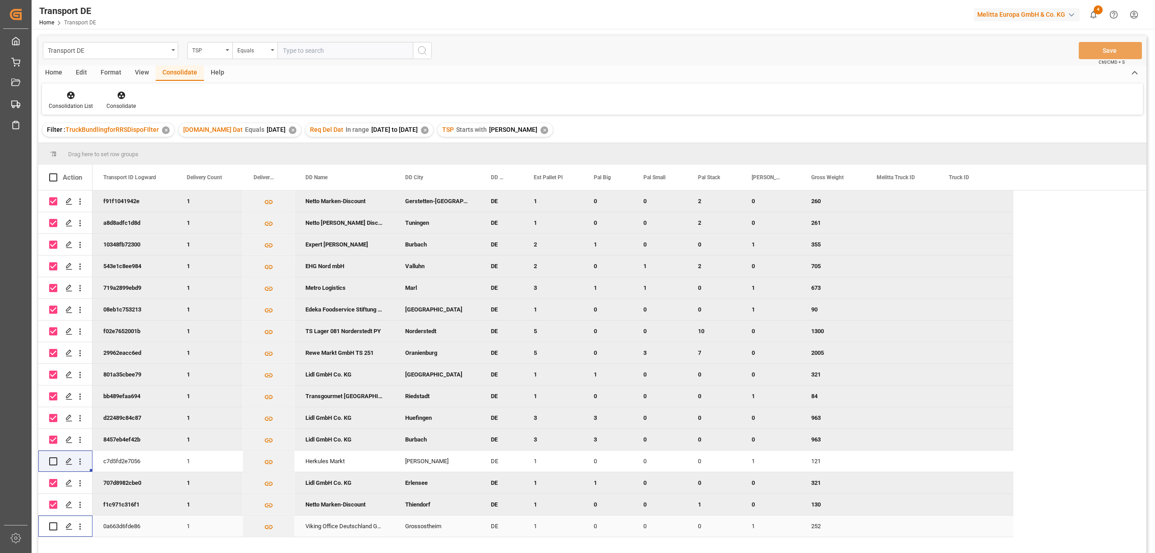
click at [55, 527] on input "Press Space to toggle row selection (unchecked)" at bounding box center [53, 526] width 8 height 8
checkbox input "true"
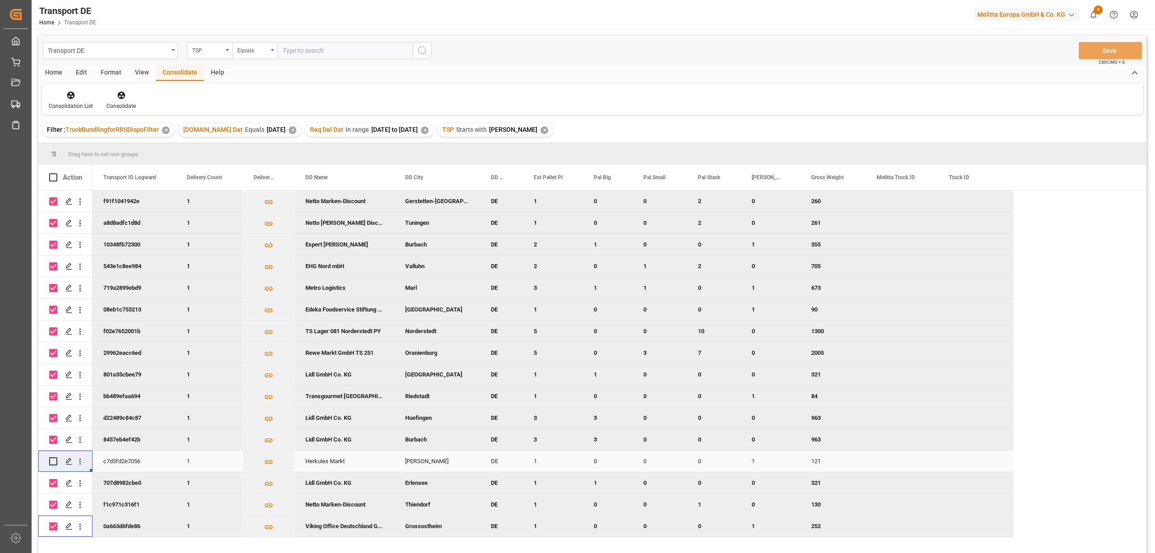
click at [51, 462] on input "Press Space to toggle row selection (unchecked)" at bounding box center [53, 461] width 8 height 8
checkbox input "true"
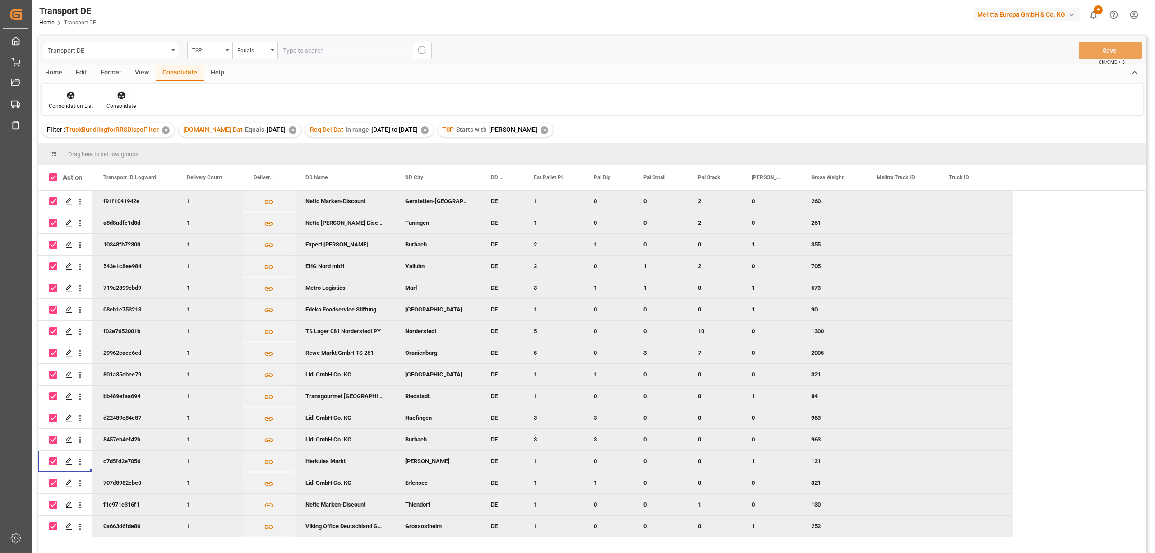
click at [118, 97] on icon at bounding box center [121, 95] width 9 height 9
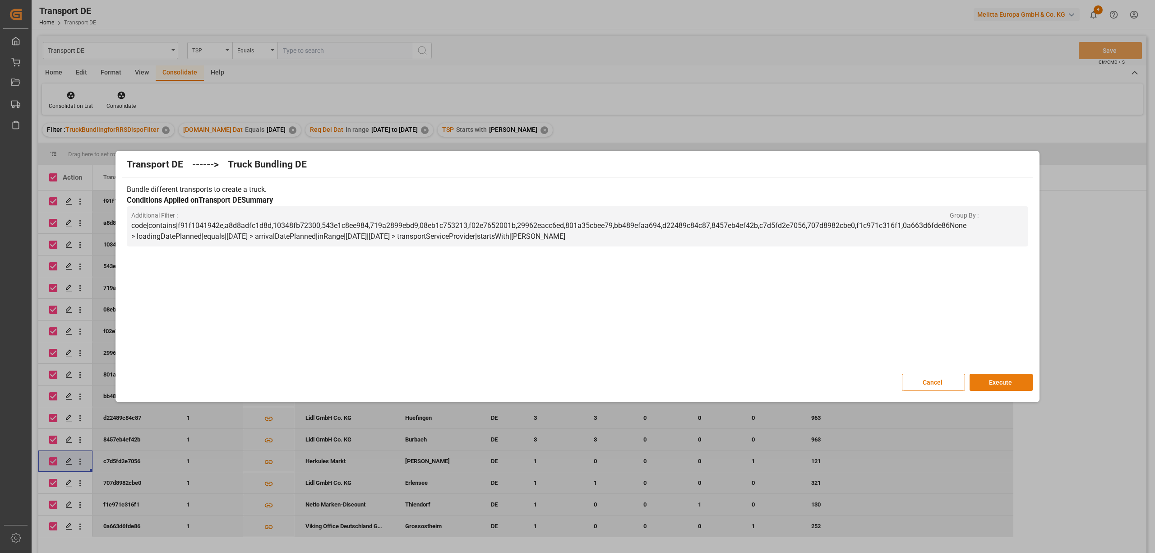
click at [1007, 385] on button "Execute" at bounding box center [1000, 382] width 63 height 17
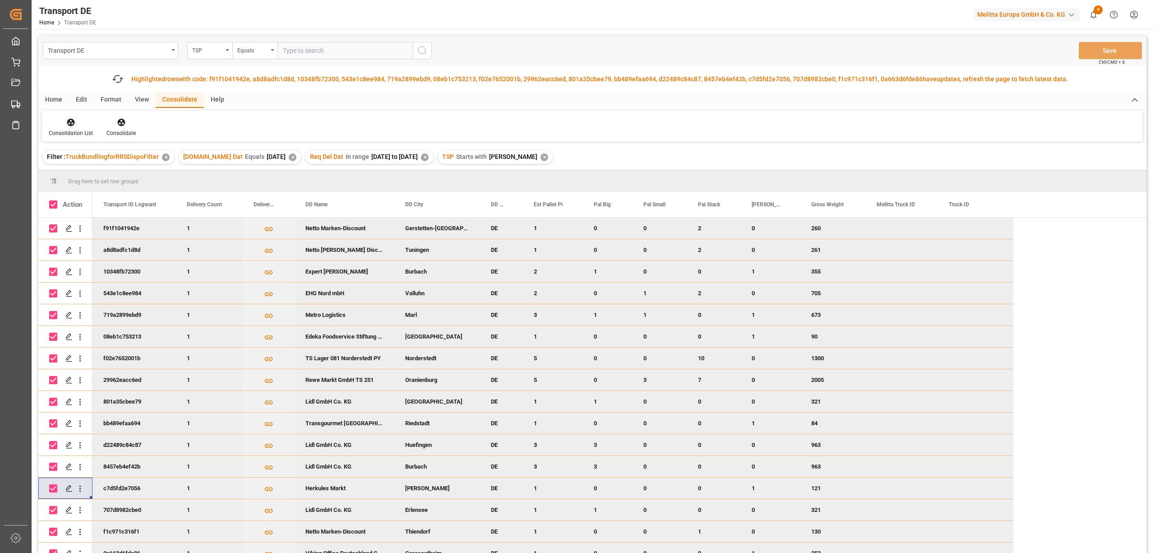
click at [70, 129] on div "Consolidation List" at bounding box center [71, 133] width 44 height 8
click at [80, 169] on div "Transport DE TSP Equals Save Ctrl/CMD + S Fetch latest updates Highlighted rows…" at bounding box center [592, 320] width 1108 height 568
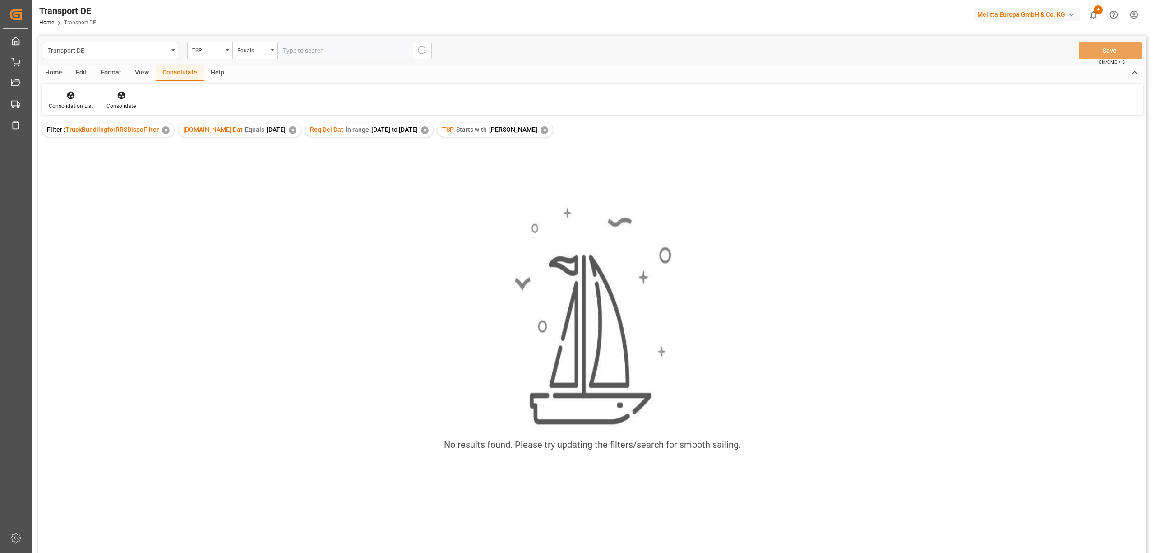
click at [540, 132] on div "✕" at bounding box center [544, 130] width 8 height 8
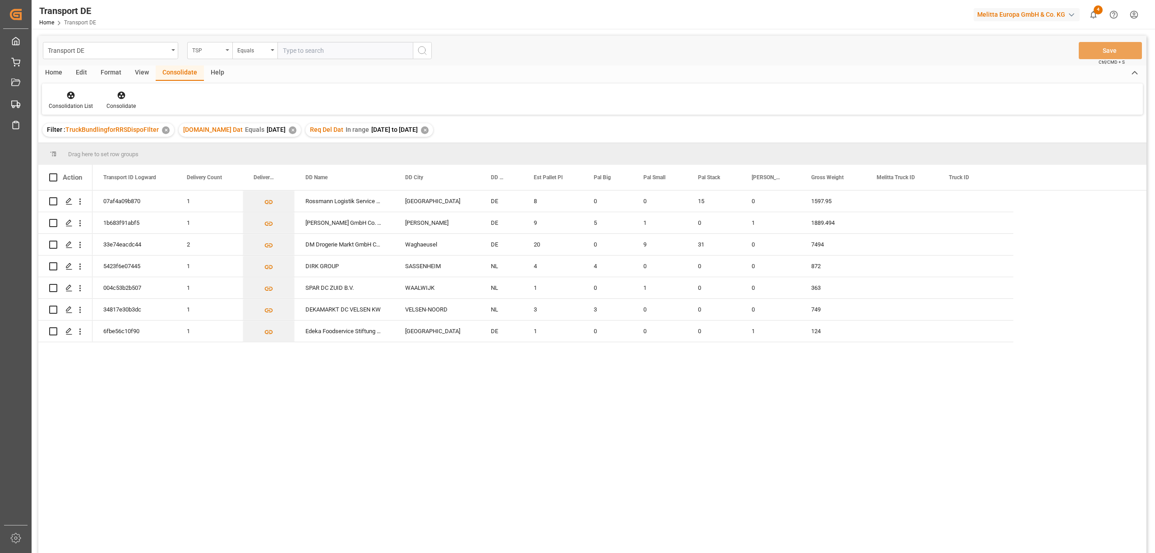
click at [204, 51] on div "TSP" at bounding box center [207, 49] width 31 height 10
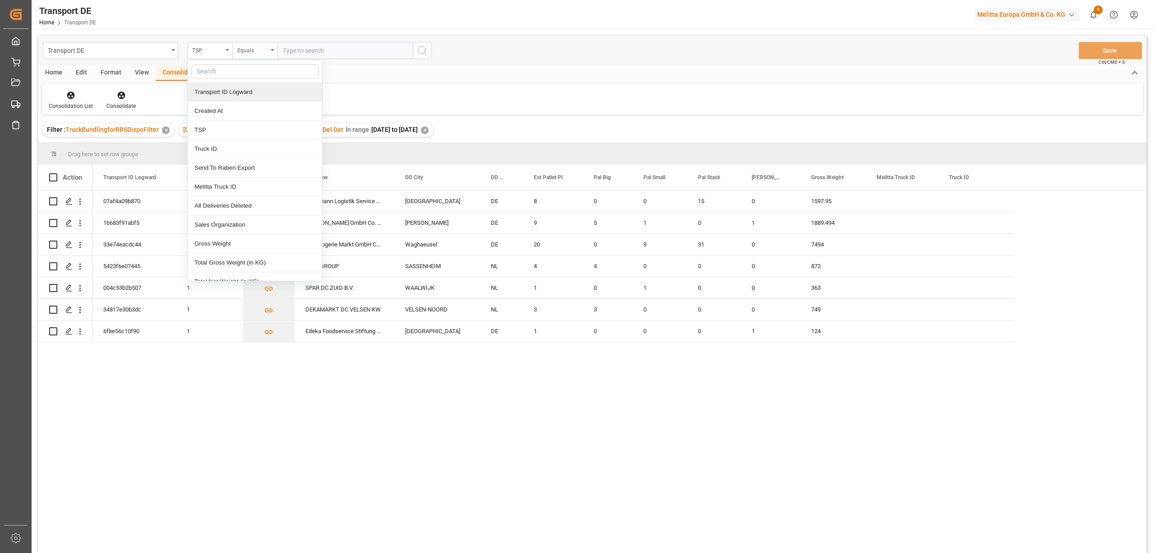
click at [246, 49] on div "Equals" at bounding box center [252, 49] width 31 height 10
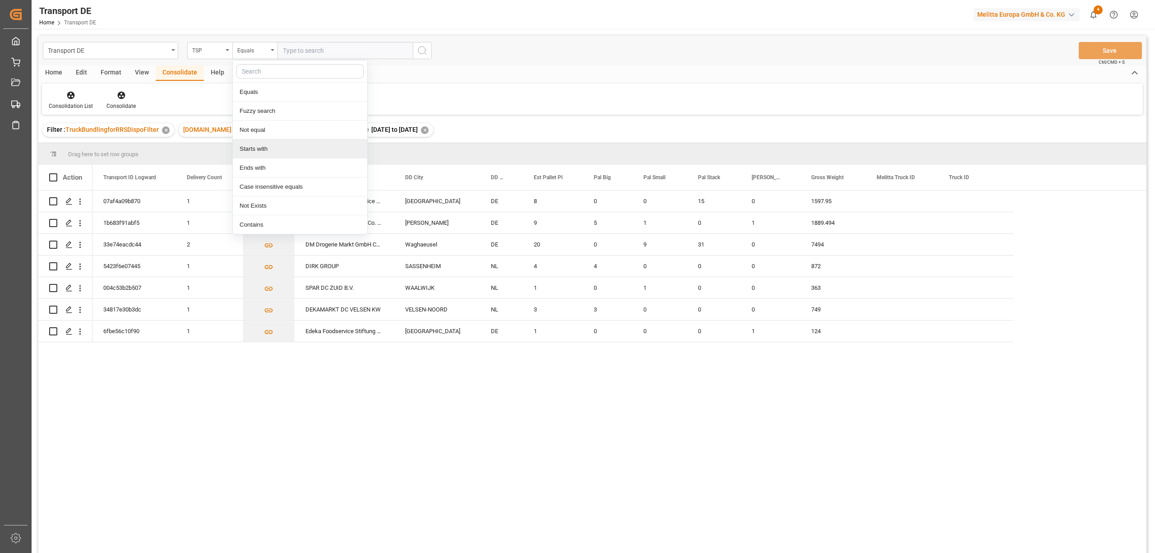
click at [282, 151] on div "Starts with" at bounding box center [300, 148] width 134 height 19
type input "Dachser DE"
click at [425, 51] on circle "search button" at bounding box center [421, 49] width 7 height 7
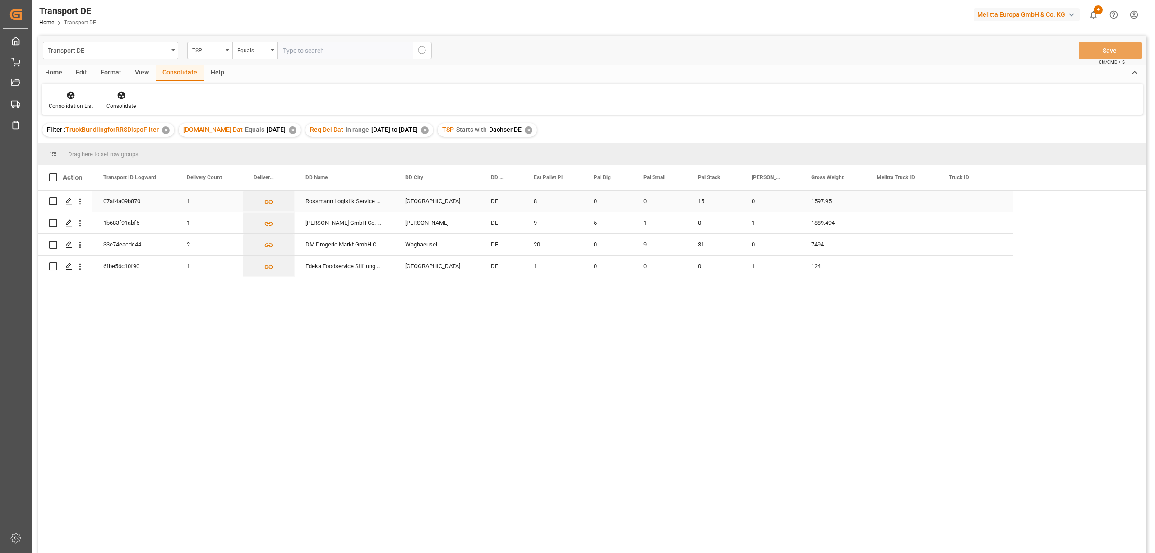
click at [55, 201] on input "Press Space to toggle row selection (unchecked)" at bounding box center [53, 201] width 8 height 8
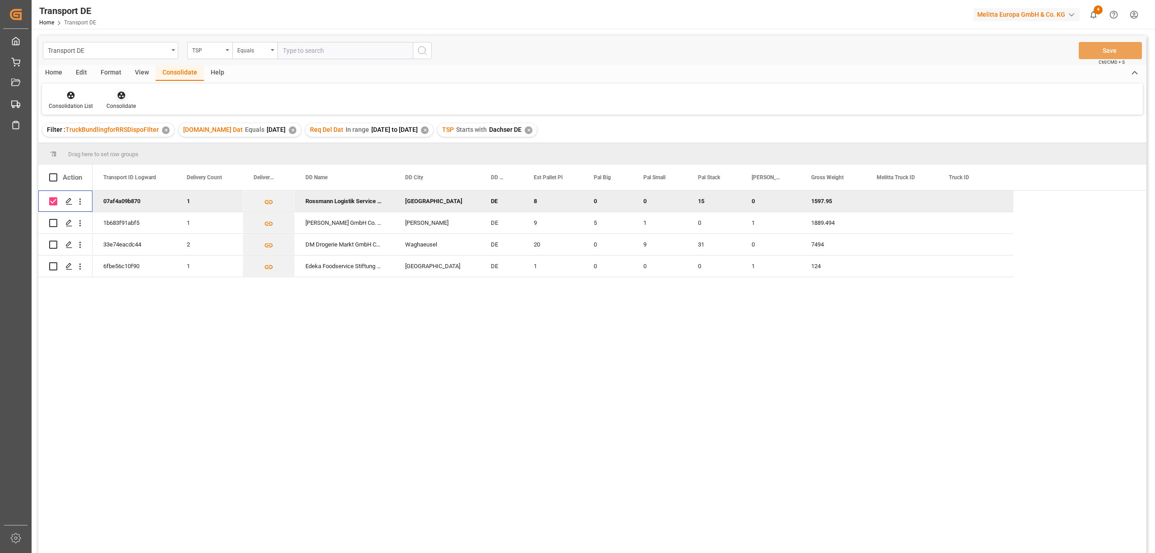
click at [121, 97] on icon at bounding box center [121, 96] width 8 height 8
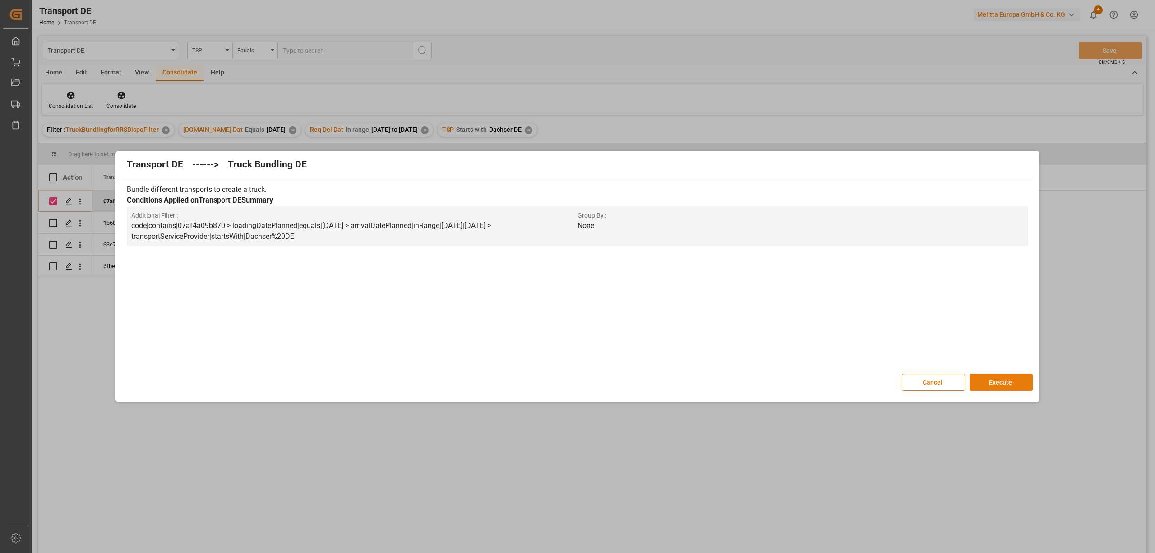
click at [1024, 386] on button "Execute" at bounding box center [1000, 382] width 63 height 17
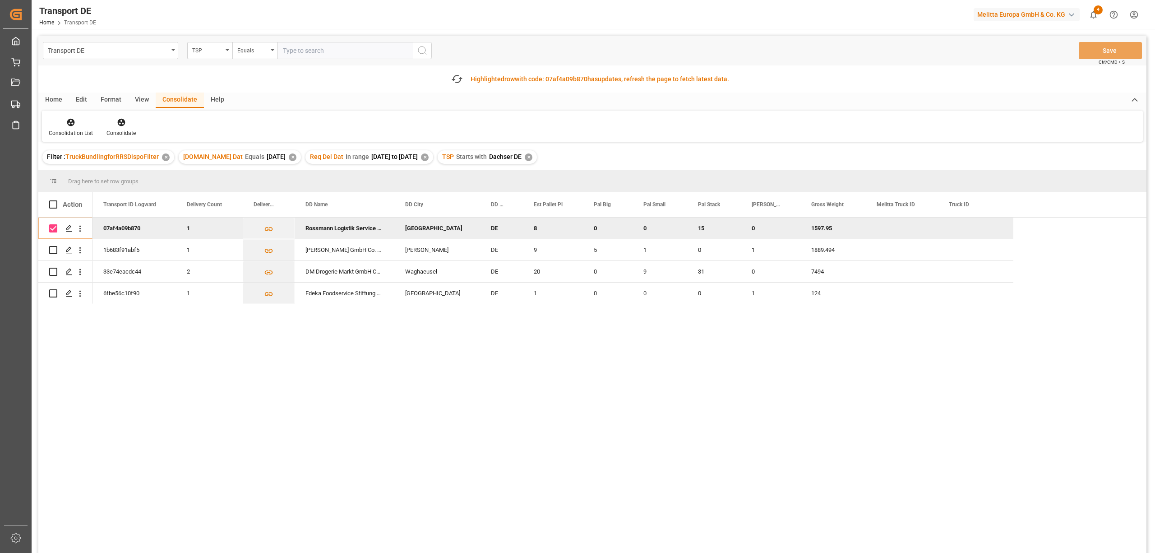
click at [53, 225] on input "Press Space to toggle row selection (checked)" at bounding box center [53, 228] width 8 height 8
checkbox input "false"
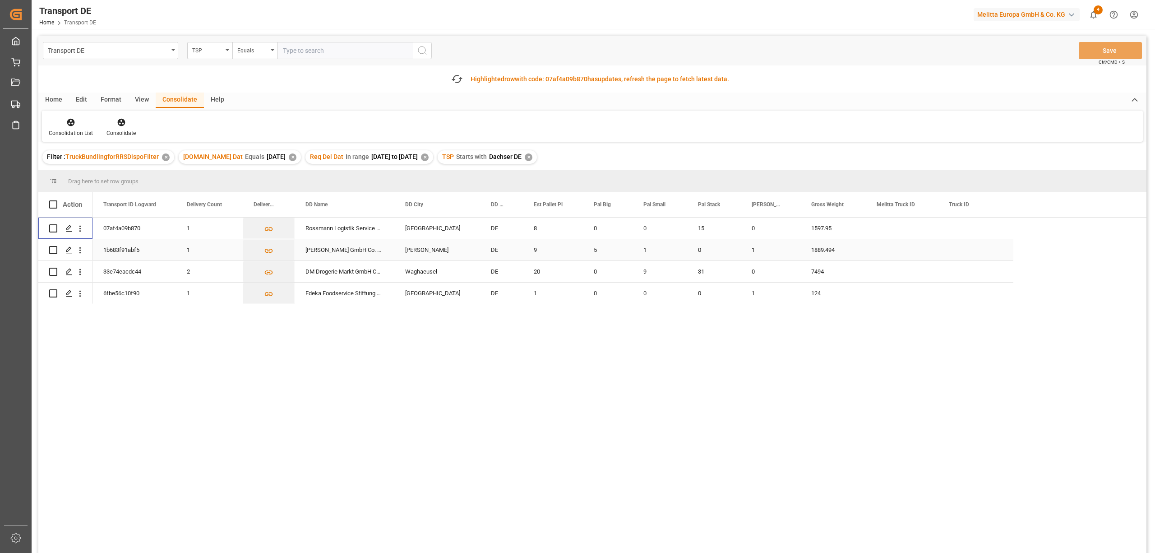
click at [55, 248] on input "Press Space to toggle row selection (unchecked)" at bounding box center [53, 250] width 8 height 8
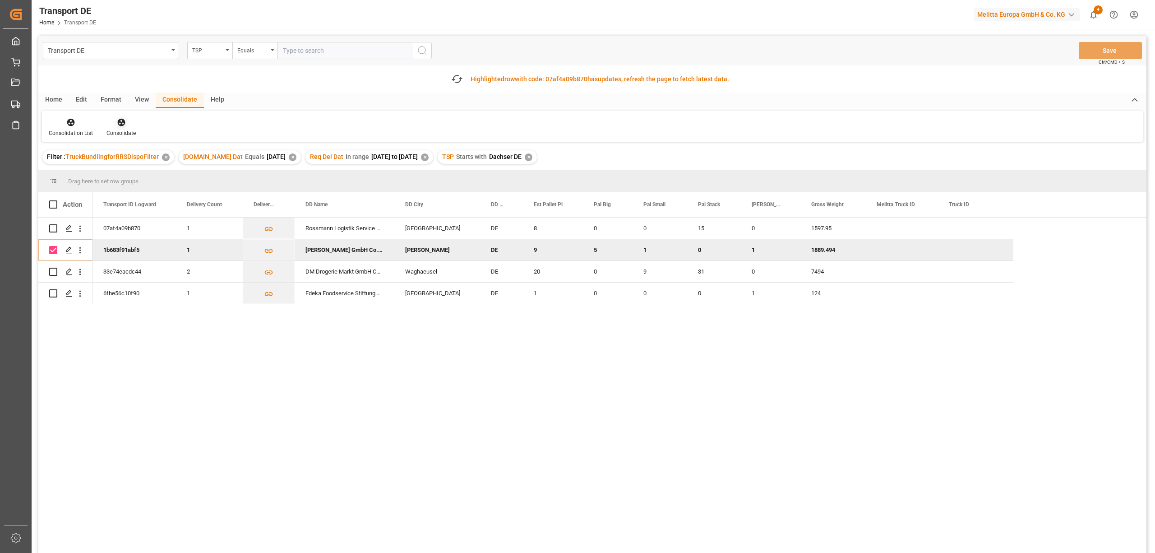
click at [118, 120] on icon at bounding box center [121, 123] width 8 height 8
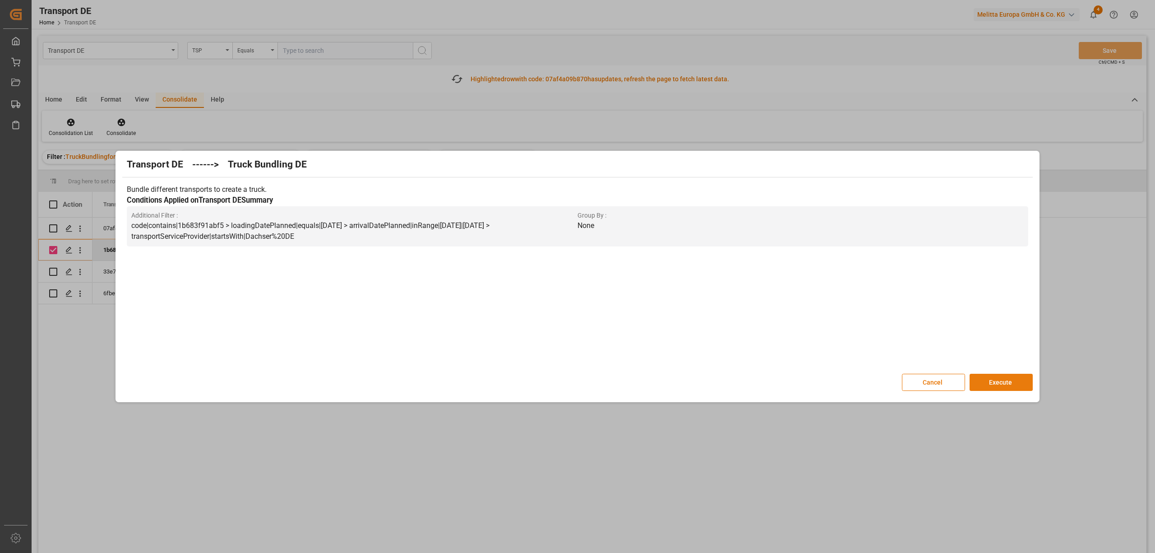
click at [1001, 384] on button "Execute" at bounding box center [1000, 382] width 63 height 17
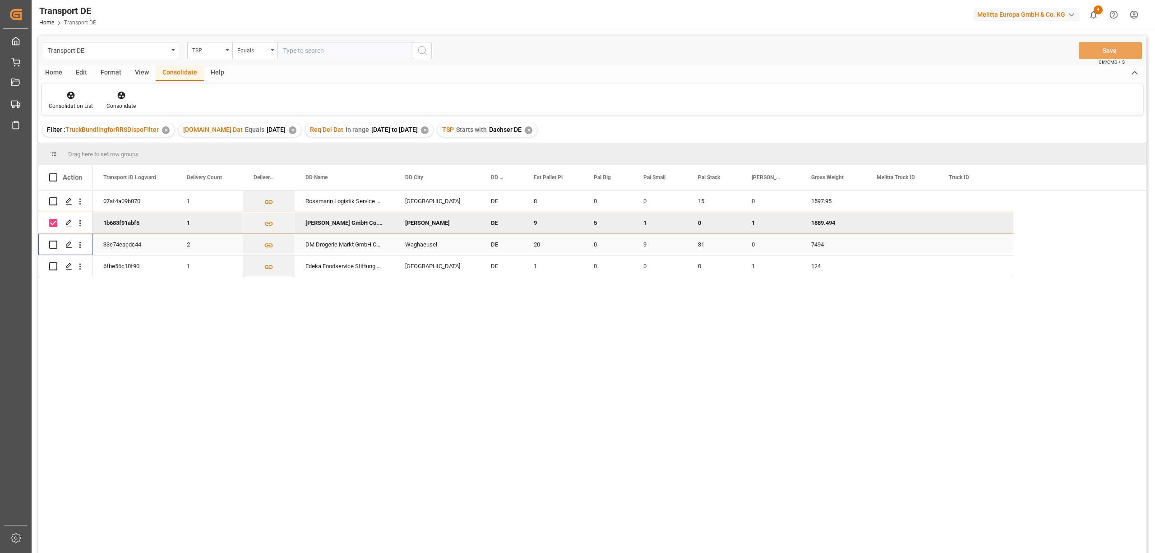
click at [49, 249] on div "Press SPACE to select this row." at bounding box center [53, 244] width 8 height 21
click at [53, 222] on input "Press Space to toggle row selection (checked)" at bounding box center [53, 223] width 8 height 8
checkbox input "false"
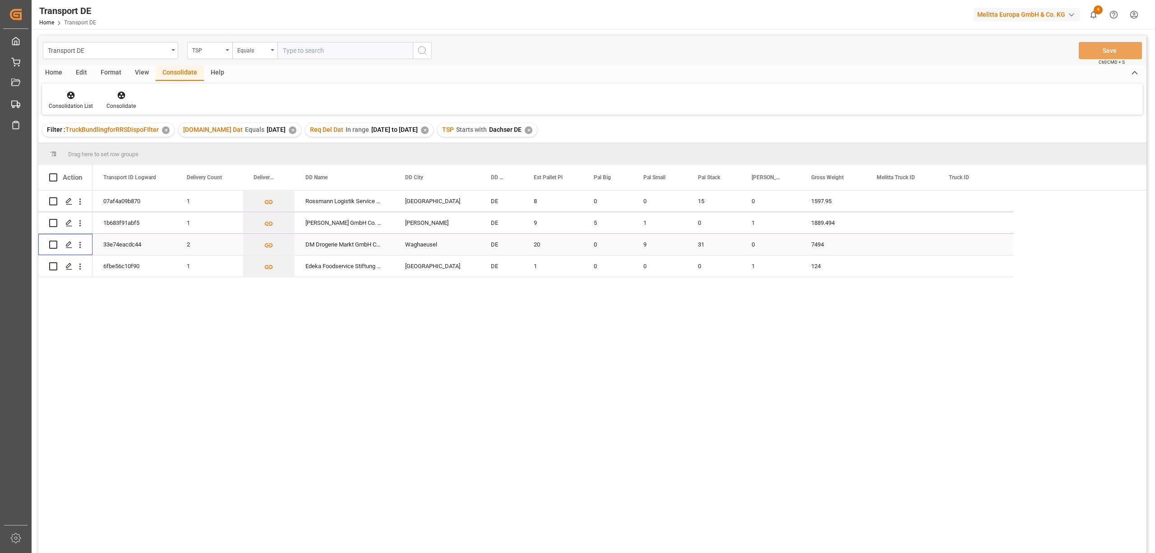
click at [53, 246] on input "Press Space to toggle row selection (unchecked)" at bounding box center [53, 244] width 8 height 8
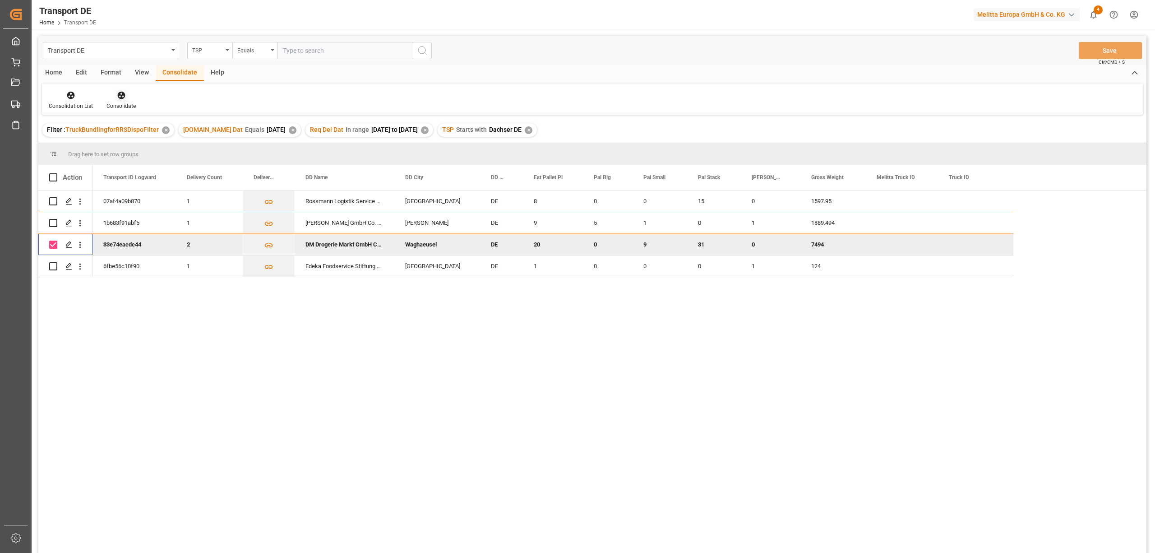
click at [120, 98] on icon at bounding box center [121, 96] width 8 height 8
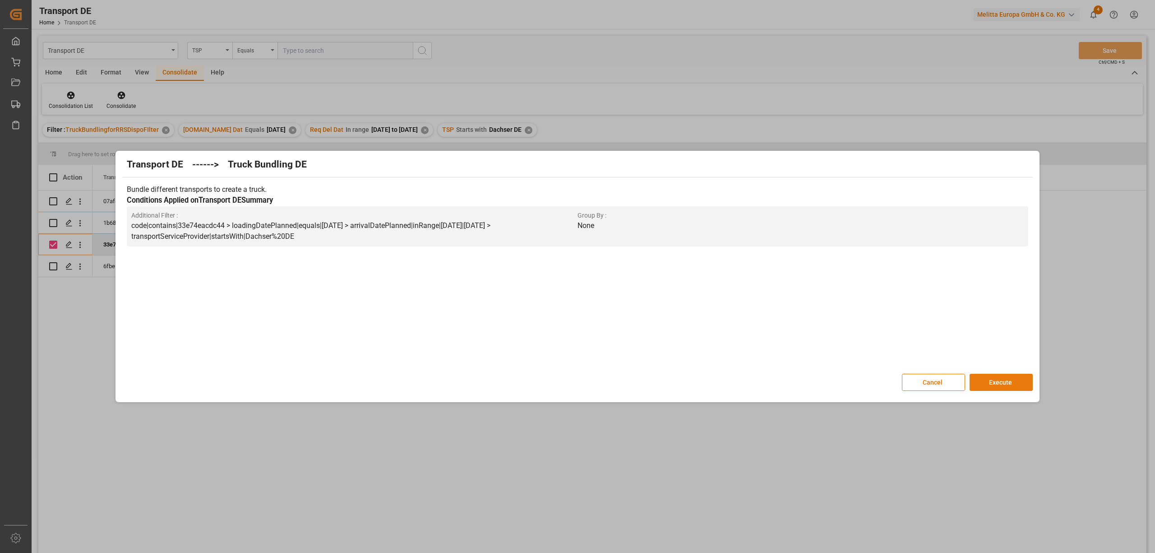
click at [992, 383] on button "Execute" at bounding box center [1000, 382] width 63 height 17
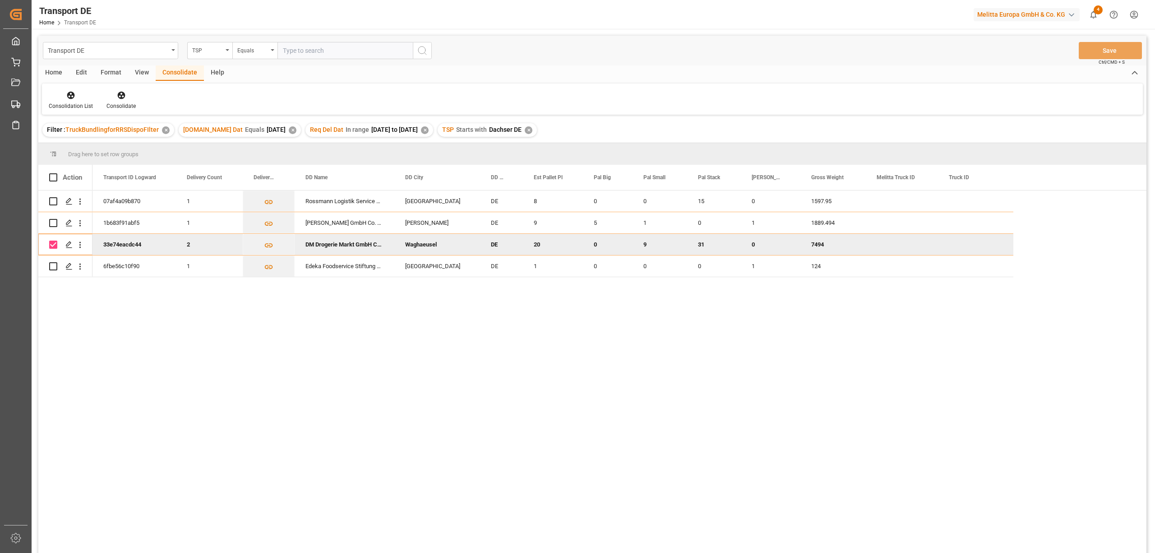
click at [53, 244] on input "Press Space to toggle row selection (checked)" at bounding box center [53, 244] width 8 height 8
checkbox input "false"
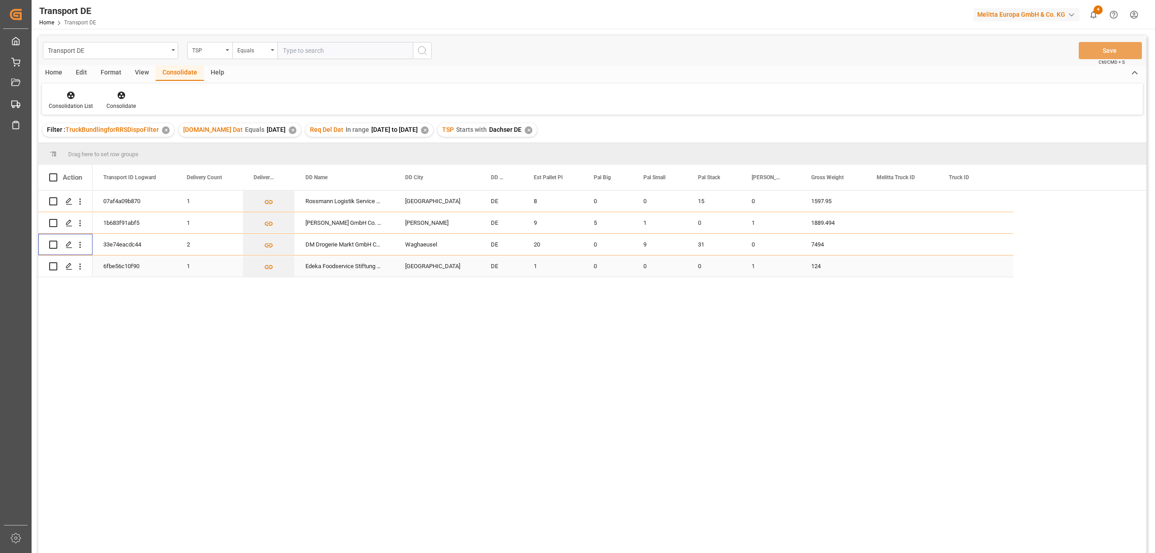
click at [53, 266] on div at bounding box center [65, 233] width 54 height 87
drag, startPoint x: 51, startPoint y: 266, endPoint x: 55, endPoint y: 262, distance: 5.8
click at [51, 265] on input "Press Space to toggle row selection (unchecked)" at bounding box center [53, 266] width 8 height 8
checkbox input "true"
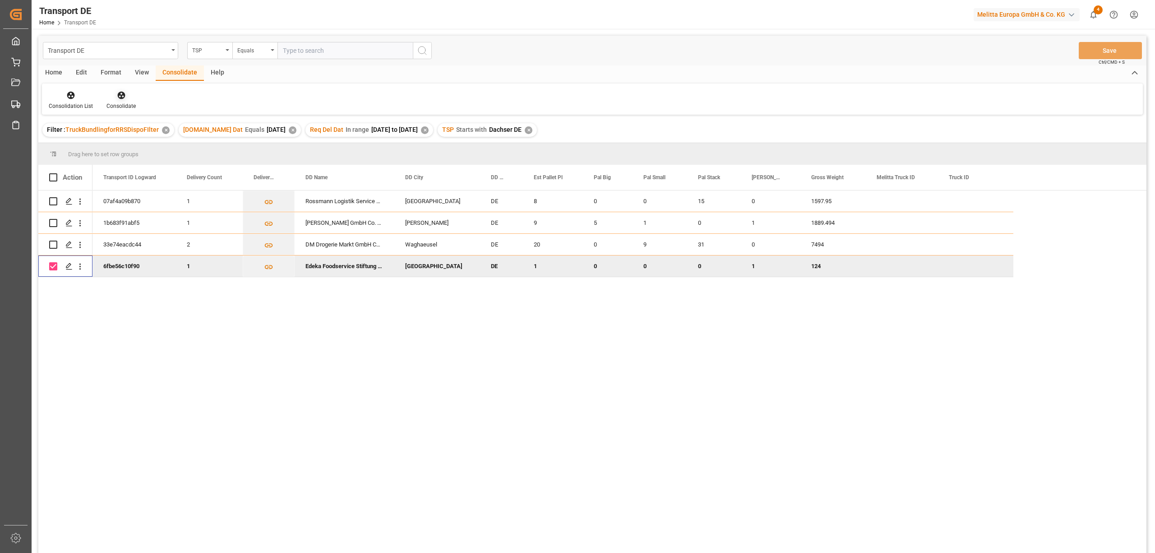
click at [117, 99] on icon at bounding box center [121, 95] width 9 height 9
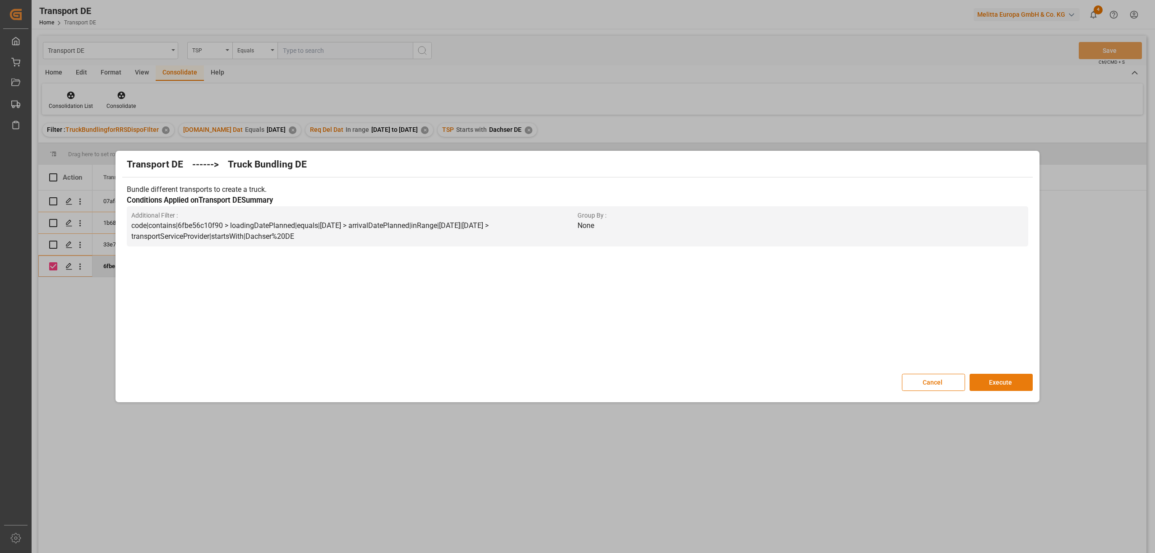
click at [1006, 386] on button "Execute" at bounding box center [1000, 382] width 63 height 17
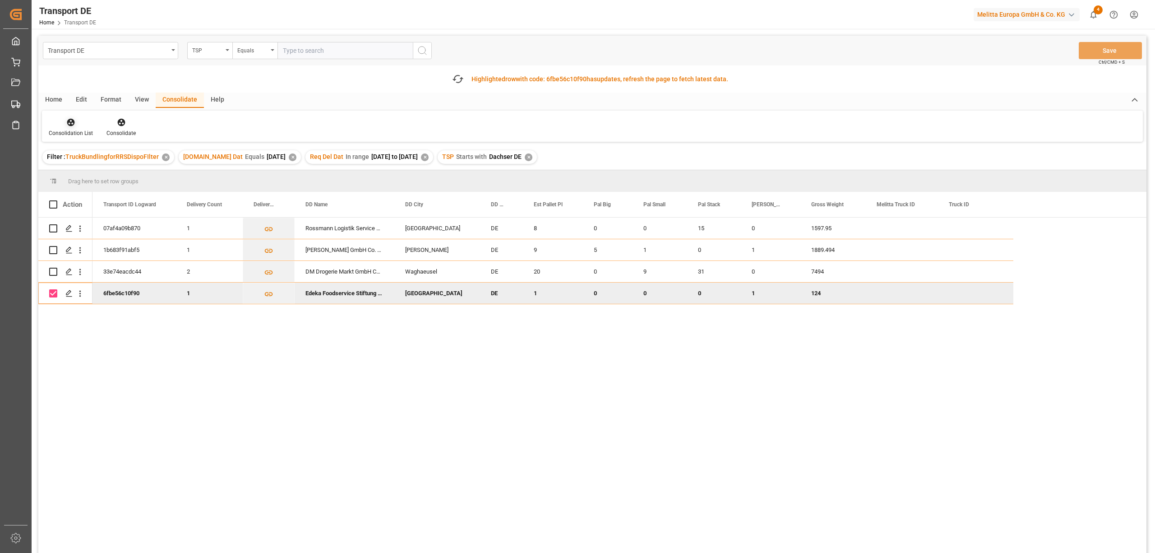
click at [65, 127] on div "Consolidation List" at bounding box center [71, 127] width 58 height 20
click at [81, 172] on div "Transport DE TSP Equals Save Ctrl/CMD + S Fetch latest updates Highlighted row …" at bounding box center [592, 320] width 1108 height 568
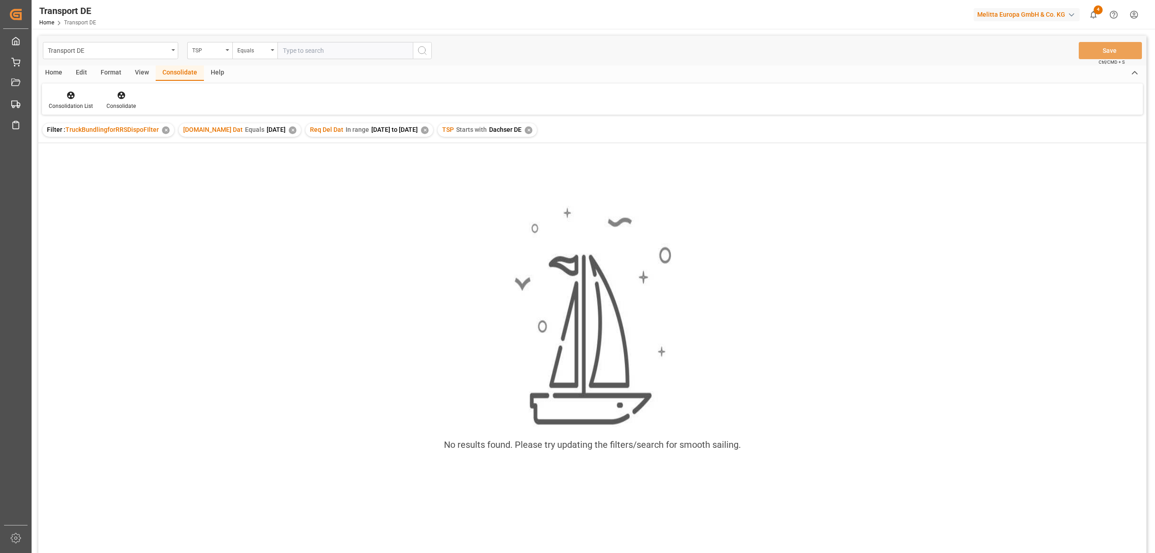
click at [532, 130] on div "✕" at bounding box center [529, 130] width 8 height 8
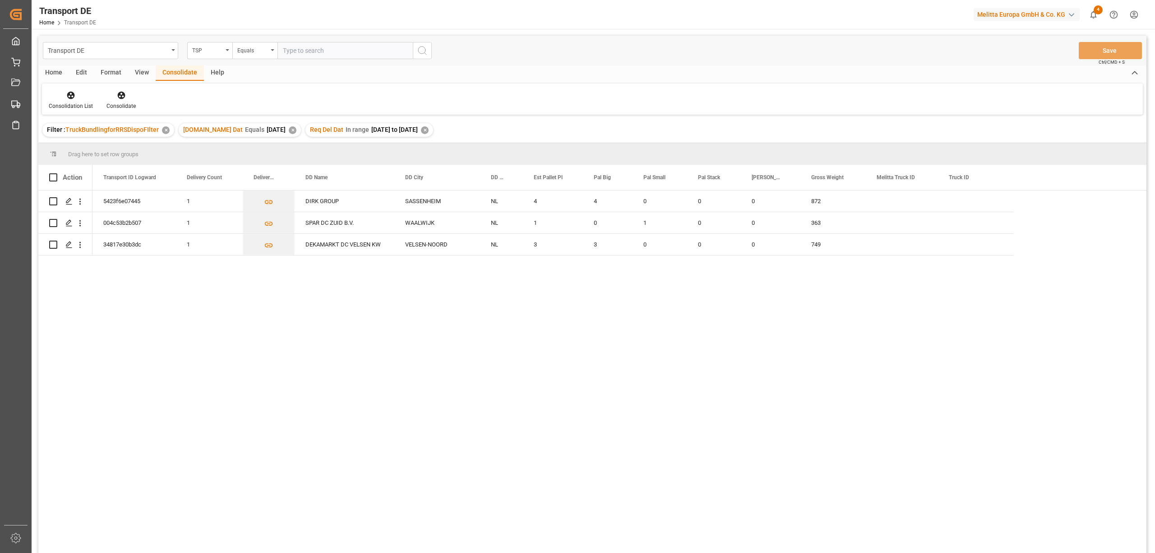
drag, startPoint x: 267, startPoint y: 126, endPoint x: 275, endPoint y: 127, distance: 8.2
click at [289, 126] on div "✕" at bounding box center [293, 130] width 8 height 8
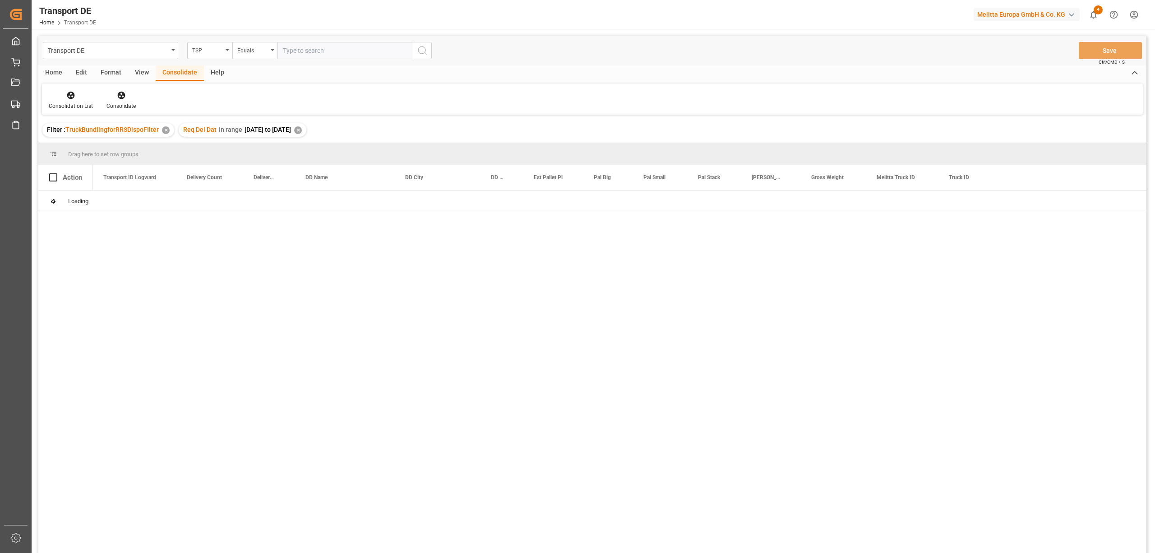
click at [302, 129] on div "✕" at bounding box center [298, 130] width 8 height 8
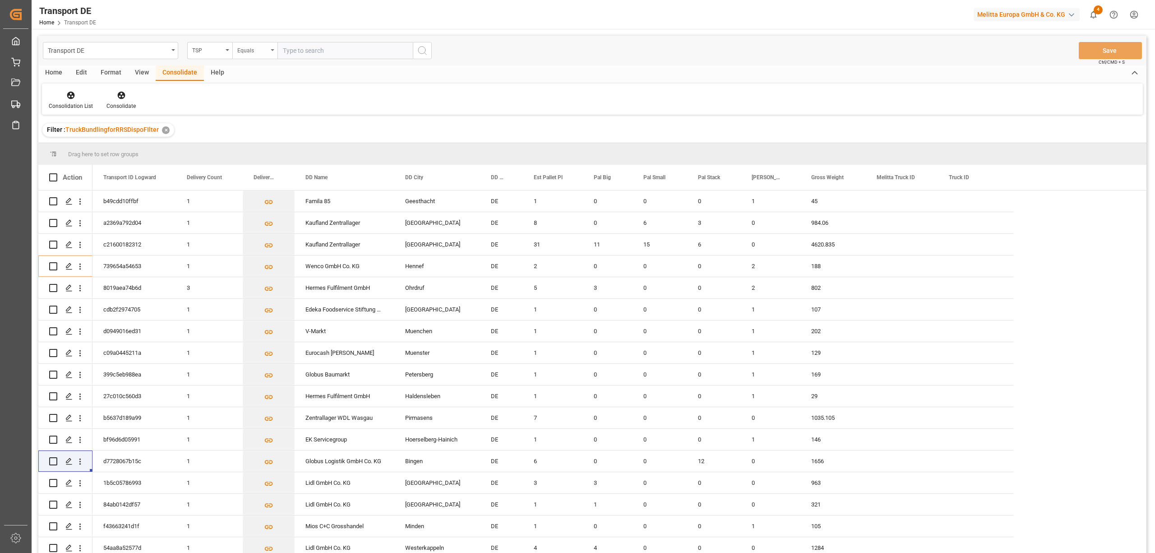
click at [246, 53] on div "Equals" at bounding box center [252, 49] width 31 height 10
drag, startPoint x: 270, startPoint y: 150, endPoint x: 312, endPoint y: 134, distance: 45.4
click at [273, 151] on div "Starts with" at bounding box center [300, 148] width 134 height 19
type input "Self"
click at [424, 46] on icon "search button" at bounding box center [422, 50] width 11 height 11
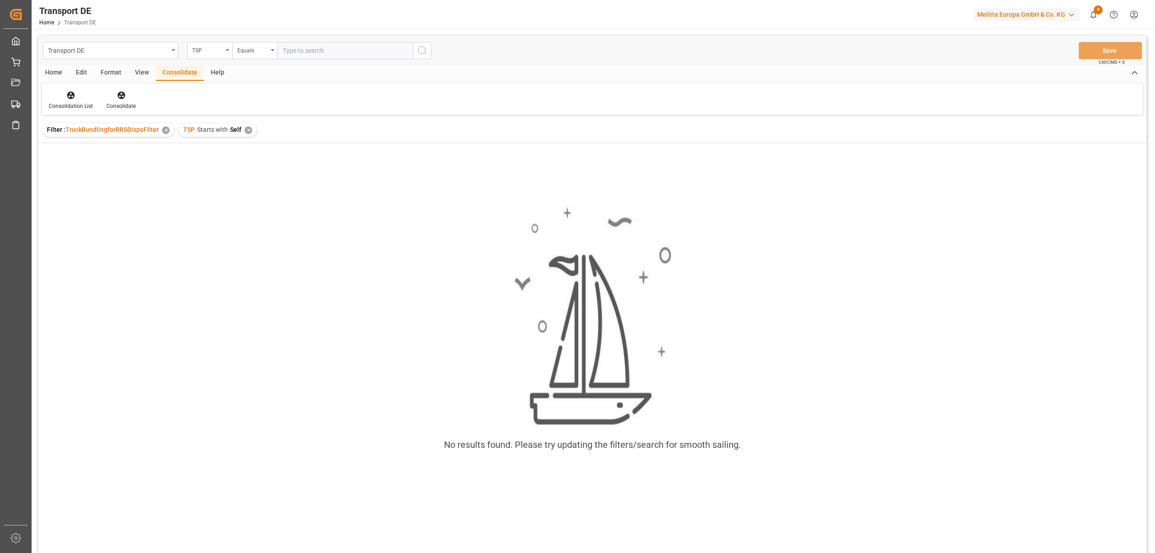
click at [248, 129] on div "✕" at bounding box center [248, 130] width 8 height 8
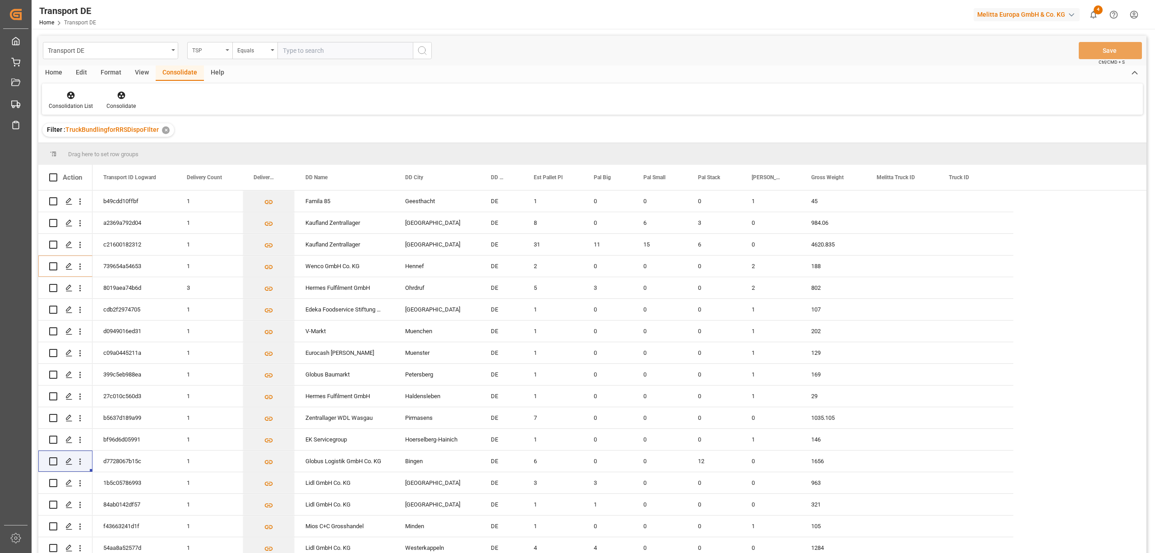
click at [226, 49] on icon "open menu" at bounding box center [228, 50] width 4 height 2
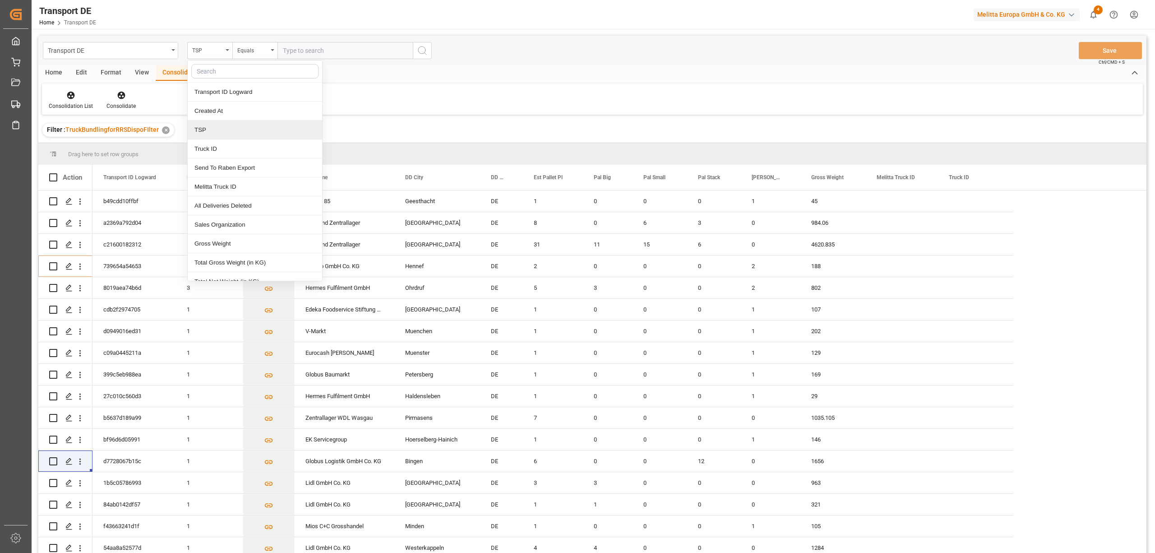
drag, startPoint x: 207, startPoint y: 131, endPoint x: 212, endPoint y: 123, distance: 9.1
click at [210, 125] on div "TSP" at bounding box center [255, 129] width 134 height 19
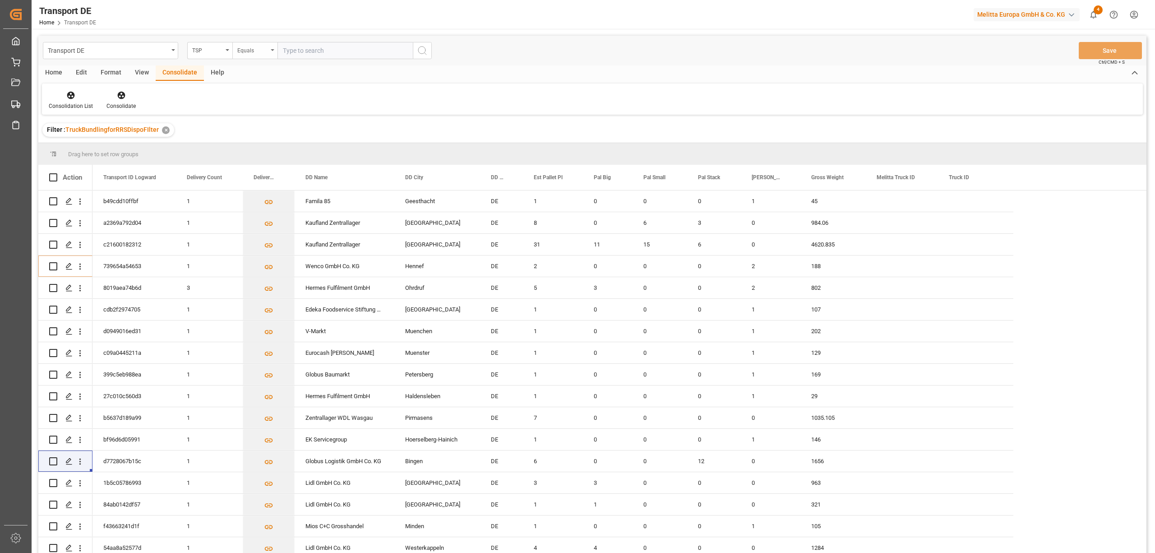
click at [249, 48] on div "Equals" at bounding box center [252, 49] width 31 height 10
drag, startPoint x: 257, startPoint y: 152, endPoint x: 318, endPoint y: 121, distance: 69.0
click at [258, 152] on div "Starts with" at bounding box center [300, 148] width 134 height 19
type input "Self pick up"
click at [423, 52] on icon "search button" at bounding box center [422, 50] width 11 height 11
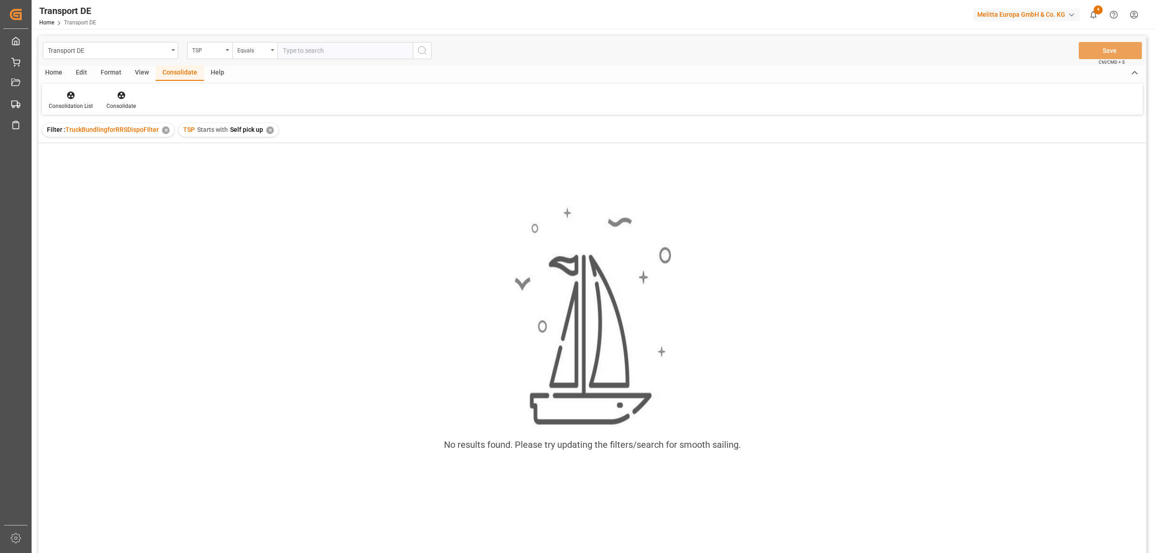
click at [271, 128] on div "✕" at bounding box center [270, 130] width 8 height 8
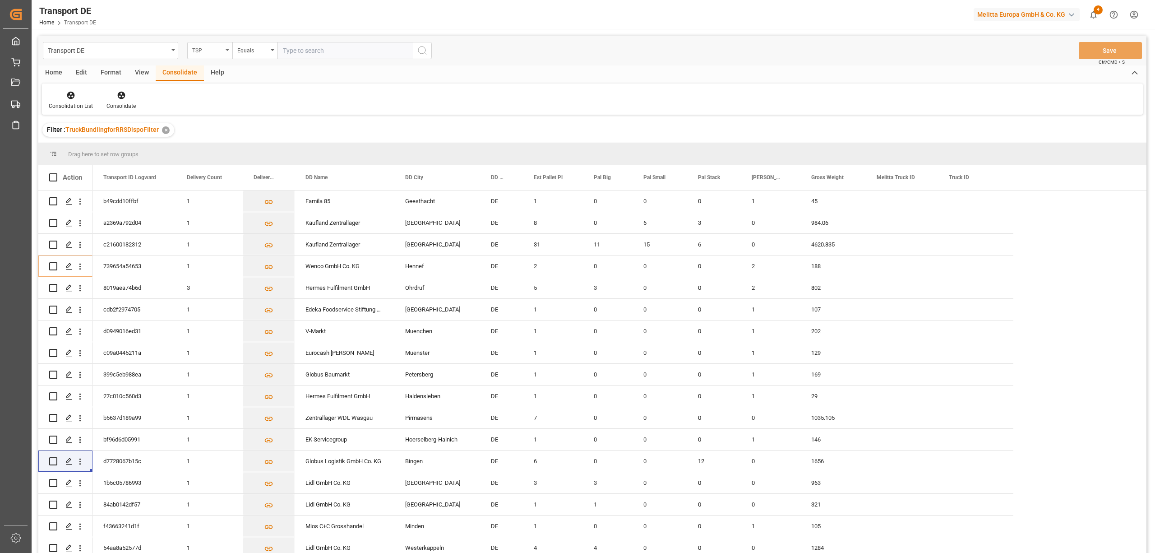
click at [219, 53] on div "TSP" at bounding box center [207, 49] width 31 height 10
drag, startPoint x: 215, startPoint y: 96, endPoint x: 225, endPoint y: 75, distance: 23.0
click at [222, 79] on div "req Req Del Dat" at bounding box center [254, 81] width 135 height 42
type input "req"
click at [248, 51] on div "Equals" at bounding box center [252, 49] width 31 height 10
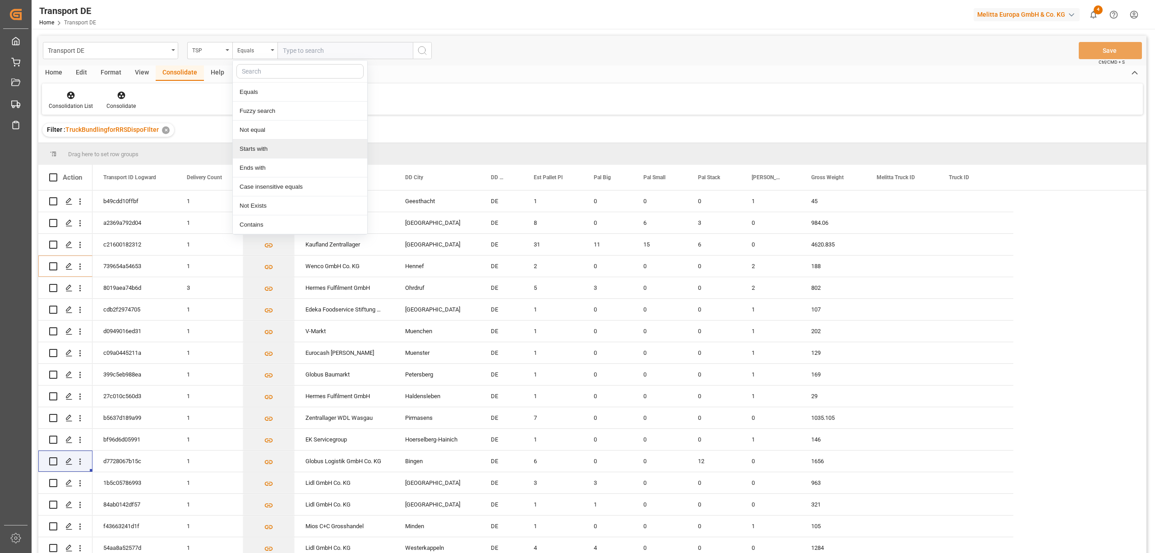
drag, startPoint x: 264, startPoint y: 150, endPoint x: 293, endPoint y: 90, distance: 66.6
click at [269, 142] on div "Starts with" at bounding box center [300, 148] width 134 height 19
click at [253, 56] on div "Starts with" at bounding box center [254, 50] width 45 height 17
click at [204, 47] on div "TSP" at bounding box center [207, 49] width 31 height 10
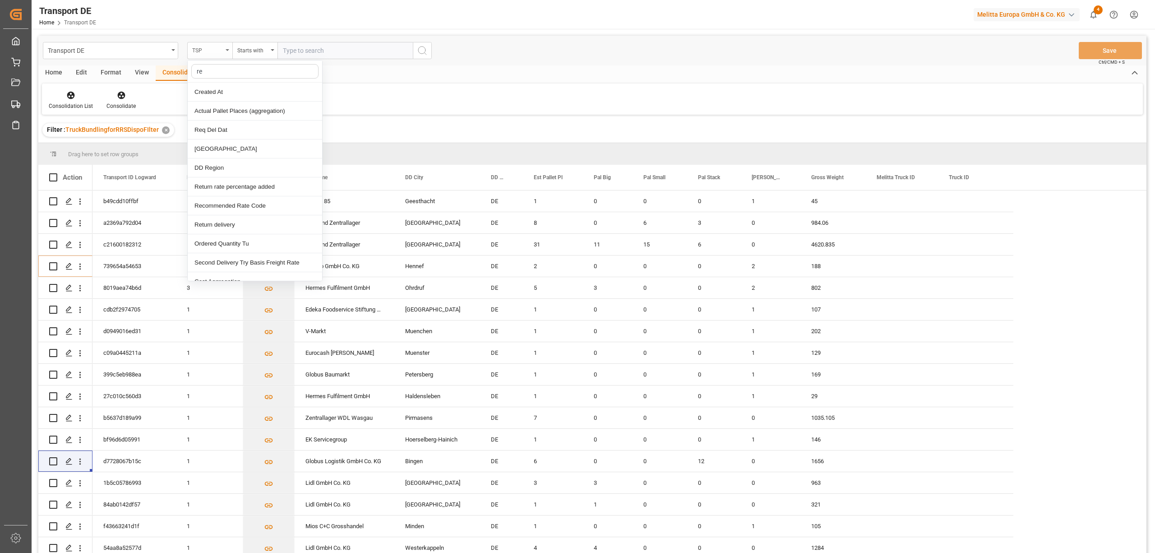
type input "req"
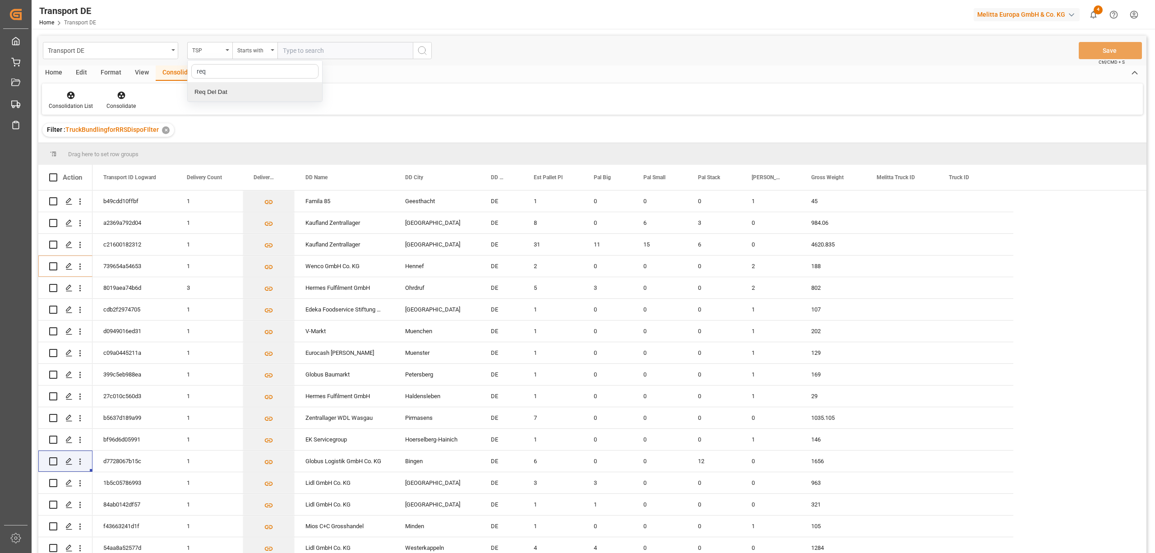
drag, startPoint x: 231, startPoint y: 98, endPoint x: 231, endPoint y: 89, distance: 9.0
click at [231, 96] on div "Req Del Dat" at bounding box center [255, 92] width 134 height 19
click at [250, 51] on div "Equals" at bounding box center [252, 49] width 31 height 10
click at [277, 170] on div "In range" at bounding box center [300, 167] width 134 height 19
click at [280, 50] on input "text" at bounding box center [311, 50] width 68 height 17
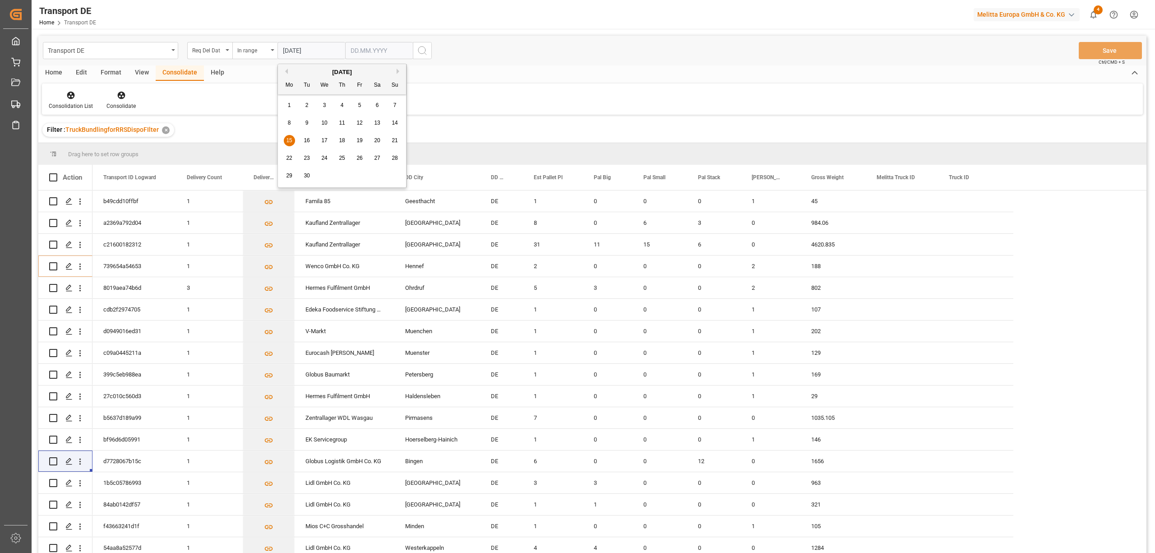
type input "15.09.2025"
click at [350, 53] on input "text" at bounding box center [379, 50] width 68 height 17
type input "08.10.2025"
click at [423, 47] on icon "search button" at bounding box center [422, 50] width 11 height 11
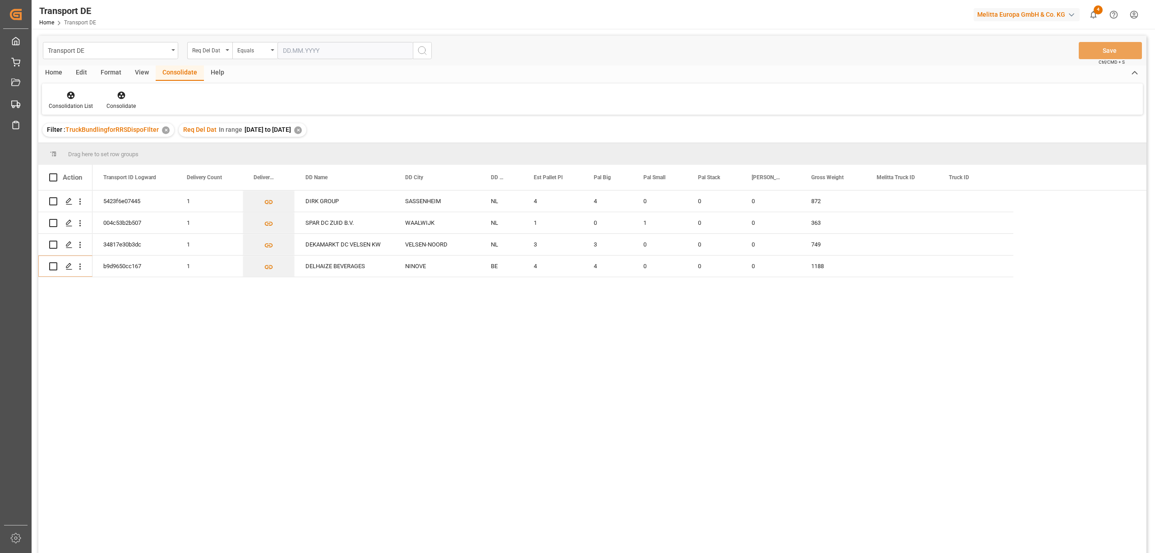
click at [302, 129] on div "✕" at bounding box center [298, 130] width 8 height 8
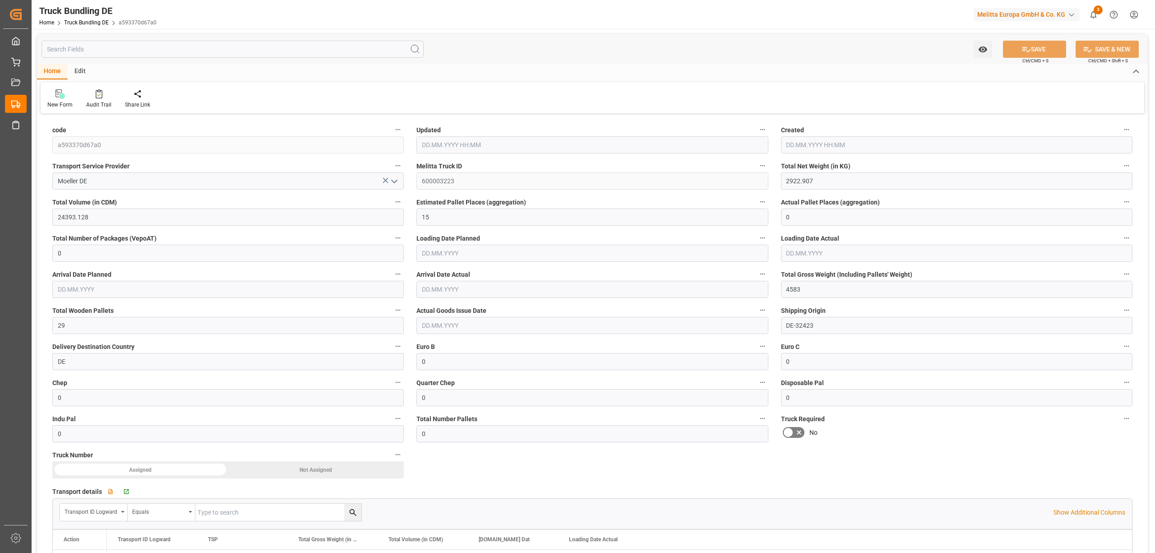
type input "06.10.2025 08:16"
type input "[DATE]"
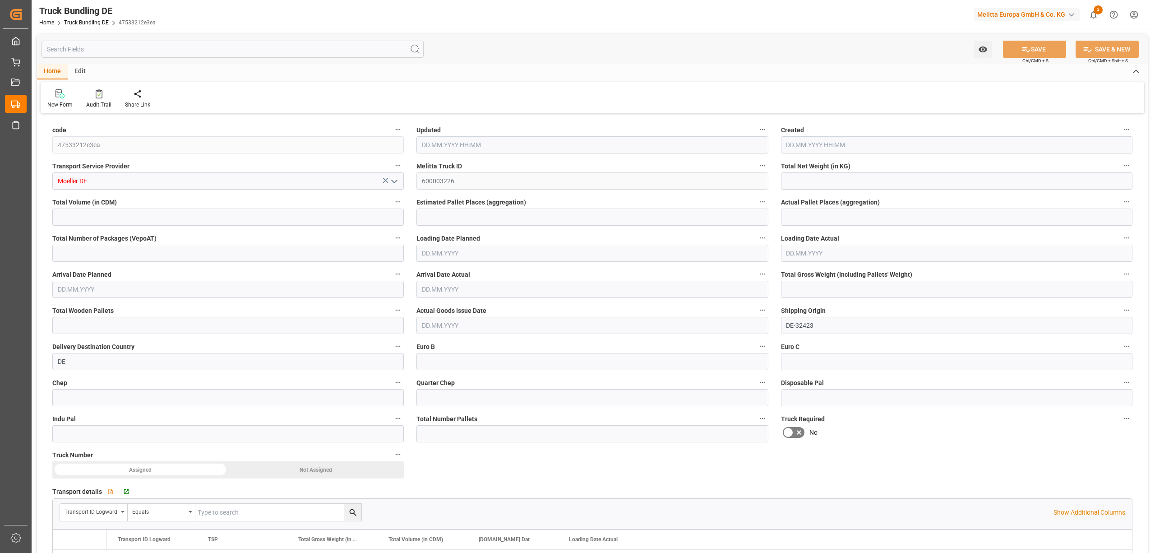
type input "2348.774"
type input "15664.796"
type input "9"
type input "0"
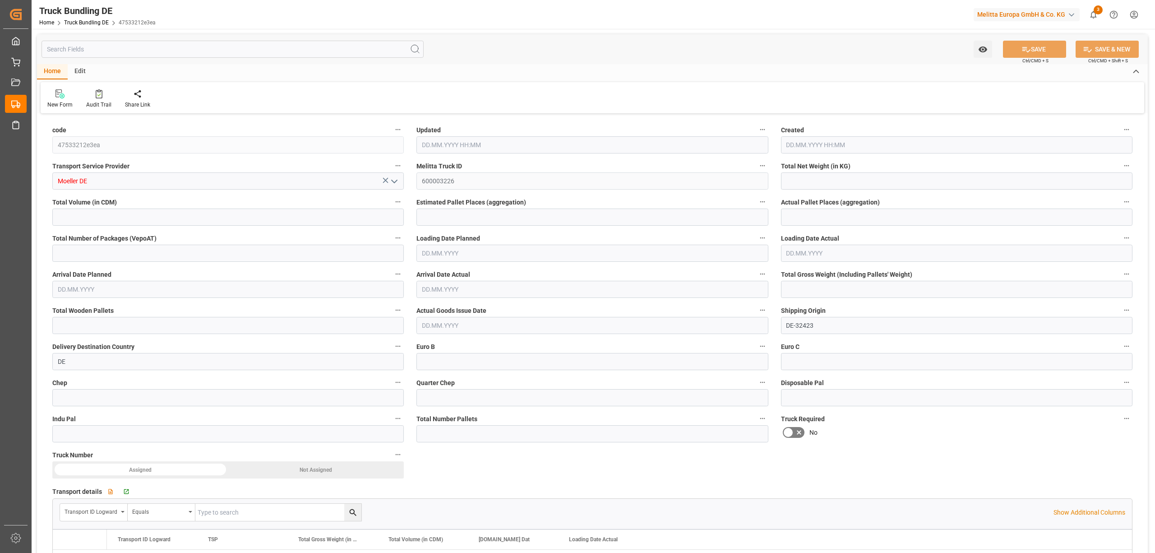
type input "3386"
type input "18"
type input "0"
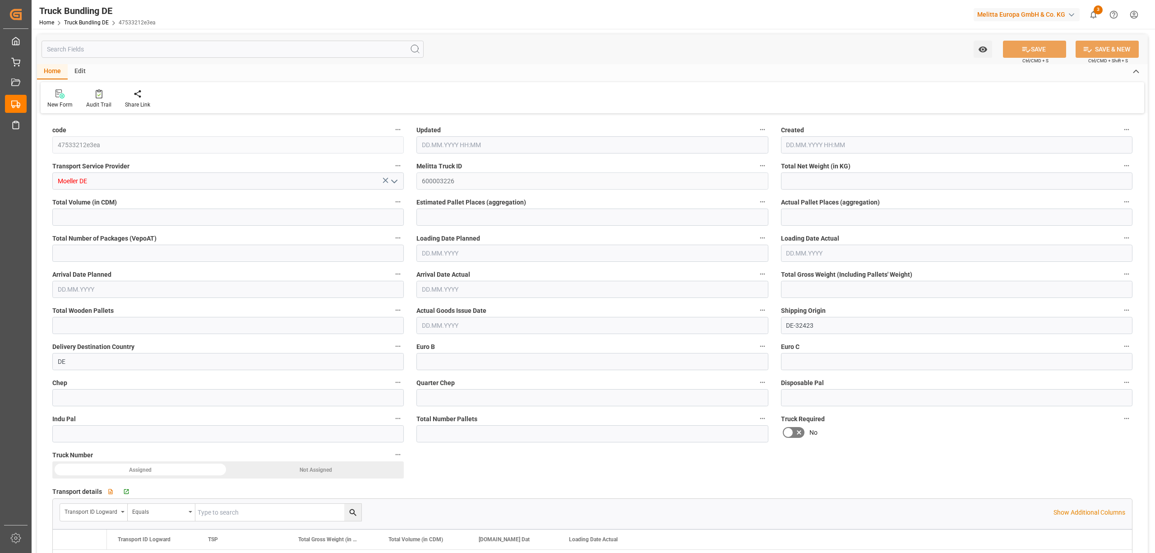
type input "0"
type input "[DATE] 08:17"
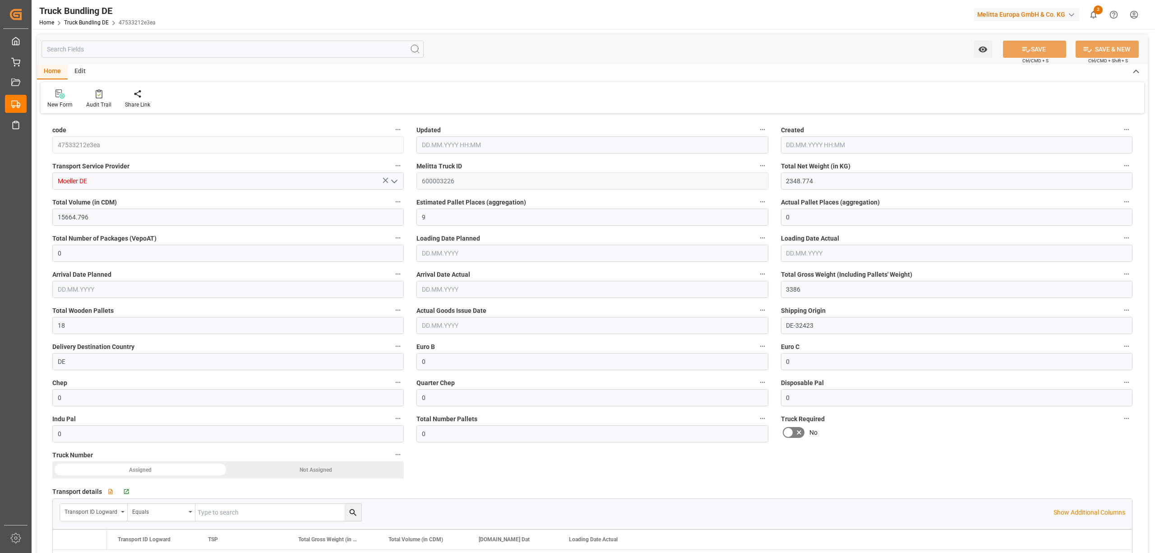
type input "[DATE] 08:17"
type input "[DATE]"
type input "5158.542"
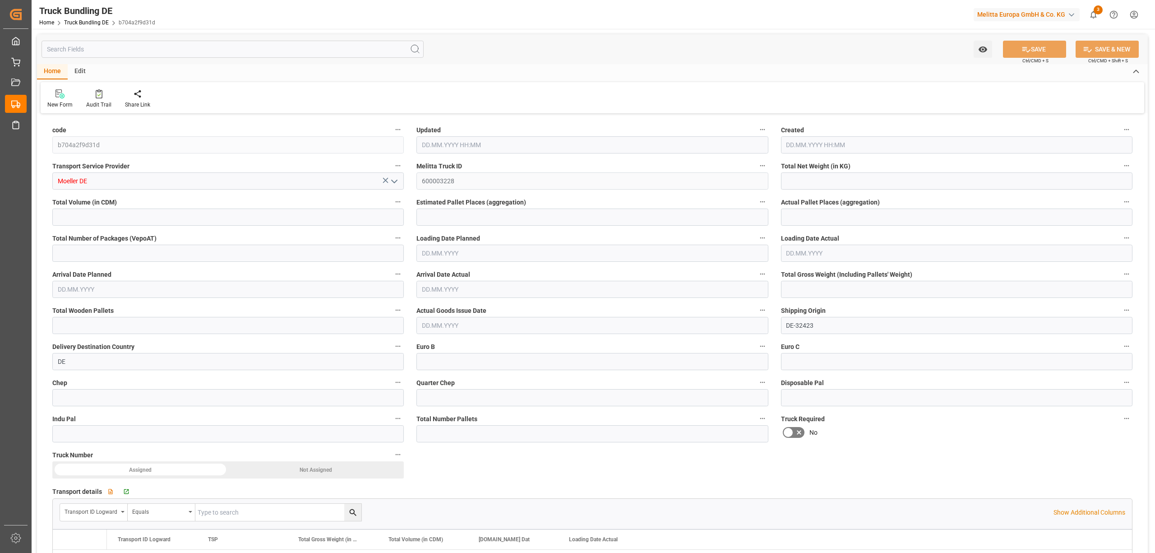
type input "41256.562"
type input "25"
type input "0"
type input "8267.614"
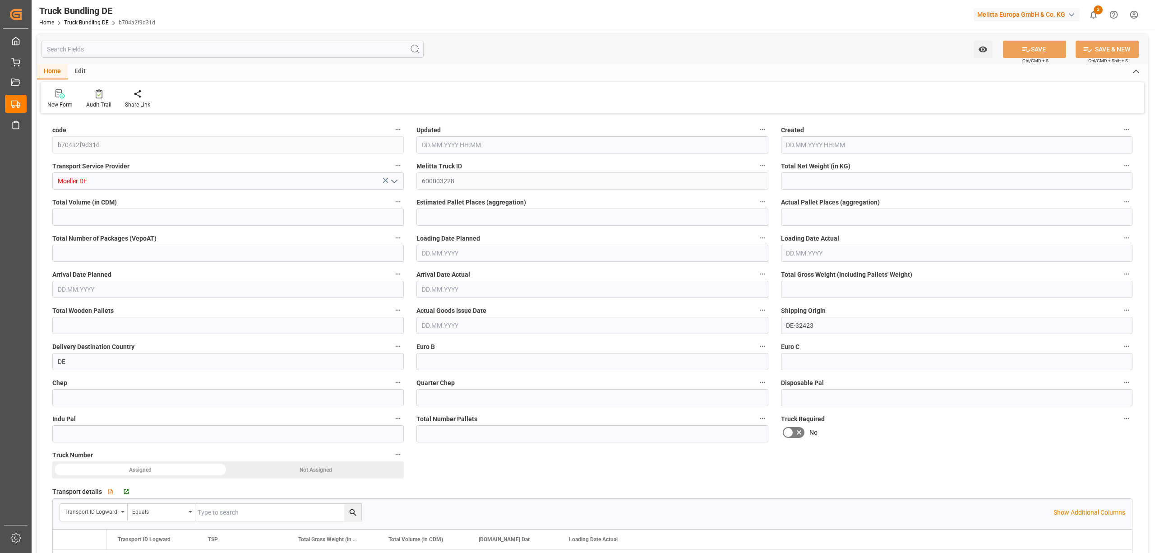
type input "54"
type input "0"
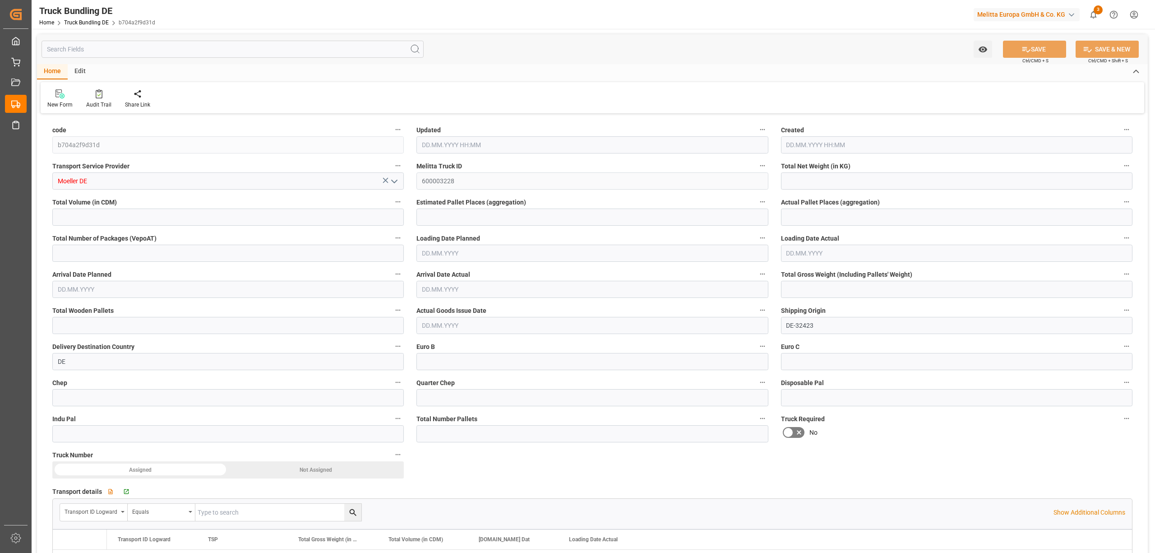
type input "0"
type input "[DATE] 08:17"
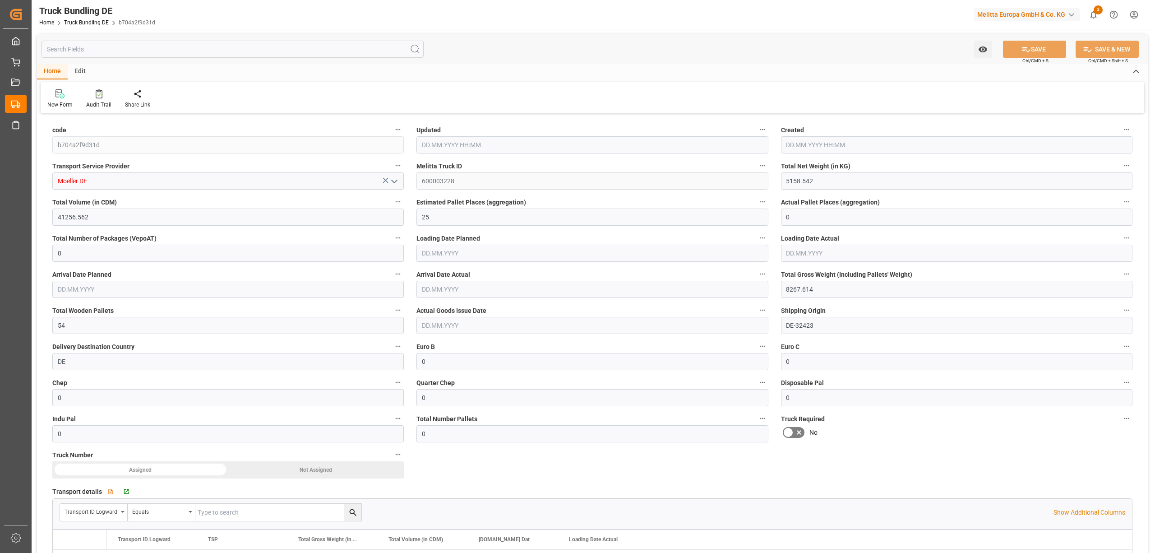
type input "[DATE]"
type input "1194.99"
type input "11072.08"
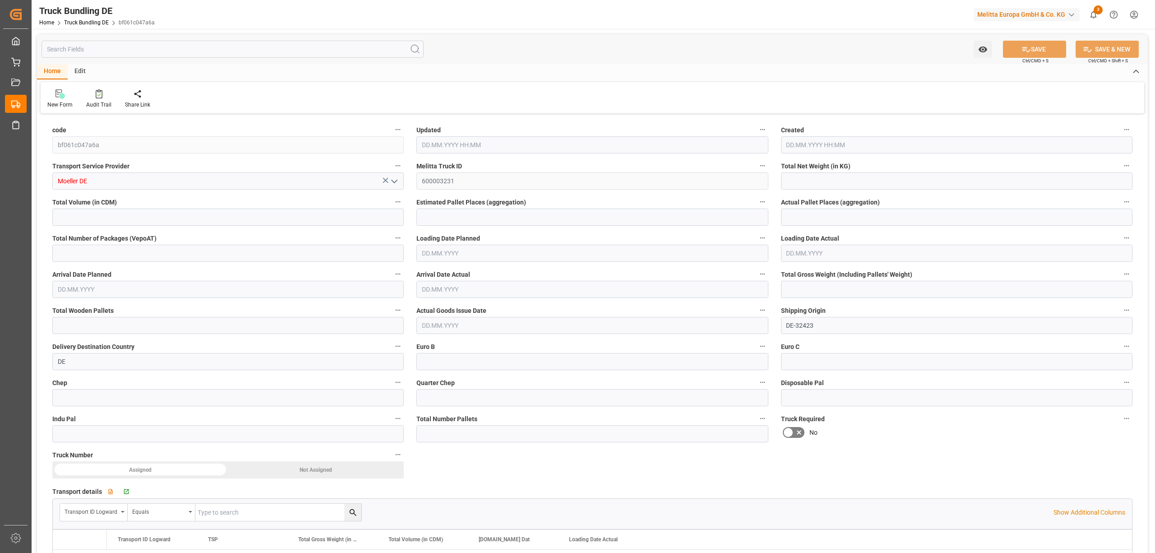
type input "7"
type input "0"
type input "1980.098"
type input "14"
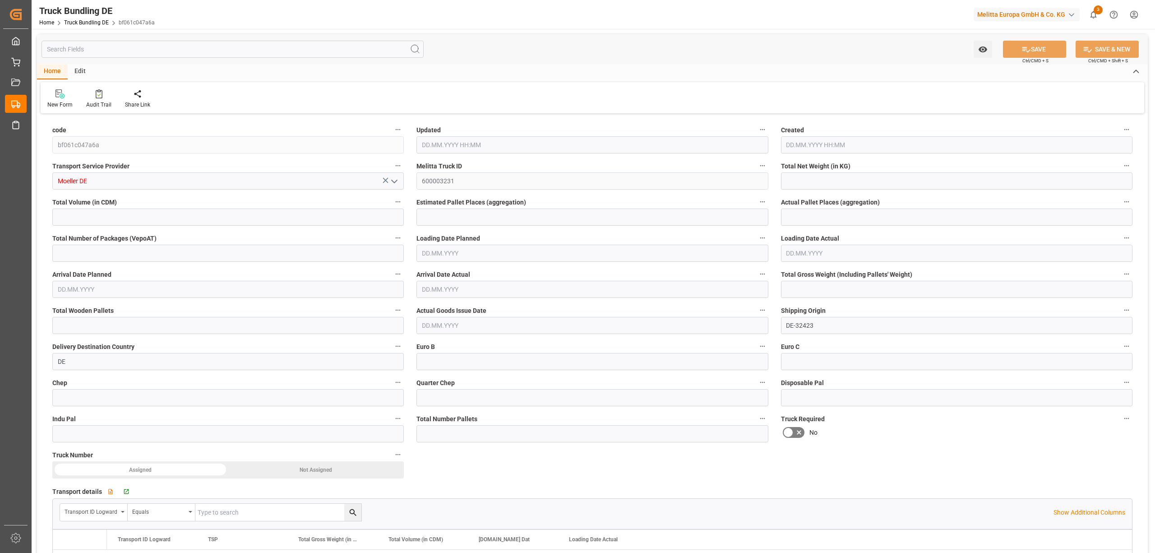
type input "0"
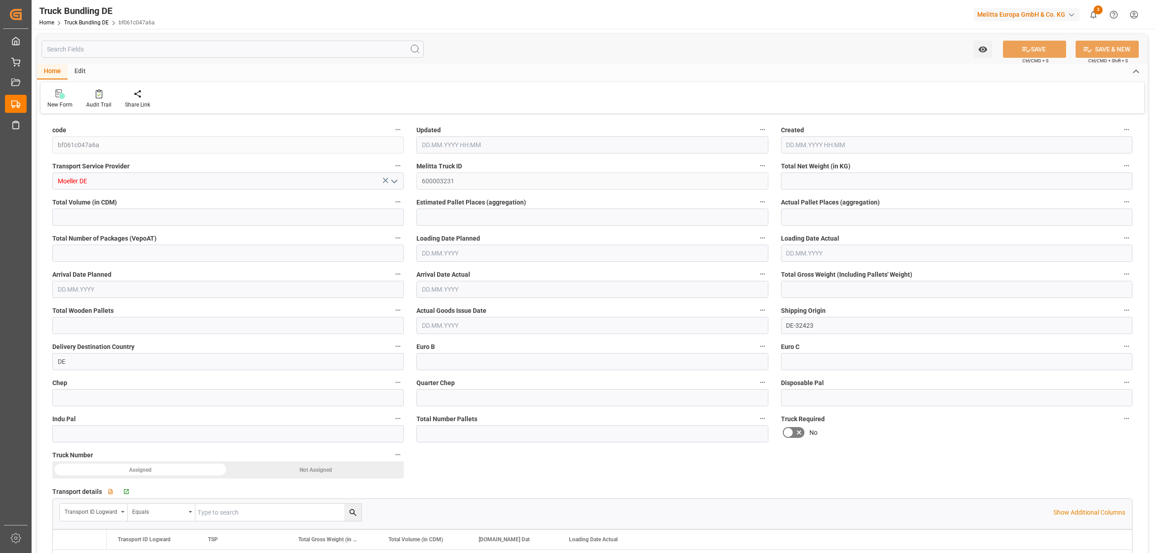
type input "0"
type input "06.10.2025 08:17"
type input "[DATE]"
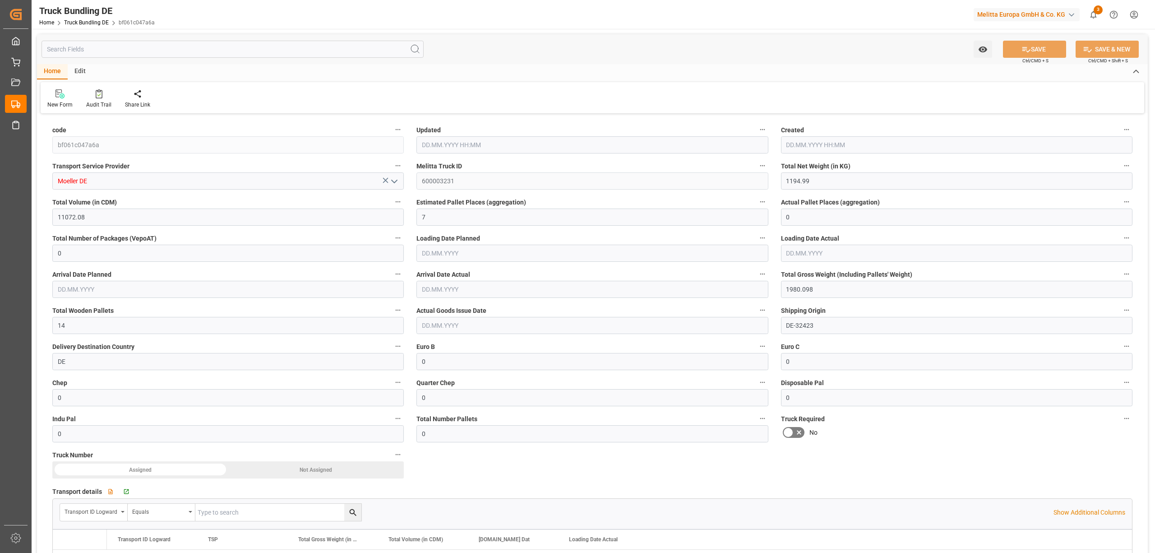
type input "[DATE]"
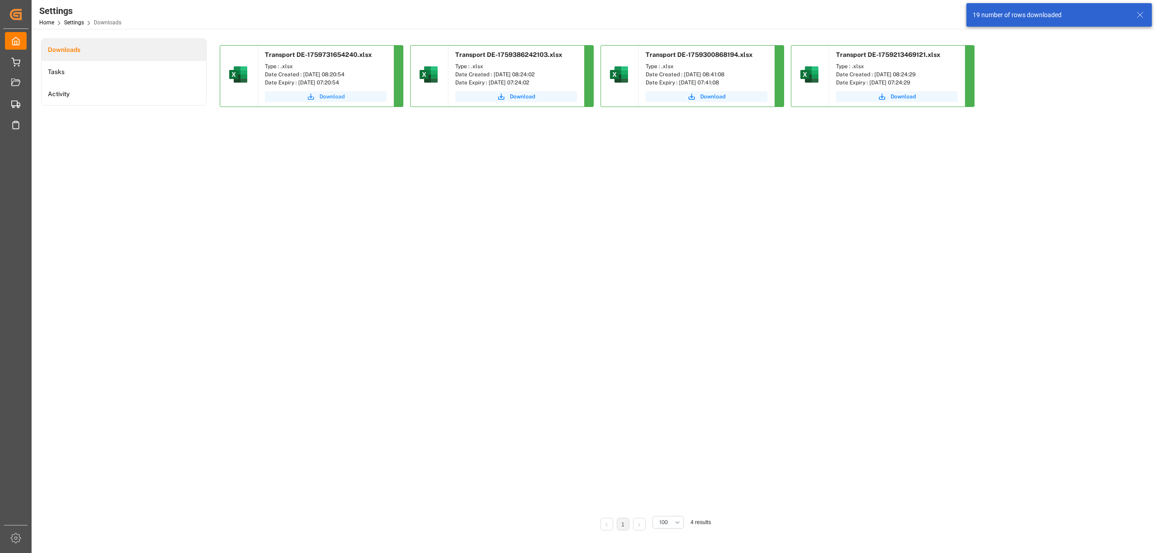
click at [334, 98] on span "Download" at bounding box center [331, 96] width 25 height 8
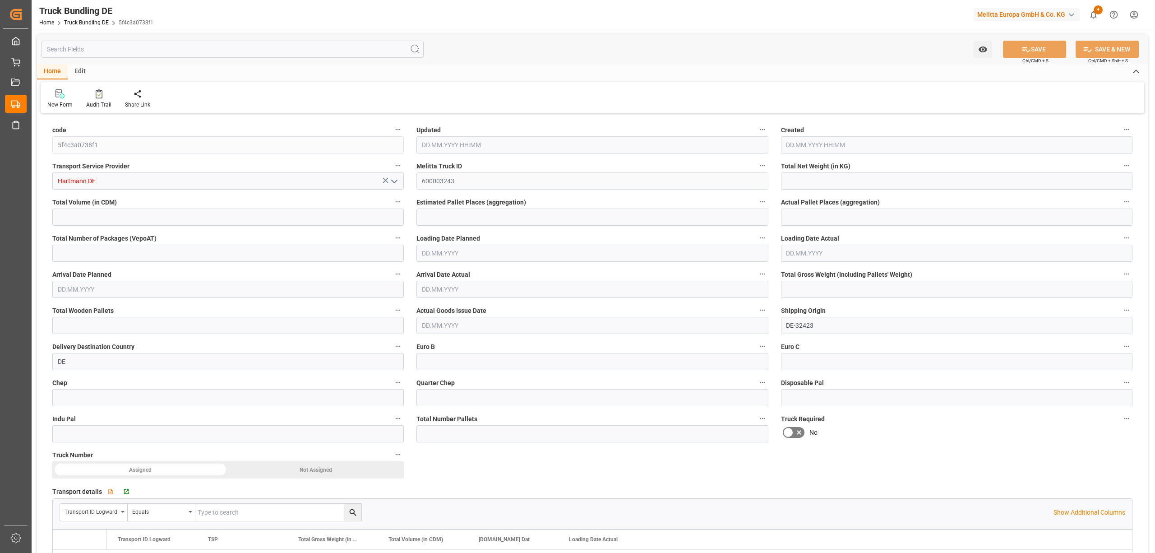
type input "2351.184"
type input "20775.876"
type input "13"
type input "0"
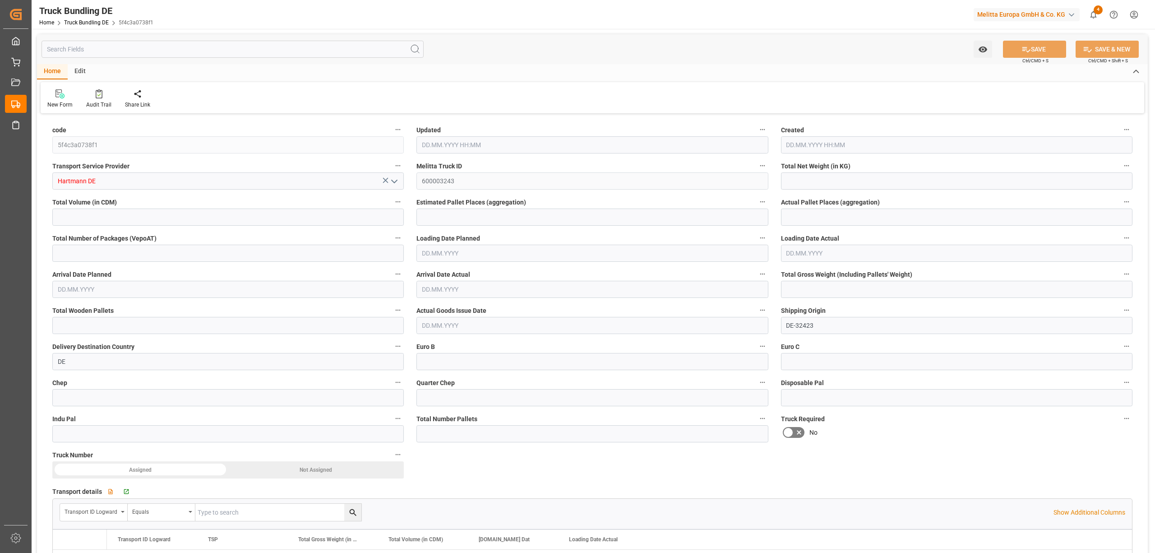
type input "3804.97"
type input "26"
type input "0"
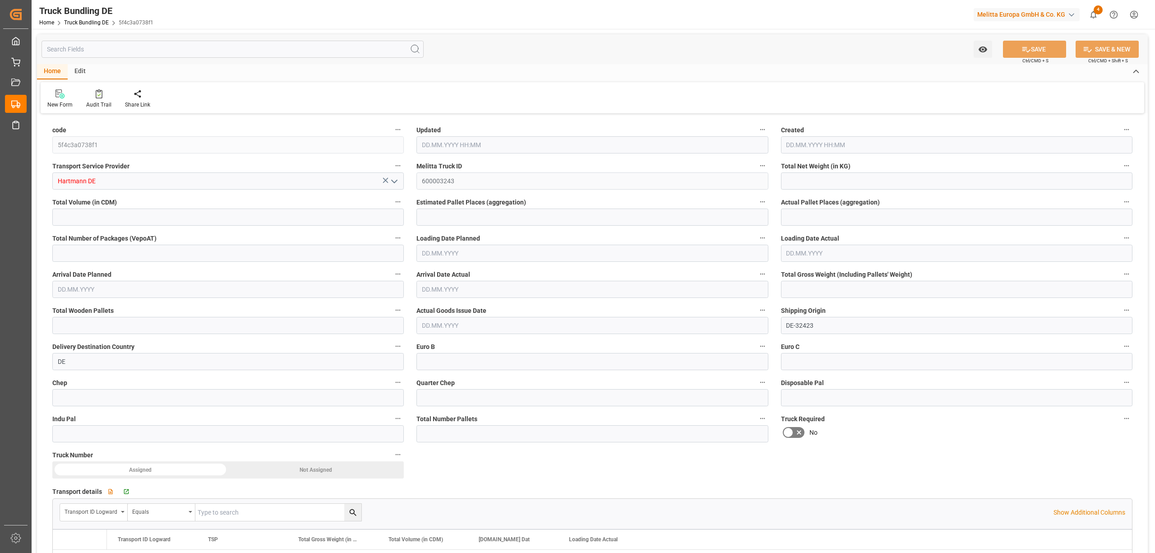
type input "0"
type input "[DATE] 08:23"
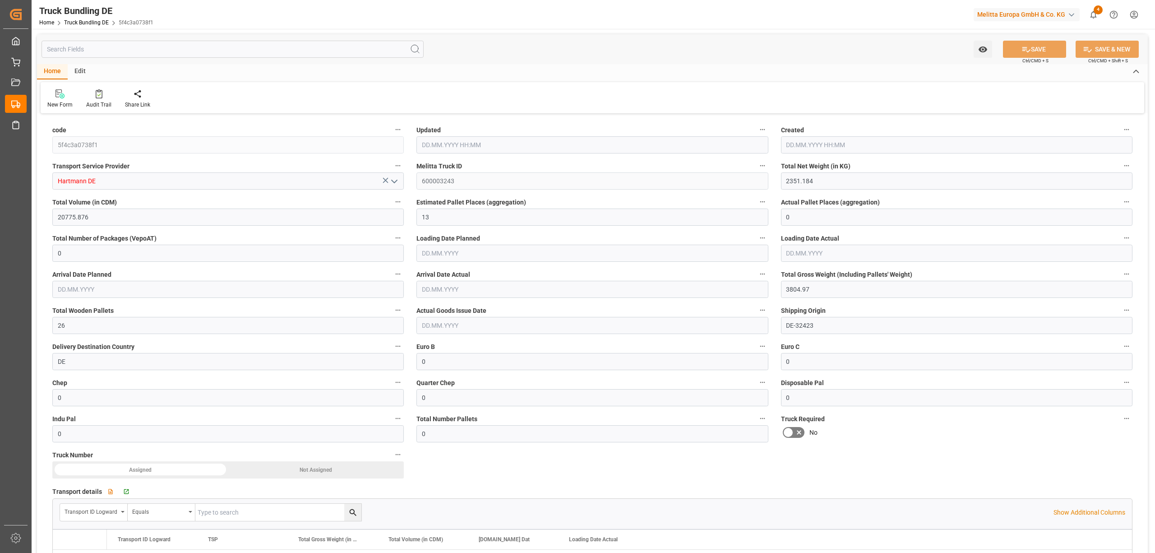
type input "[DATE] 08:23"
type input "[DATE]"
type input "06.10.2025 08:25"
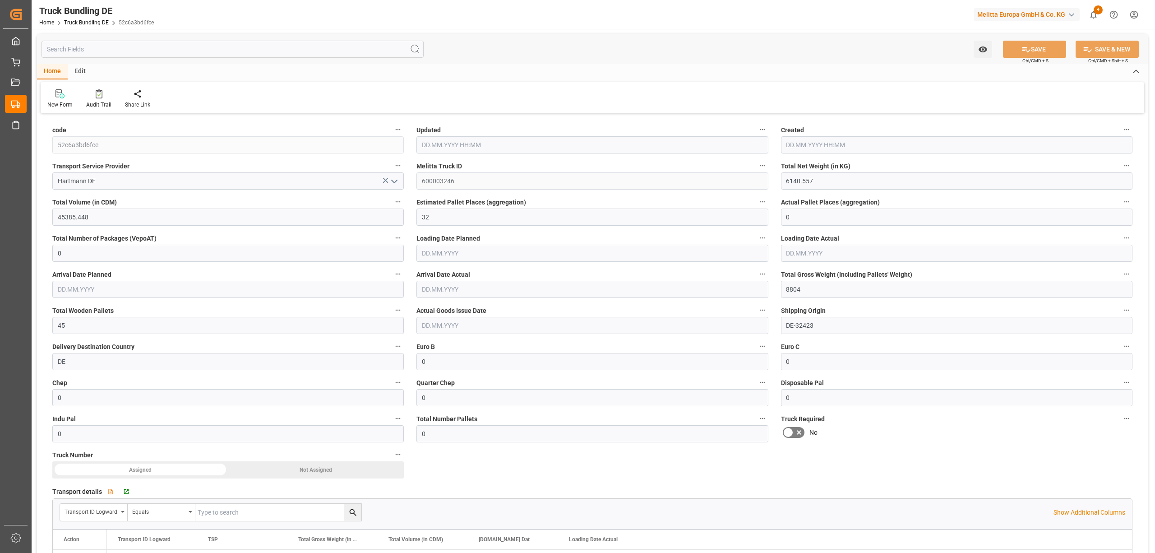
type input "06.10.2025 08:25"
type input "[DATE]"
type input "1091.729"
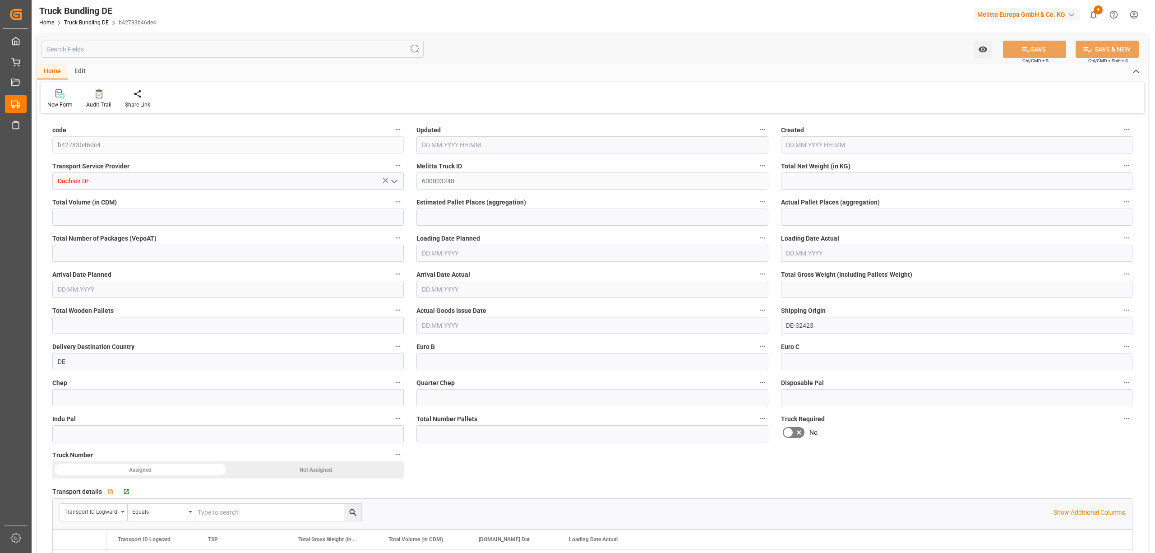
type input "13724.88"
type input "9"
type input "0"
type input "1889.494"
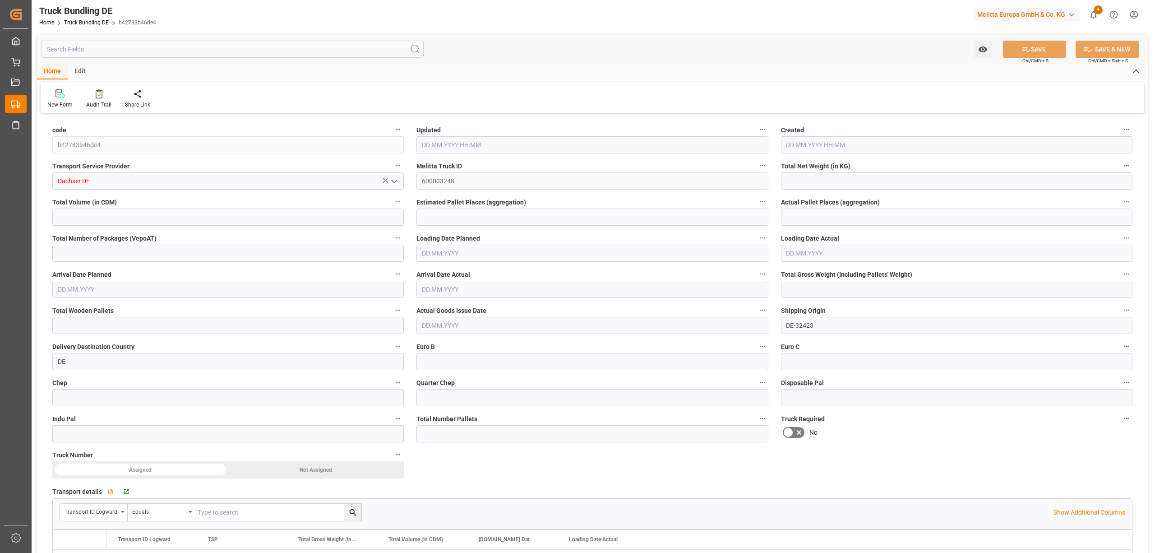
type input "19"
type input "0"
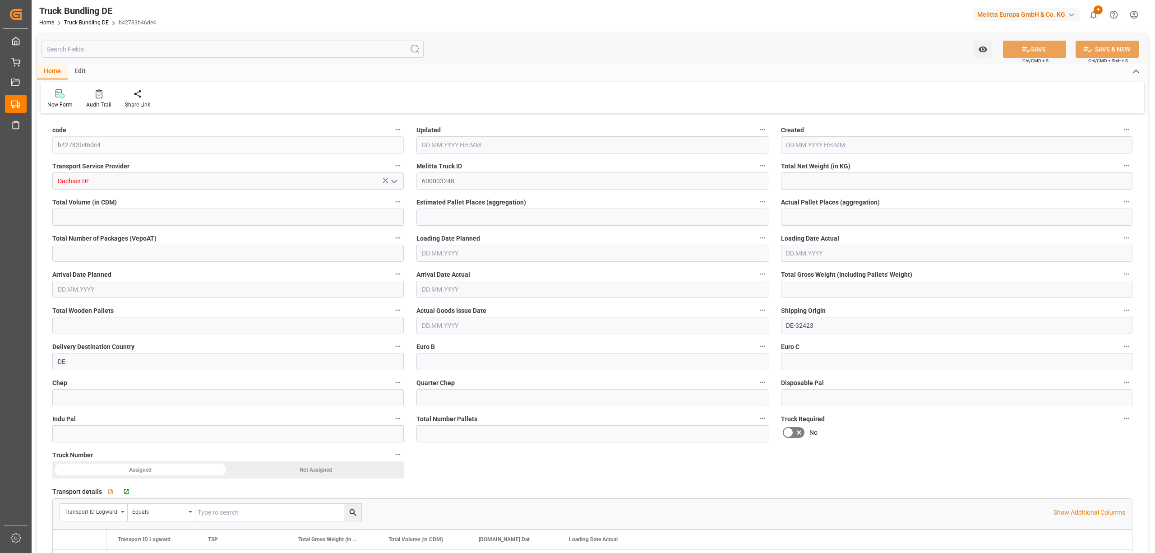
type input "0"
type input "[DATE] 08:26"
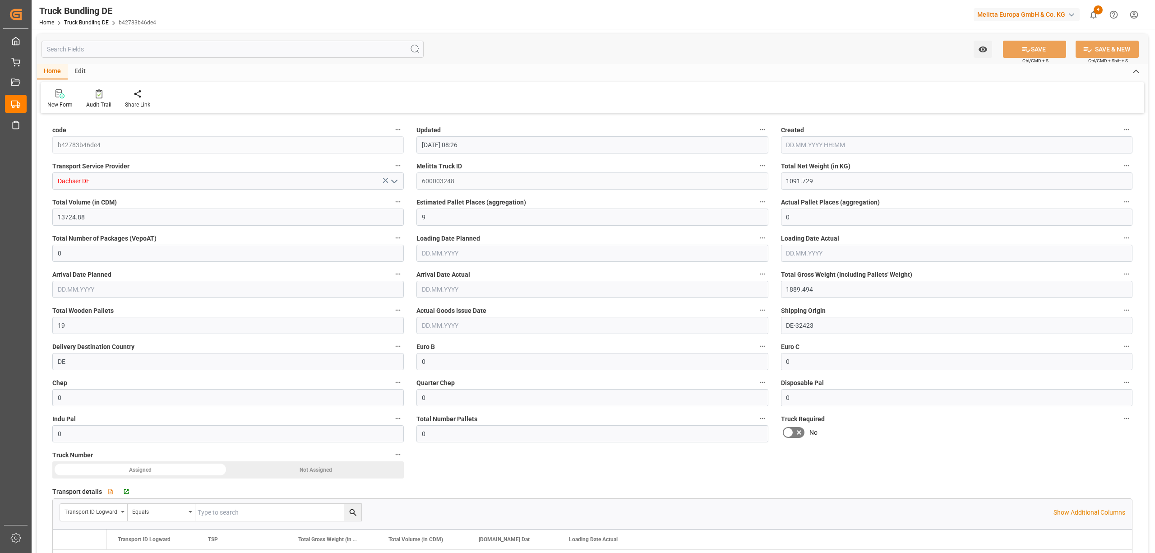
type input "[DATE]"
